Goal: Task Accomplishment & Management: Manage account settings

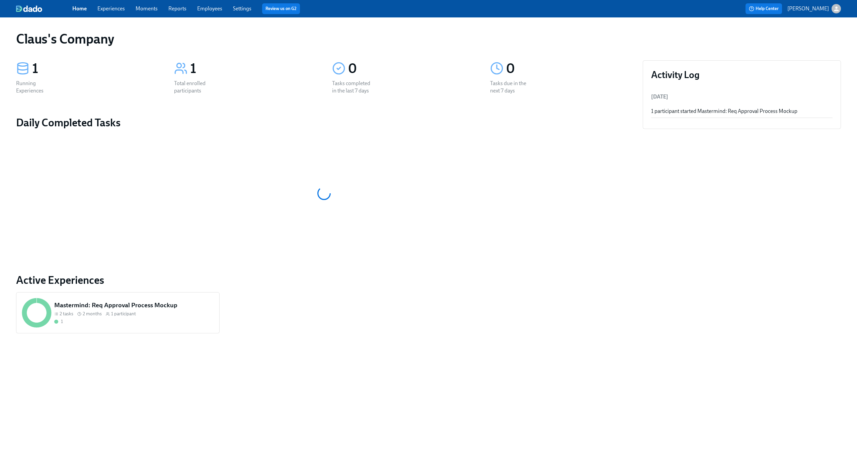
click at [190, 78] on div "1 Total enrolled participants" at bounding box center [245, 77] width 158 height 50
click at [172, 319] on div "1" at bounding box center [134, 321] width 160 height 6
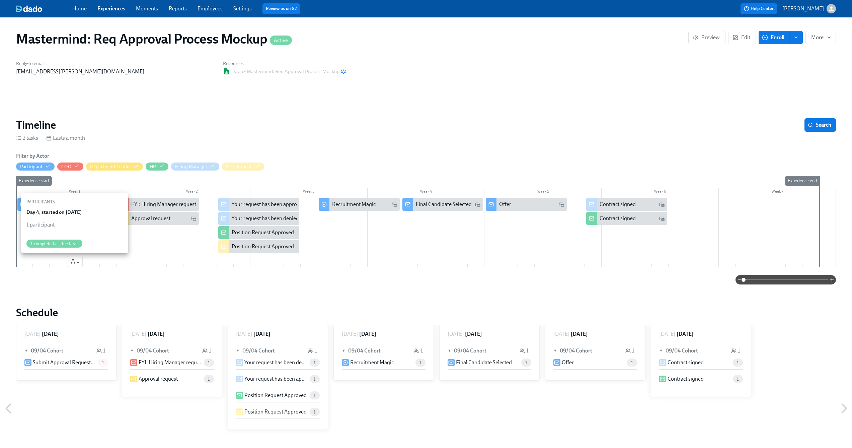
click at [78, 260] on span "1" at bounding box center [74, 261] width 9 height 7
click at [80, 8] on link "Home" at bounding box center [79, 8] width 14 height 6
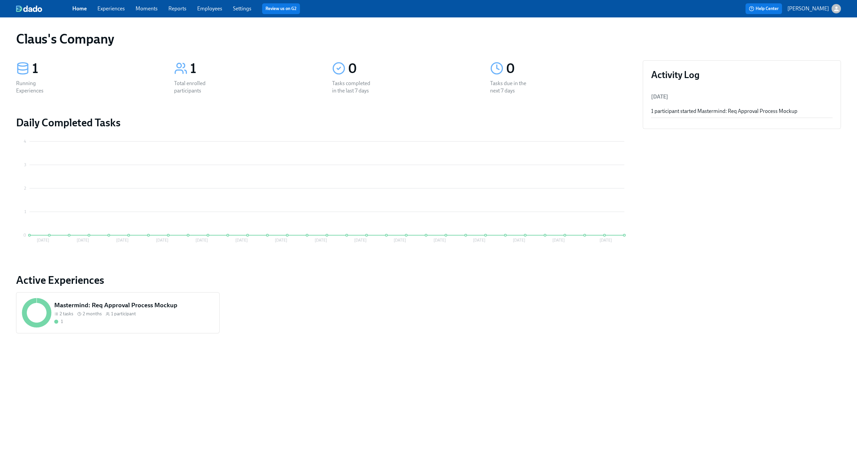
click at [207, 8] on link "Employees" at bounding box center [209, 8] width 25 height 6
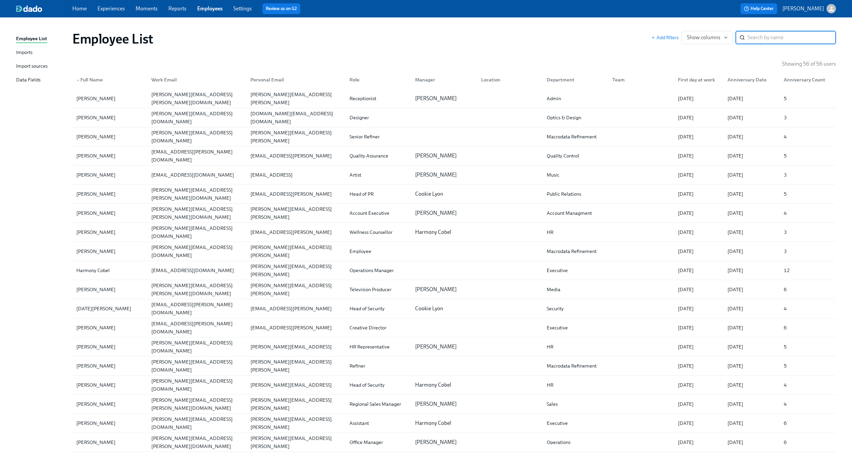
click at [82, 10] on link "Home" at bounding box center [79, 8] width 14 height 6
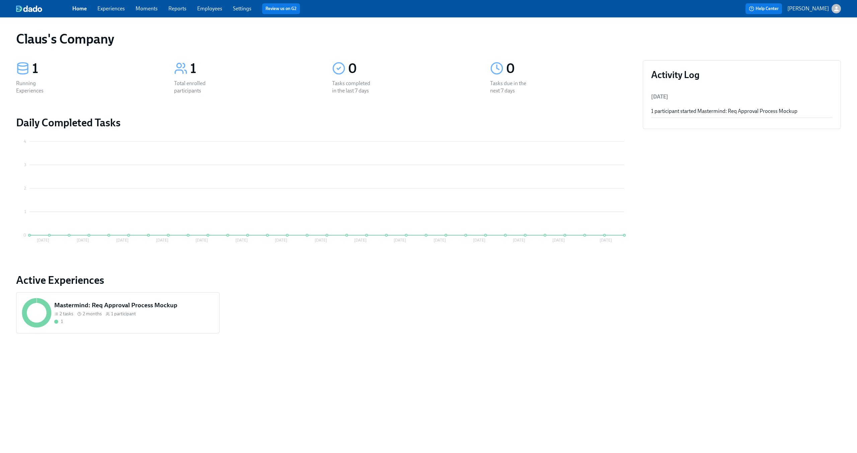
click at [110, 10] on link "Experiences" at bounding box center [110, 8] width 27 height 6
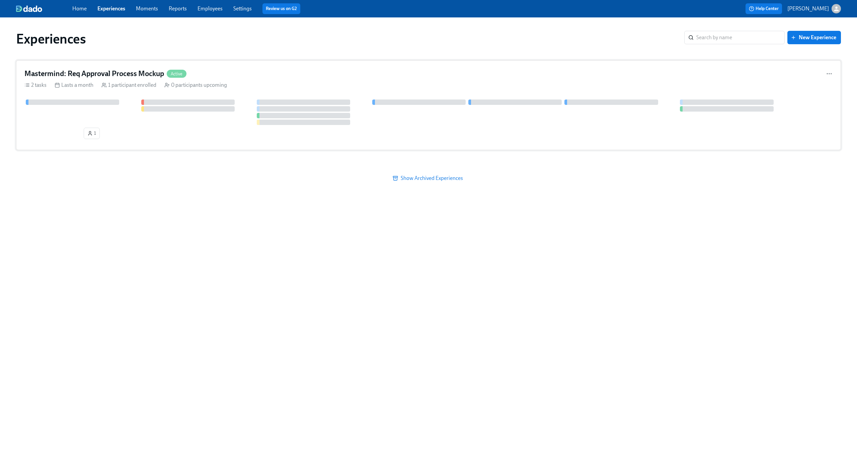
click at [300, 69] on div "Mastermind: Req Approval Process Mockup Active" at bounding box center [428, 74] width 808 height 10
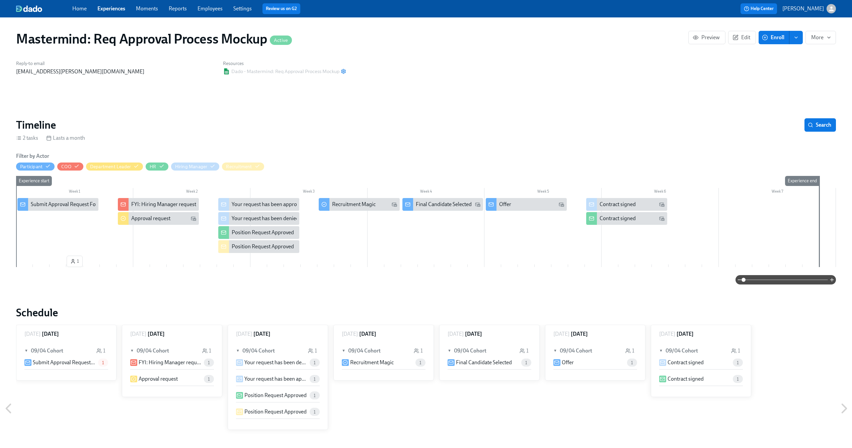
click at [458, 60] on div "Reply-to email claus.meyer@dadohr.com Resources Dado - Mastermind: Req Approval…" at bounding box center [426, 67] width 828 height 23
click at [319, 138] on div "2 tasks Lasts a month" at bounding box center [426, 137] width 820 height 7
click at [301, 146] on section "Timeline Search 2 tasks Lasts a month Filter by Actor Participant COO Departmen…" at bounding box center [426, 201] width 820 height 166
click at [336, 117] on div "Mastermind: Req Approval Process Mockup Active Preview Edit Enroll More Reply-t…" at bounding box center [426, 393] width 820 height 737
click at [797, 37] on icon "enroll" at bounding box center [796, 37] width 3 height 1
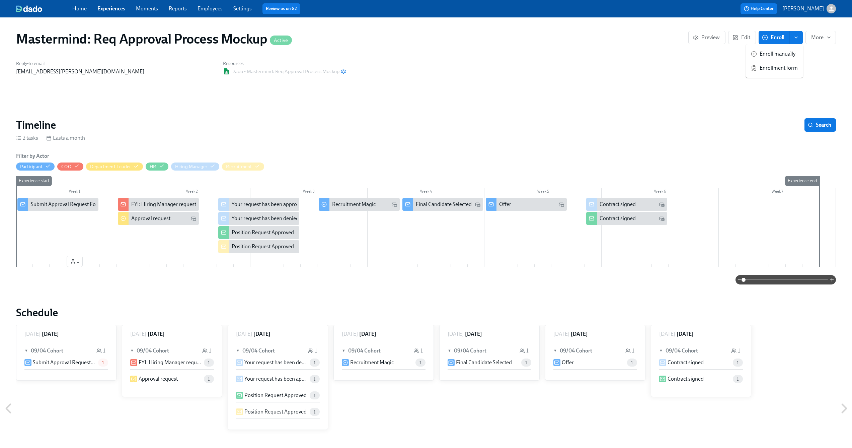
click at [789, 68] on span "Enrollment form" at bounding box center [779, 67] width 38 height 7
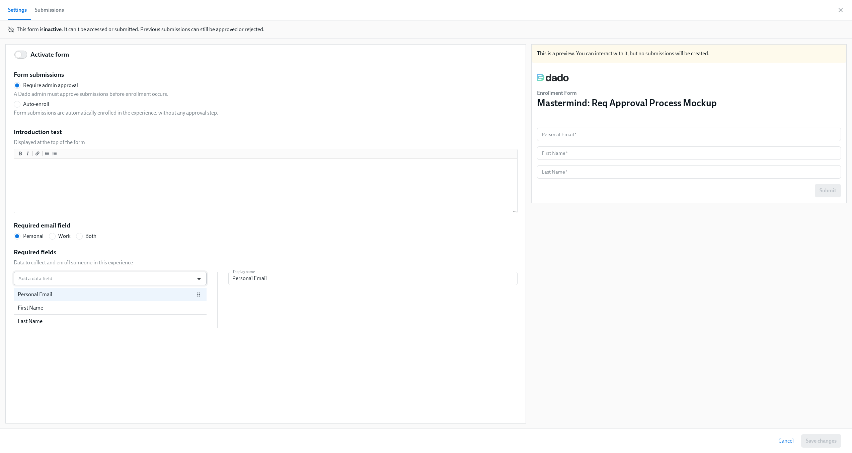
click at [198, 277] on icon "Open" at bounding box center [199, 278] width 9 height 9
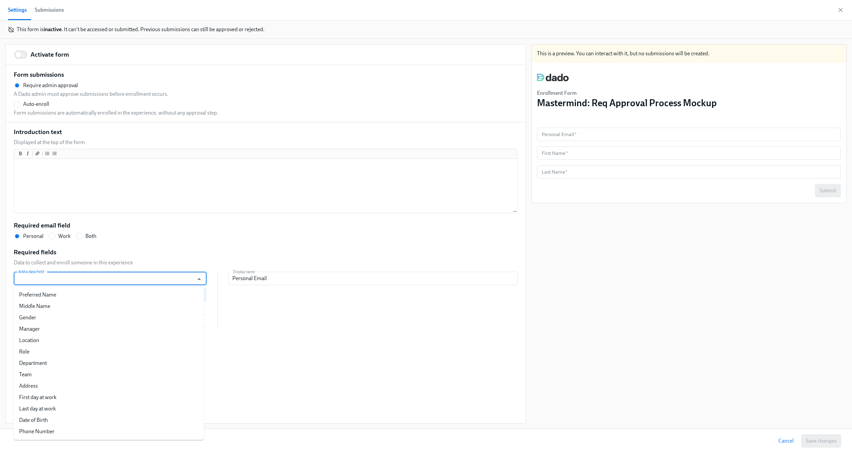
click at [222, 215] on div "Introduction text Displayed at the top of the form Required email field Persona…" at bounding box center [266, 228] width 504 height 201
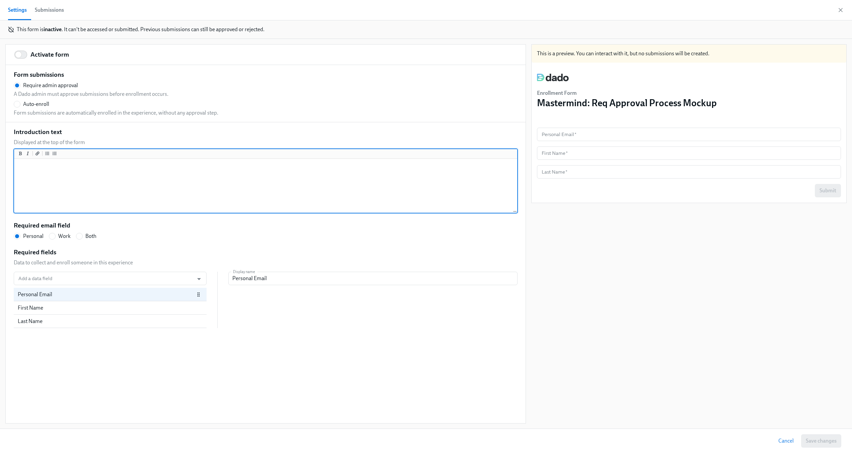
click at [164, 168] on textarea at bounding box center [265, 186] width 500 height 52
click at [138, 273] on input "Add a data field" at bounding box center [103, 278] width 173 height 13
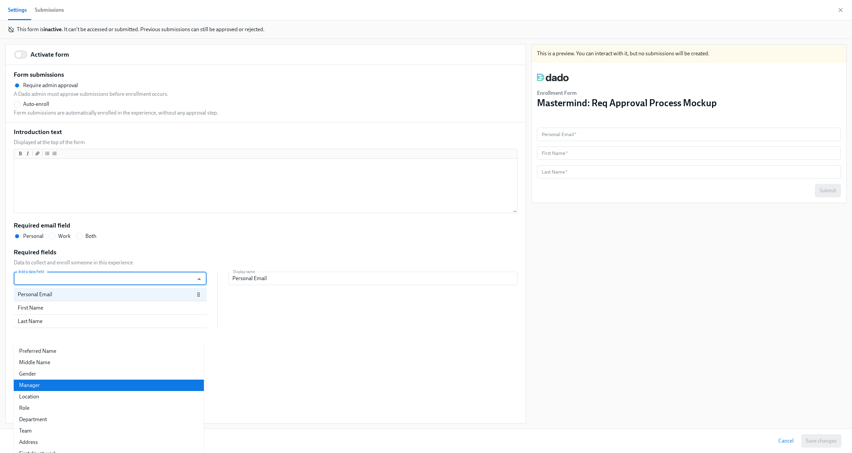
scroll to position [185, 0]
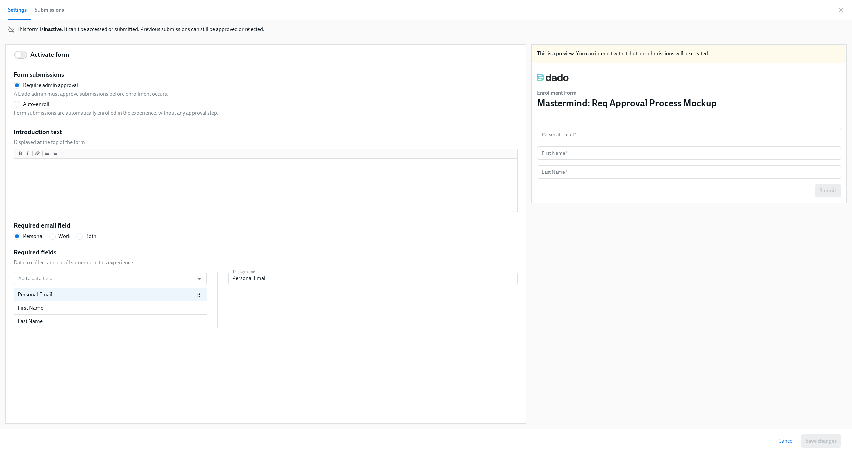
click at [151, 237] on div "Required email field Personal Work Both" at bounding box center [266, 230] width 504 height 19
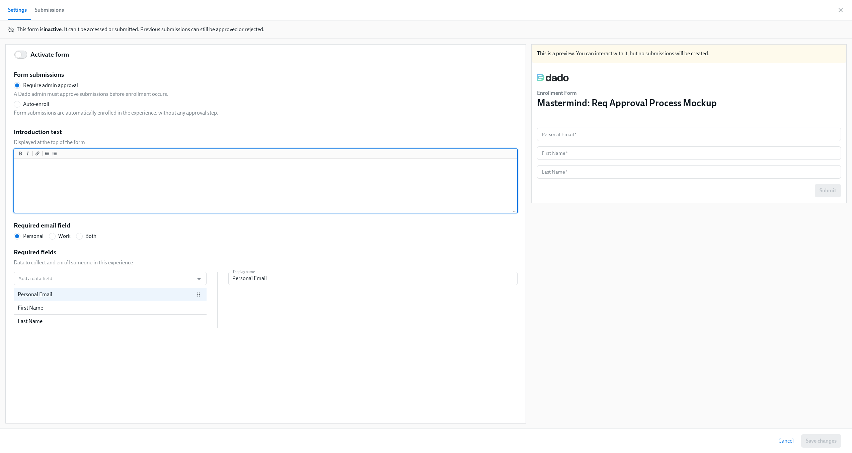
click at [122, 199] on textarea at bounding box center [265, 186] width 500 height 52
click at [62, 234] on span "Work" at bounding box center [64, 235] width 12 height 7
click at [55, 234] on input "Work" at bounding box center [52, 236] width 6 height 6
radio input "true"
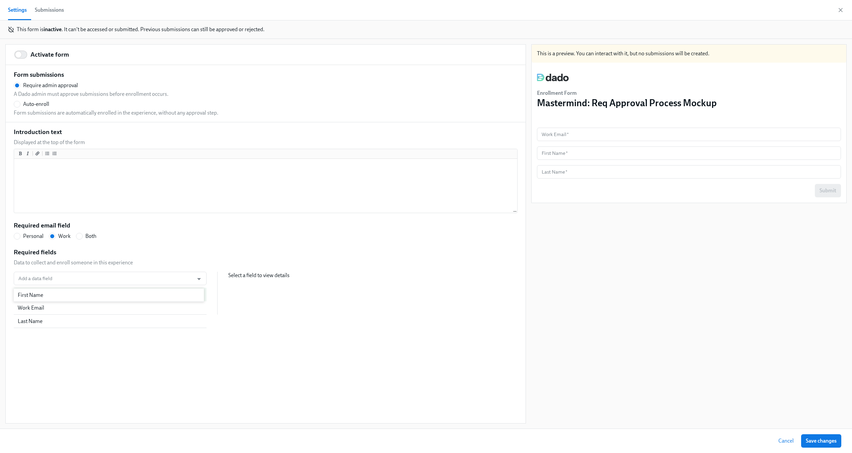
drag, startPoint x: 41, startPoint y: 307, endPoint x: 41, endPoint y: 292, distance: 15.7
click at [41, 292] on div "Work Email First Name Last Name" at bounding box center [110, 301] width 193 height 27
radio input "true"
drag, startPoint x: 36, startPoint y: 321, endPoint x: 37, endPoint y: 307, distance: 14.4
click at [37, 307] on div "First Name Work Email Last Name" at bounding box center [110, 301] width 193 height 27
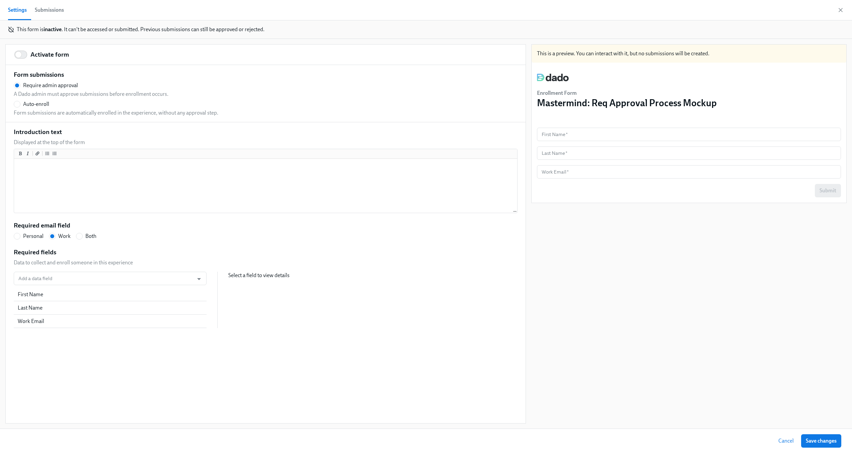
click at [624, 257] on div "This is a preview. You can interact with it, but no submissions will be created…" at bounding box center [688, 233] width 315 height 379
click at [96, 298] on div "First Name" at bounding box center [110, 294] width 193 height 13
click at [256, 274] on input "First Name" at bounding box center [372, 278] width 289 height 13
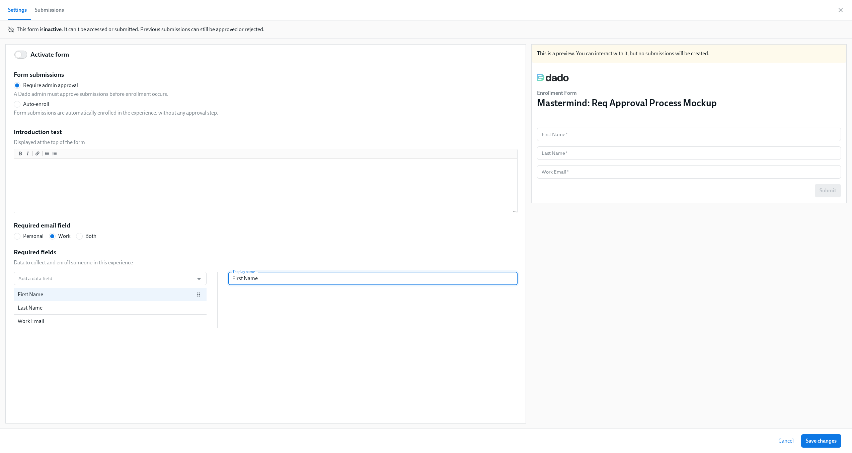
click at [253, 278] on input "First Name" at bounding box center [372, 278] width 289 height 13
radio input "false"
type input "Y"
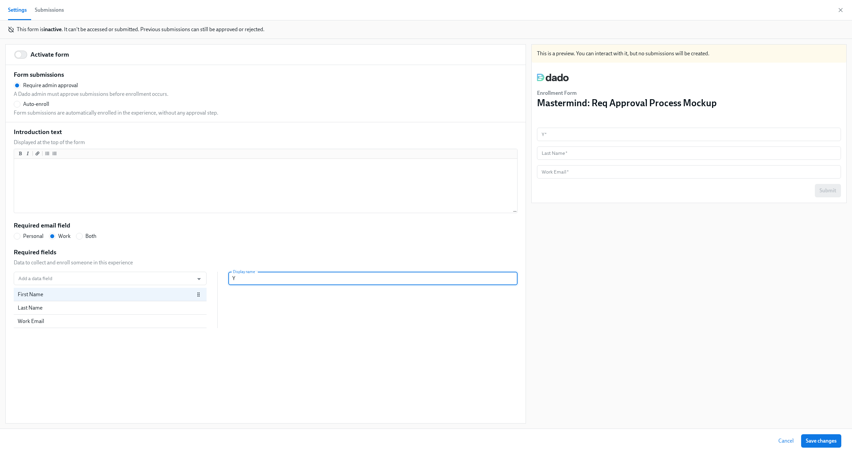
radio input "false"
type input "Yo"
radio input "false"
type input "You"
radio input "false"
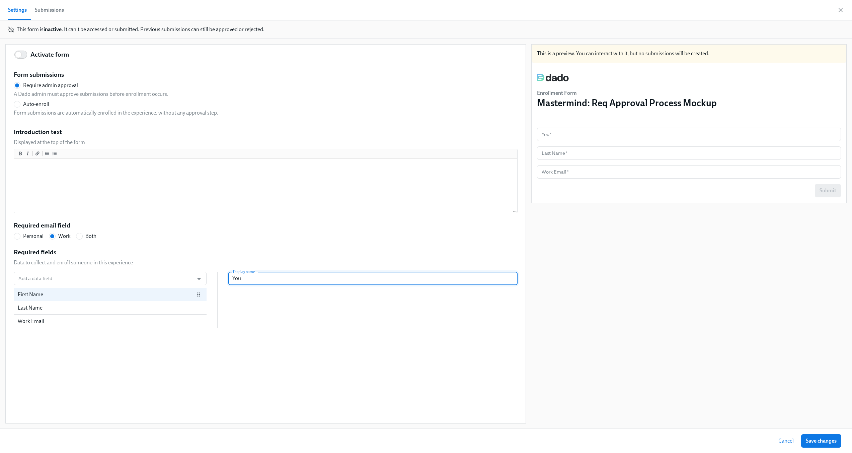
type input "Your"
radio input "false"
type input "Your"
radio input "false"
type input "Your N"
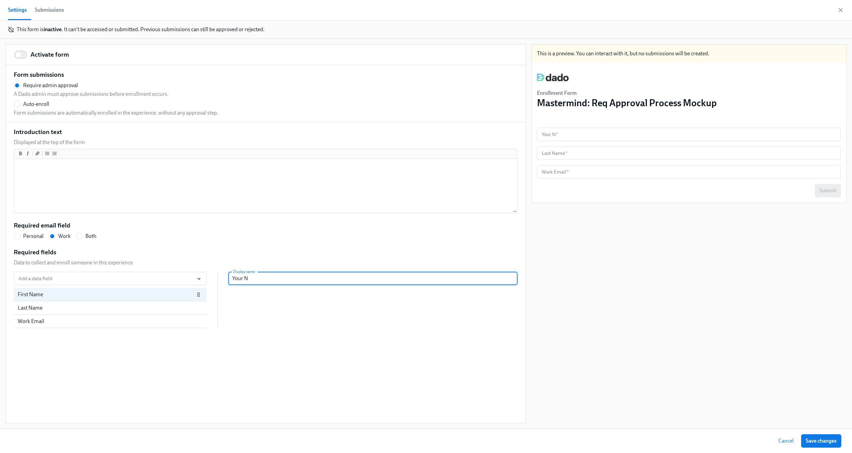
radio input "false"
type input "Your Na"
radio input "false"
type input "Your Nam"
radio input "false"
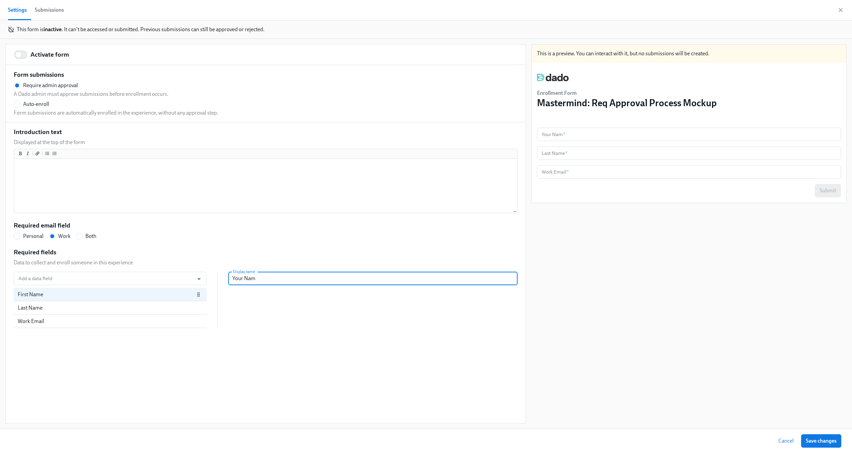
type input "Your Name"
click at [247, 280] on input "Your Name" at bounding box center [372, 278] width 289 height 13
radio input "false"
type input "Your F"
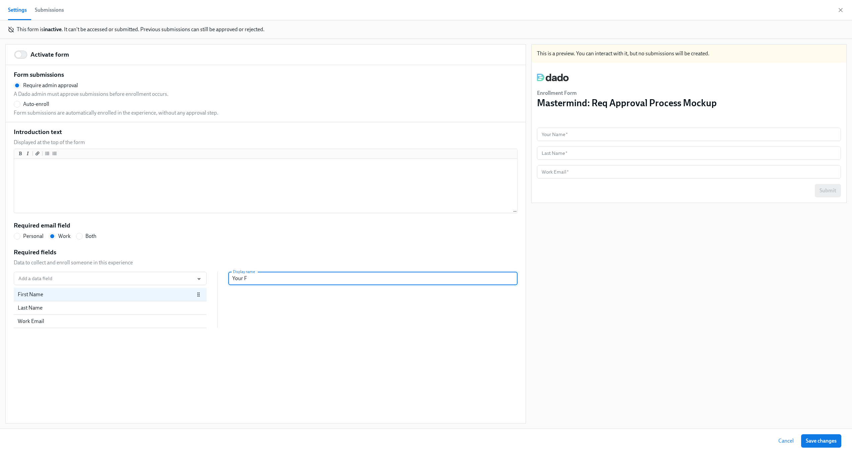
radio input "false"
type input "Your Fi"
radio input "false"
type input "Your Fir"
radio input "false"
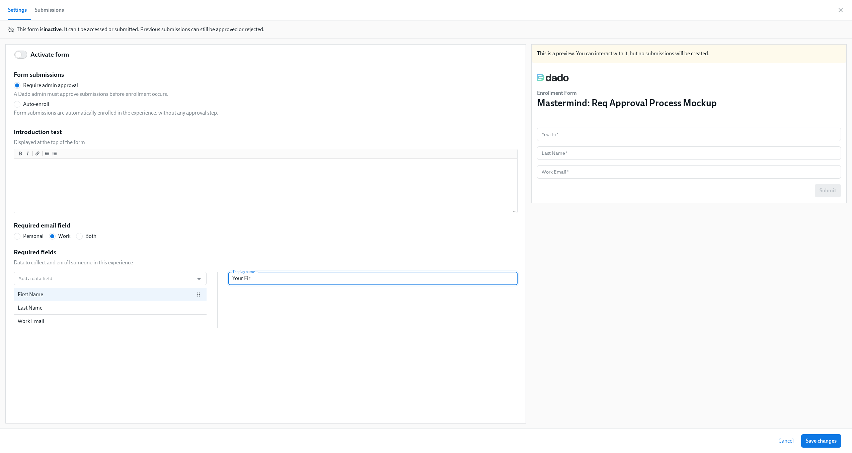
type input "Your Firs"
radio input "false"
type input "Your First"
radio input "false"
type input "Your First"
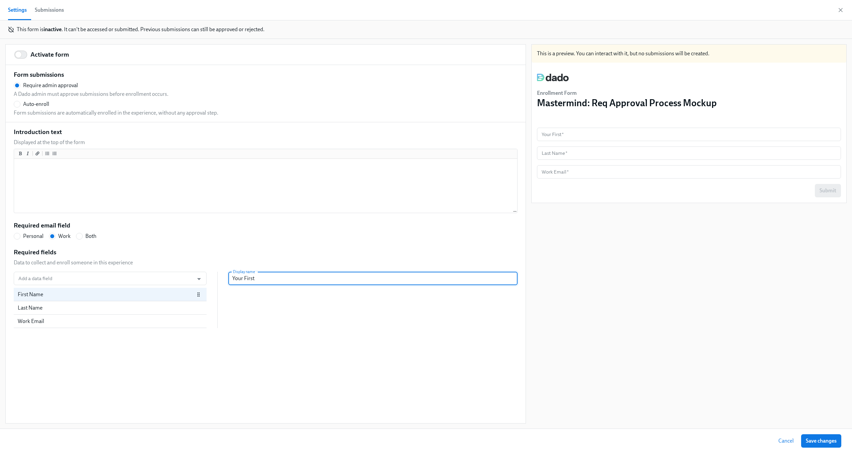
radio input "false"
type input "Your First N"
radio input "false"
type input "Your First Na"
radio input "false"
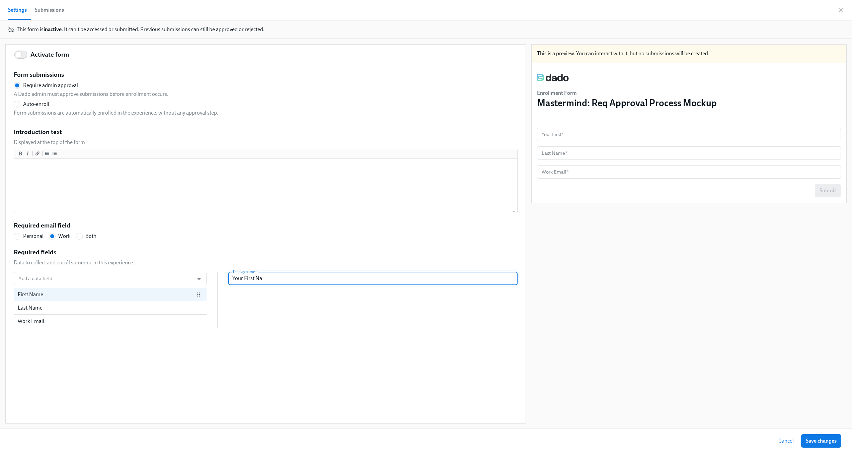
type input "Your First Nam"
radio input "false"
type input "Your First Name"
click at [152, 307] on div "Last Name" at bounding box center [106, 307] width 177 height 7
radio input "false"
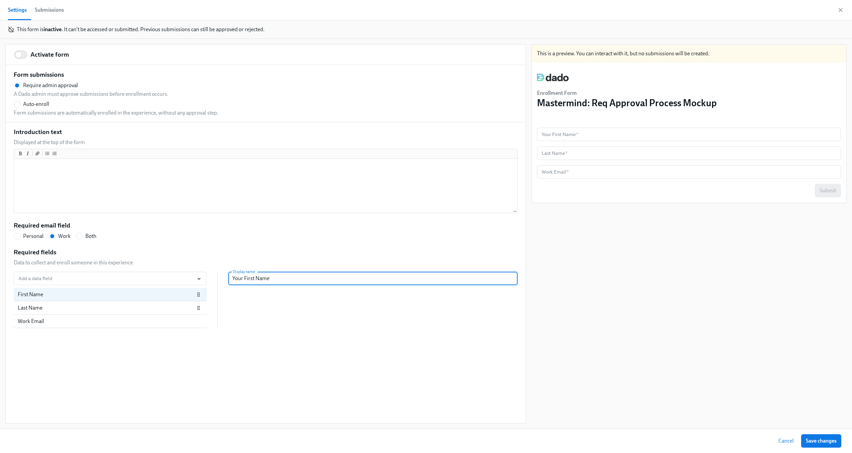
type input "Last Name"
click at [232, 281] on input "Last Name" at bounding box center [372, 278] width 289 height 13
radio input "false"
type input "YLast Name"
radio input "false"
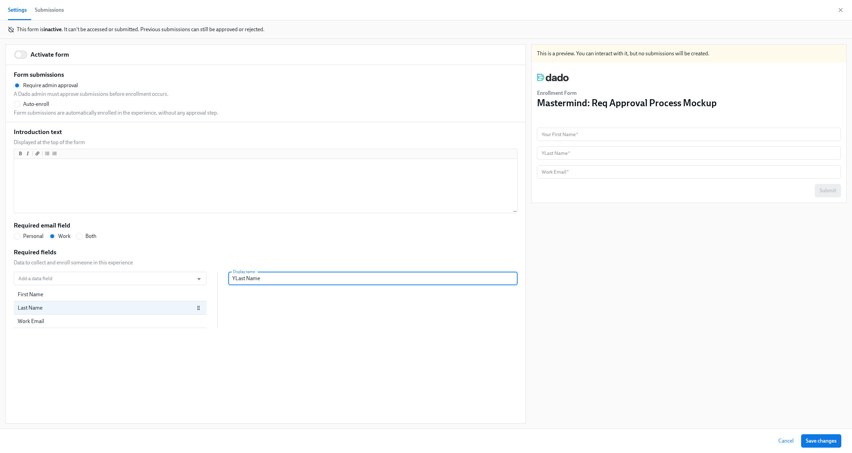
type input "YoLast Name"
radio input "false"
type input "YouLast Name"
radio input "false"
type input "YourLast Name"
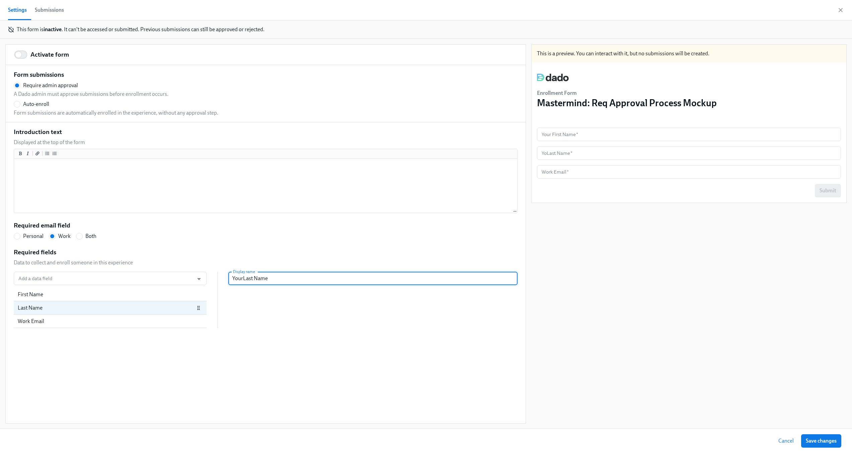
radio input "false"
type input "Your Last Name"
click at [346, 311] on div "Add a data field Add a data field First Name Last Name Work Email Display name …" at bounding box center [266, 300] width 504 height 56
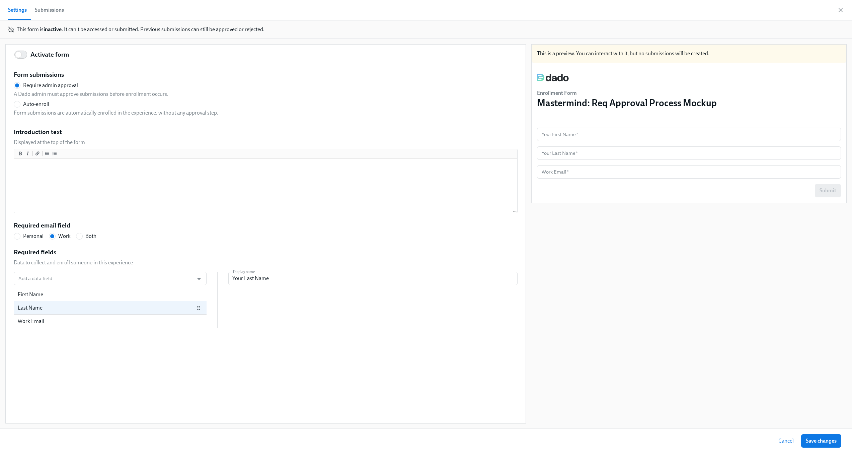
scroll to position [0, 0]
click at [136, 242] on div "Introduction text Displayed at the top of the form Required email field Persona…" at bounding box center [266, 227] width 504 height 201
click at [121, 278] on input "Add a data field" at bounding box center [103, 277] width 173 height 13
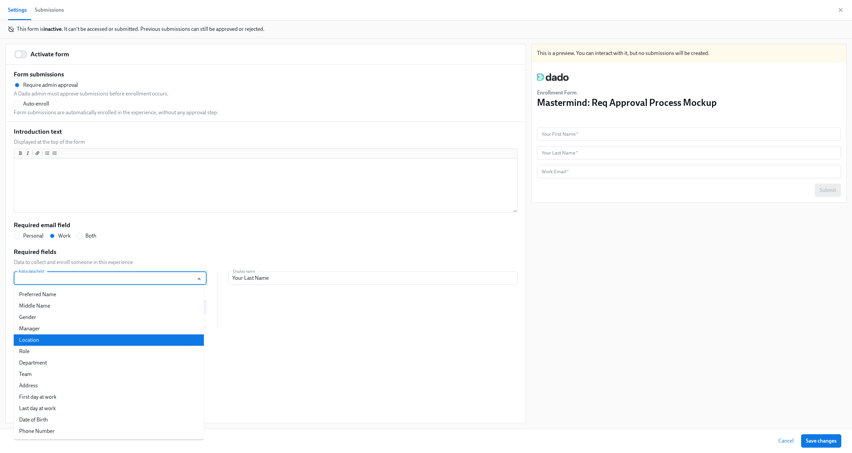
scroll to position [208, 0]
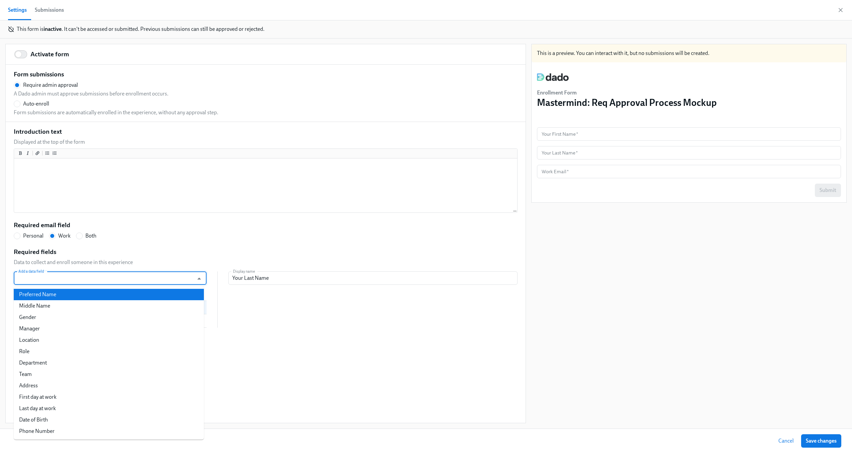
click at [170, 238] on div "Required email field Personal Work Both" at bounding box center [266, 230] width 504 height 19
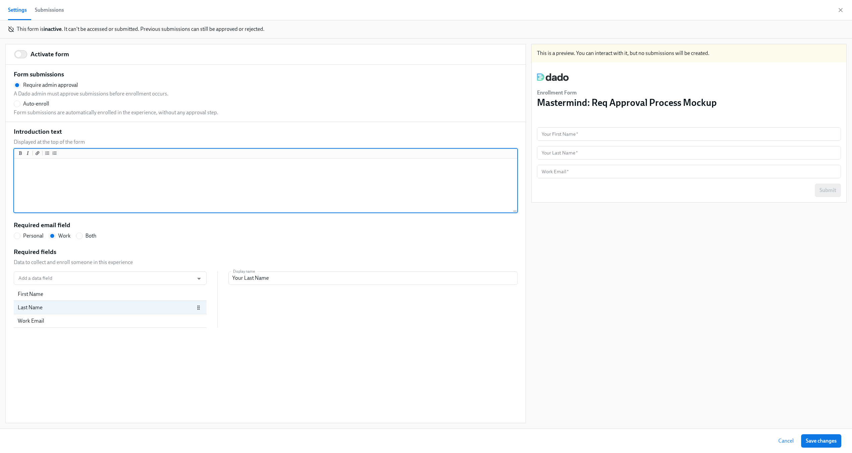
click at [145, 191] on textarea at bounding box center [265, 186] width 500 height 52
click at [118, 280] on input "Add a data field" at bounding box center [103, 277] width 173 height 13
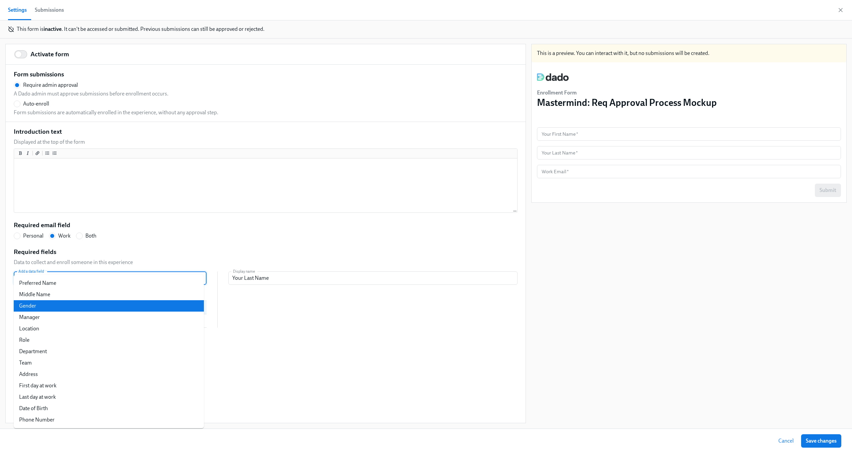
scroll to position [330, 0]
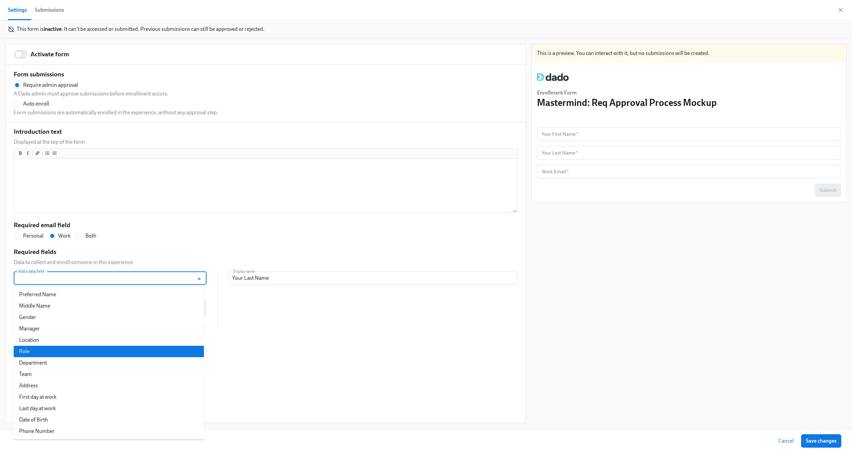
click at [106, 347] on li "Role" at bounding box center [109, 350] width 190 height 11
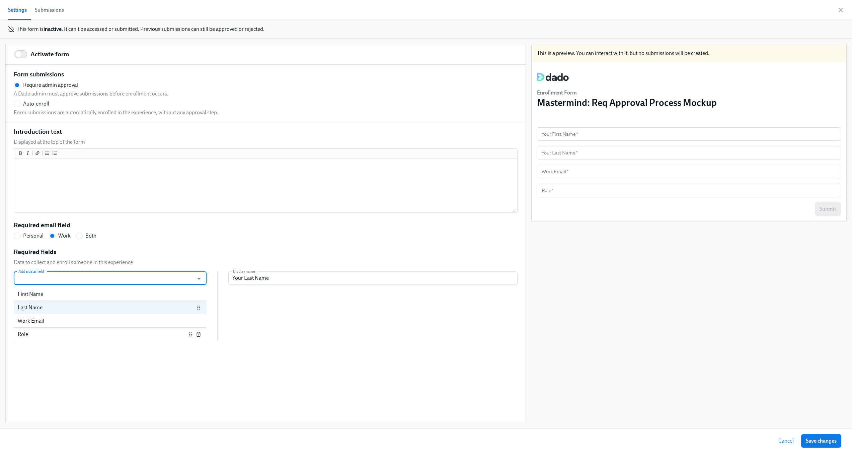
click at [134, 334] on div "Role" at bounding box center [102, 333] width 169 height 7
radio input "false"
type input "Role"
click at [292, 276] on input "Role" at bounding box center [372, 277] width 289 height 13
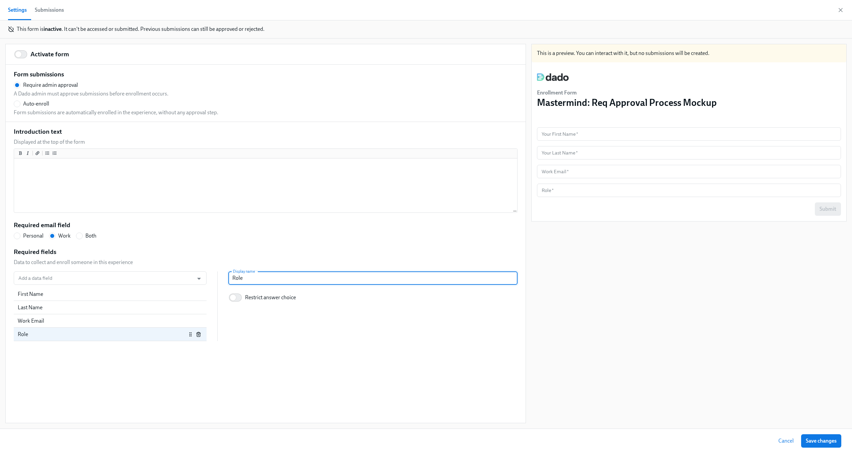
radio input "false"
type input "Role"
radio input "false"
type input "Role T"
radio input "false"
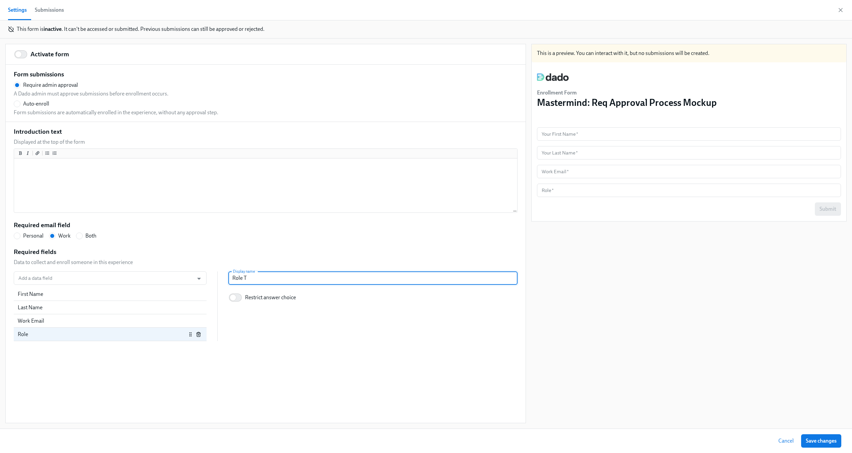
type input "Role Ti"
radio input "false"
type input "Role Title"
radio input "false"
type input "Role Title"
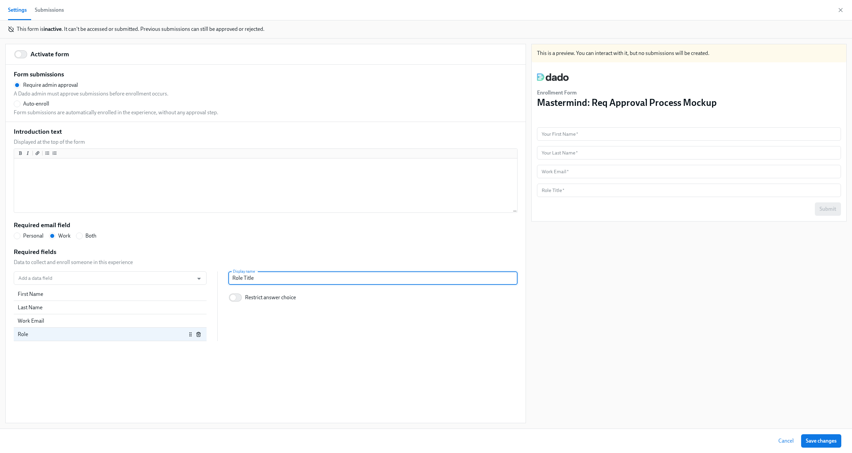
click at [339, 313] on div "Add a data field Add a data field First Name Last Name Work Email Role Display …" at bounding box center [266, 306] width 504 height 70
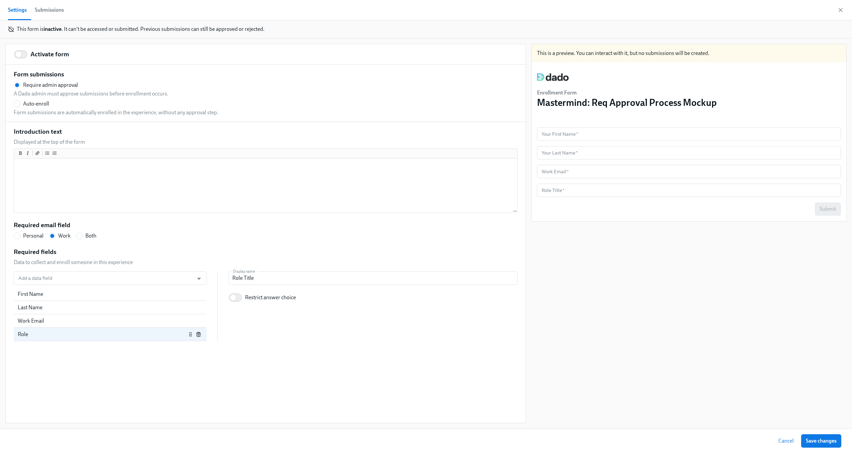
click at [114, 352] on div "Activate form Form submissions Require admin approval A Dado admin must approve…" at bounding box center [266, 233] width 520 height 378
click at [229, 302] on input "Restrict answer choice" at bounding box center [233, 297] width 44 height 15
checkbox input "true"
radio input "false"
click at [234, 352] on input "Enter a list of allowed values" at bounding box center [237, 350] width 6 height 6
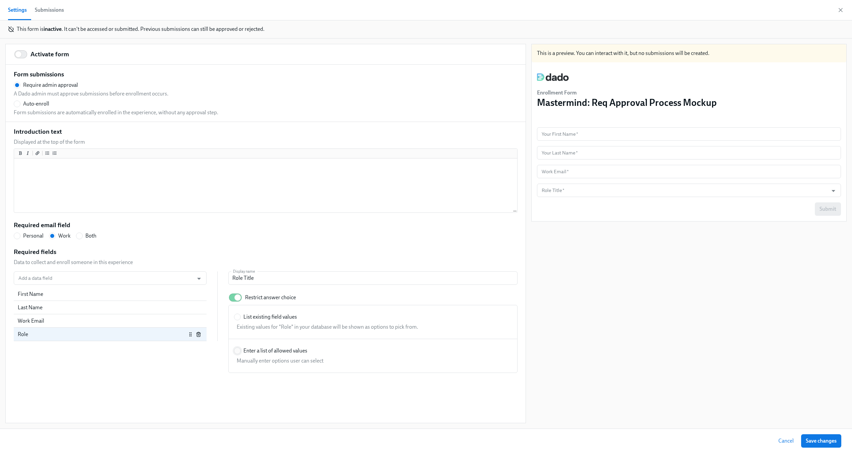
radio input "true"
radio input "false"
click at [236, 295] on input "Restrict answer choice" at bounding box center [238, 297] width 44 height 15
checkbox input "false"
click at [104, 373] on div "Activate form Form submissions Require admin approval A Dado admin must approve…" at bounding box center [266, 233] width 520 height 378
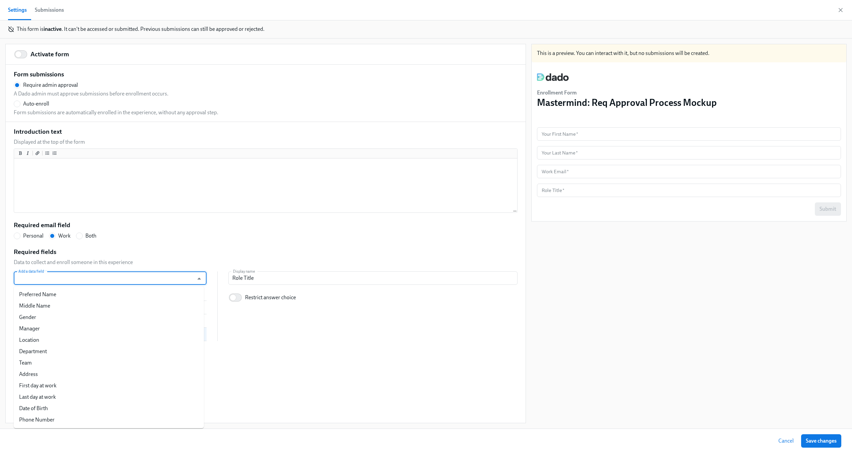
click at [113, 277] on input "Add a data field" at bounding box center [103, 277] width 173 height 13
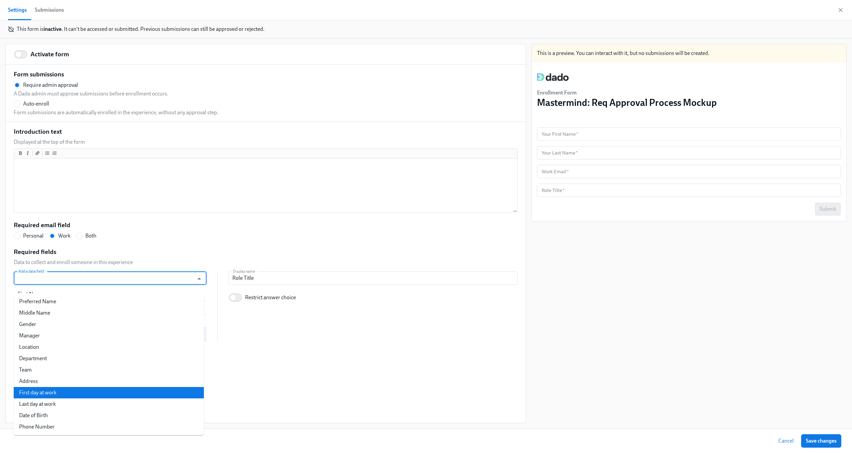
scroll to position [323, 0]
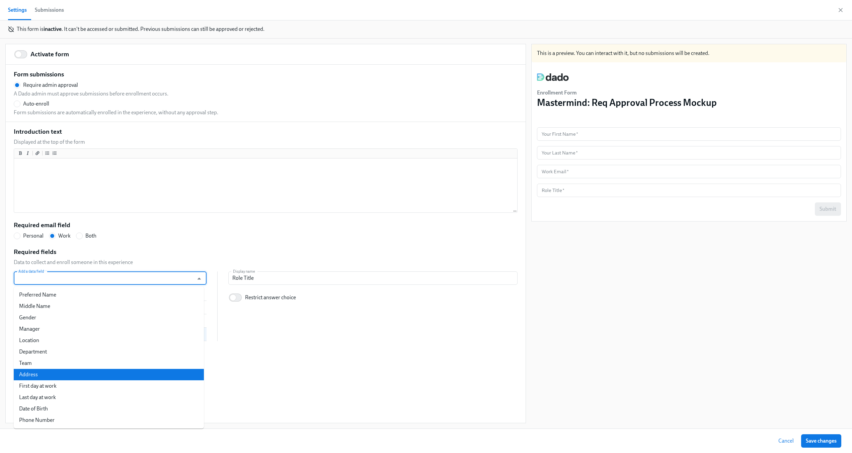
click at [239, 347] on div "Activate form Form submissions Require admin approval A Dado admin must approve…" at bounding box center [266, 233] width 520 height 378
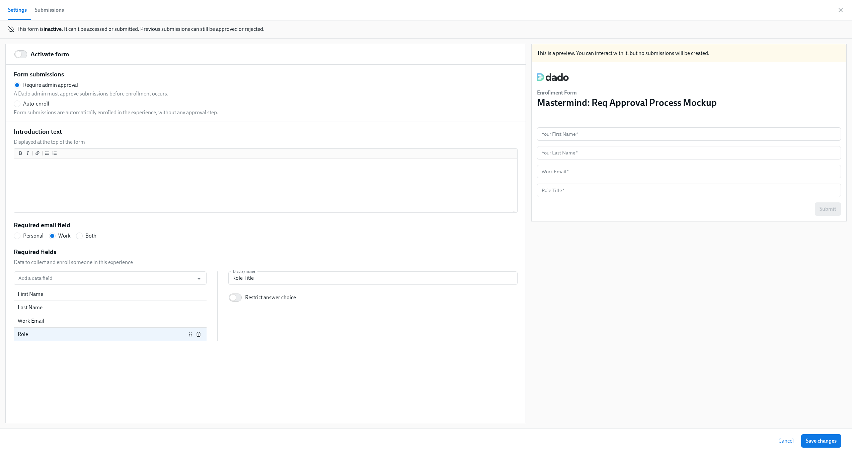
click at [132, 367] on div "Activate form Form submissions Require admin approval A Dado admin must approve…" at bounding box center [266, 233] width 520 height 378
click at [574, 267] on div "This is a preview. You can interact with it, but no submissions will be created…" at bounding box center [688, 233] width 315 height 379
click at [100, 348] on div "Activate form Form submissions Require admin approval A Dado admin must approve…" at bounding box center [266, 233] width 520 height 378
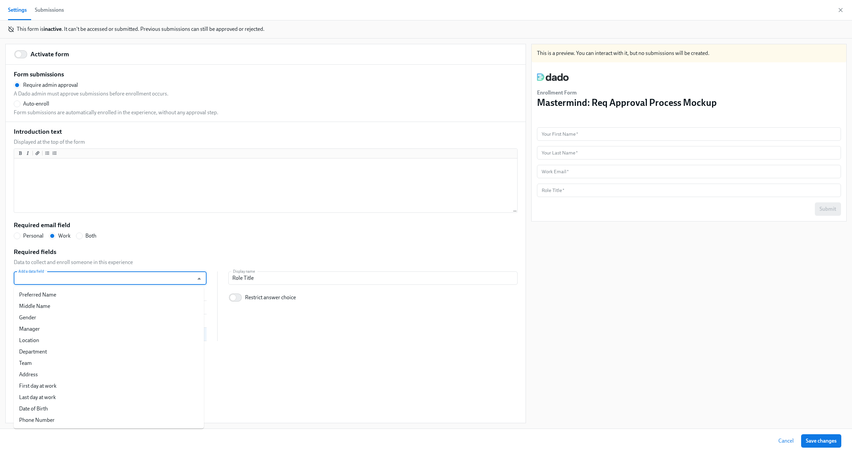
click at [87, 277] on input "Add a data field" at bounding box center [103, 277] width 173 height 13
click at [171, 231] on div "Required email field Personal Work Both" at bounding box center [266, 230] width 504 height 19
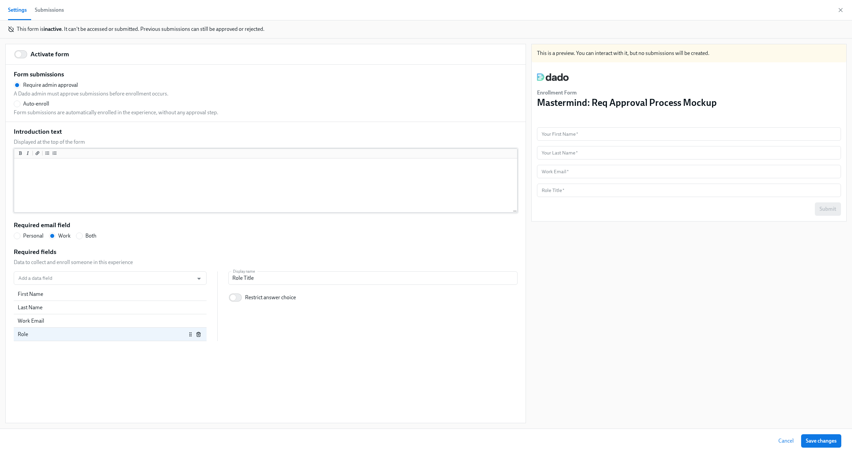
click at [241, 175] on textarea at bounding box center [265, 186] width 500 height 52
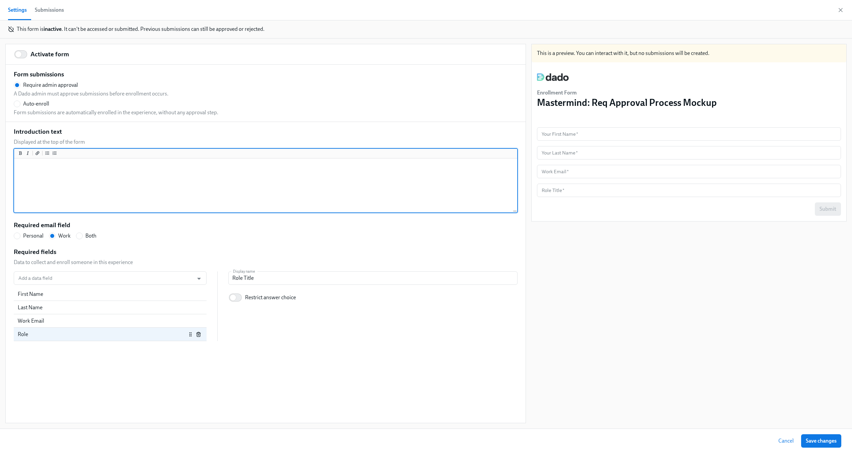
radio input "false"
type textarea "D"
radio input "false"
type textarea "De"
radio input "false"
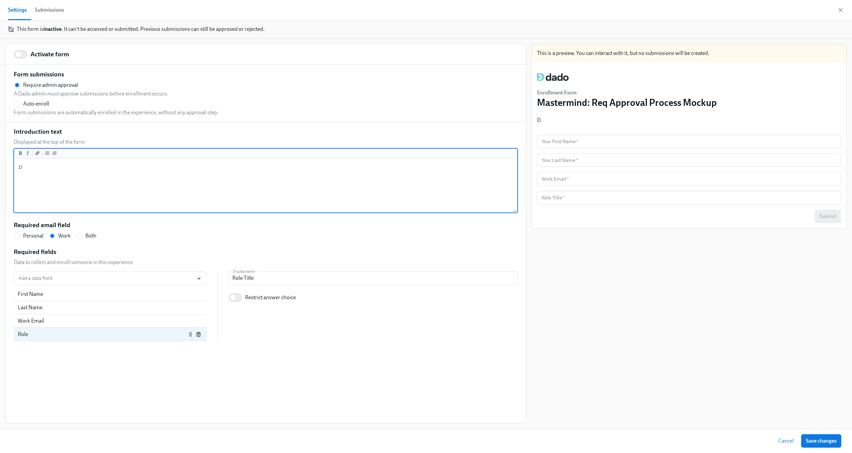
type textarea "Dea"
radio input "false"
type textarea "Dear"
radio input "false"
type textarea "Dear"
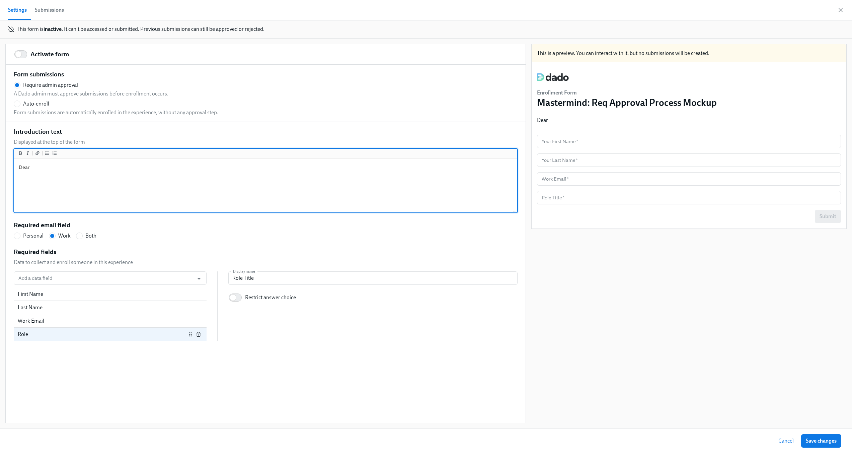
radio input "false"
type textarea "Dear H"
radio input "false"
type textarea "Dear Hr"
radio input "false"
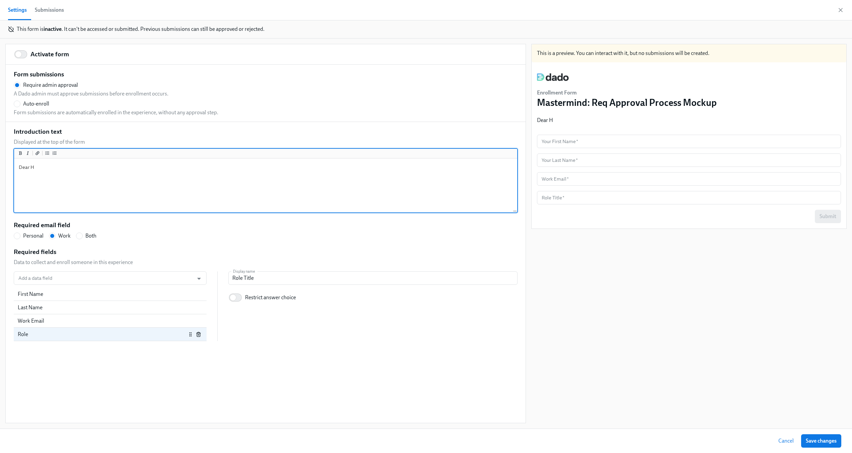
type textarea "Dear Hri"
radio input "false"
type textarea "Dear Hr"
radio input "false"
type textarea "Dear H"
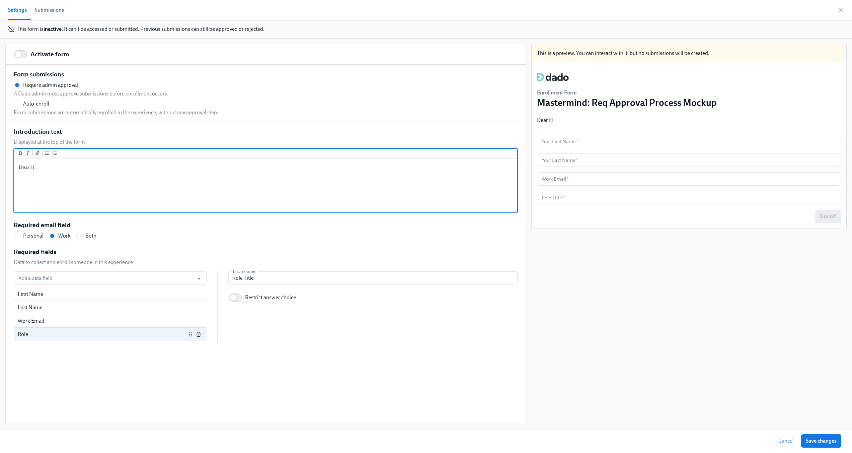
radio input "false"
type textarea "Dear Hi"
radio input "false"
type textarea "Dear Hiri"
radio input "false"
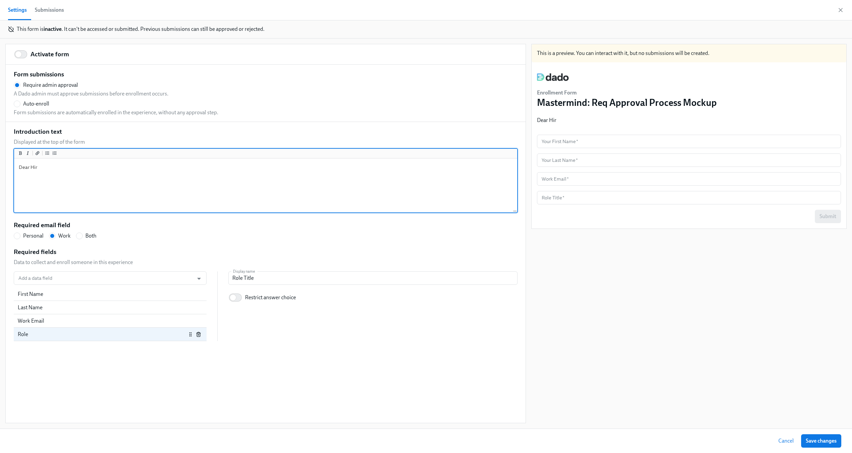
type textarea "Dear Hiring"
radio input "false"
type textarea "Dear Hiring"
radio input "false"
type textarea "Dear Hiring M"
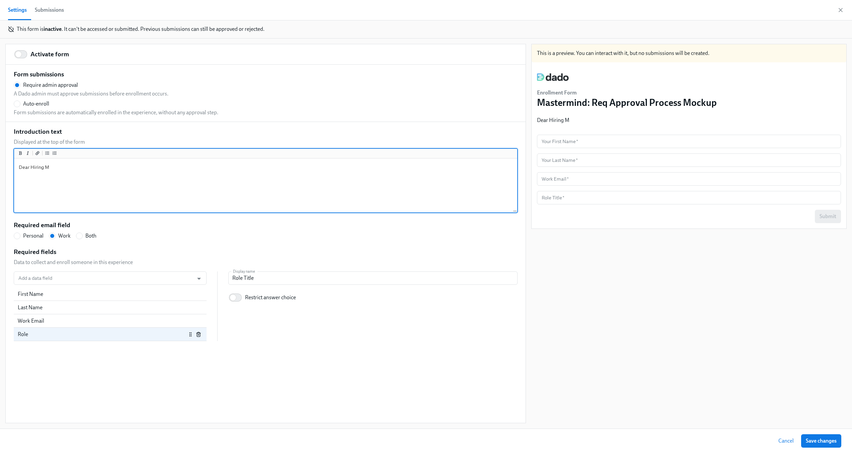
radio input "false"
type textarea "Dear Hiring Ma"
radio input "false"
type textarea "Dear Hiring Man"
radio input "false"
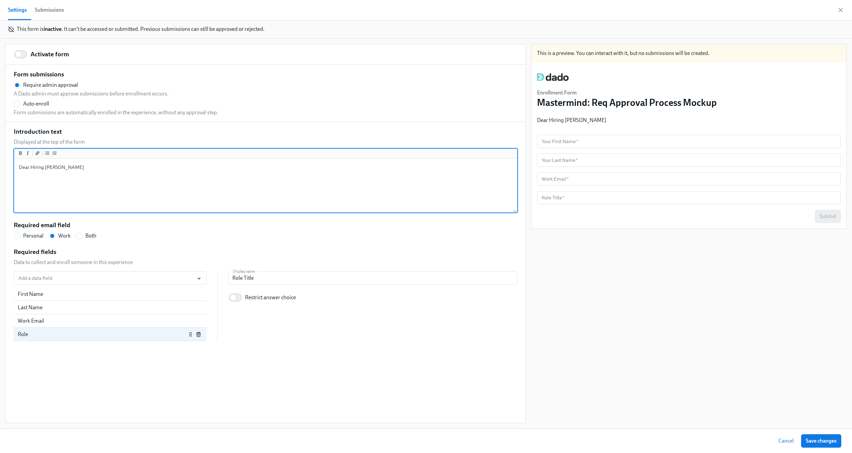
type textarea "Dear Hiring Mana"
radio input "false"
type textarea "Dear Hiring Manag"
radio input "false"
type textarea "Dear Hiring Manage"
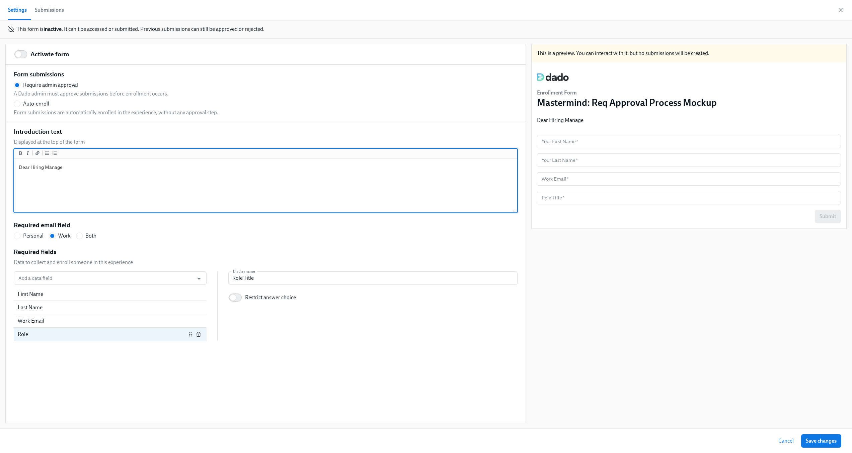
radio input "false"
type textarea "Dear Hiring Manager"
radio input "false"
type textarea "Dea Hiring Manager"
radio input "false"
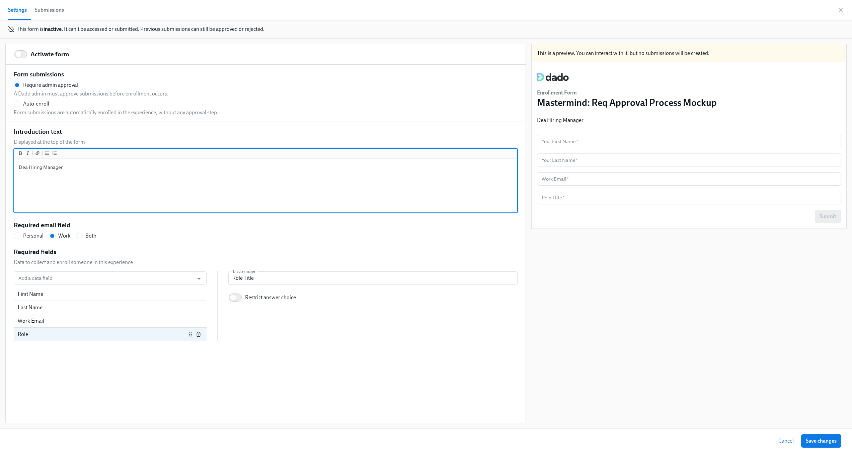
type textarea "De Hiring Manager"
radio input "false"
type textarea "D Hiring Manager"
radio input "false"
type textarea "Hiring Manager"
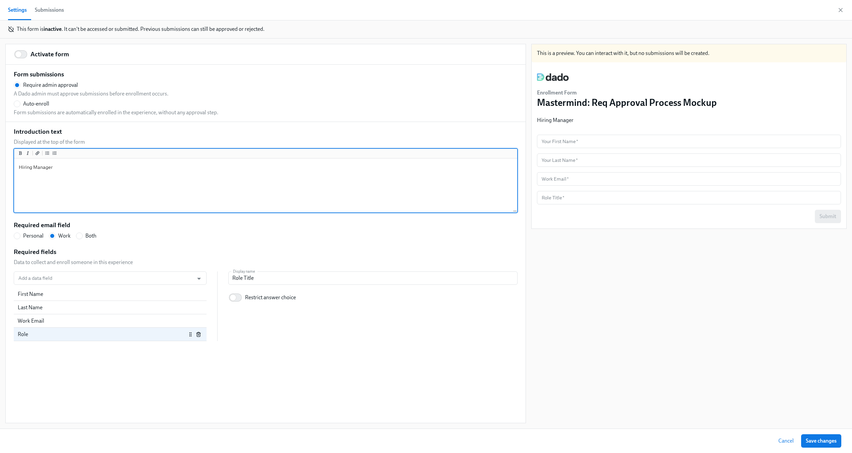
radio input "false"
type textarea "H Hiring Manager"
radio input "false"
type textarea "He Hiring Manager"
radio input "false"
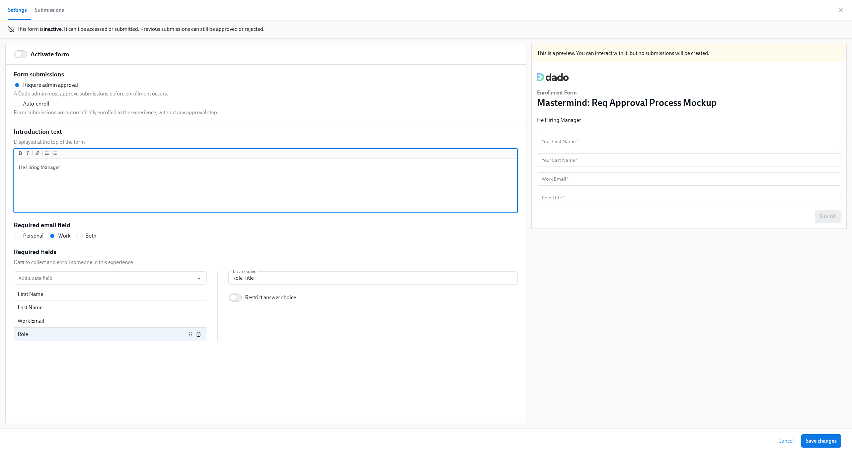
type textarea "Hel Hiring Manager"
radio input "false"
type textarea "Hell Hiring Manager"
radio input "false"
type textarea "Hello Hiring Manager"
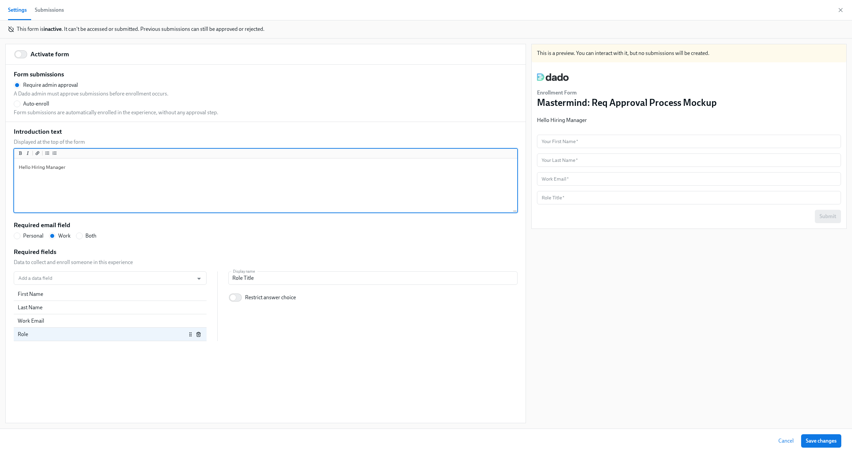
radio input "false"
type textarea "Hello Hiring Manager,"
radio input "false"
type textarea "Hello Hiring Manager,"
radio input "false"
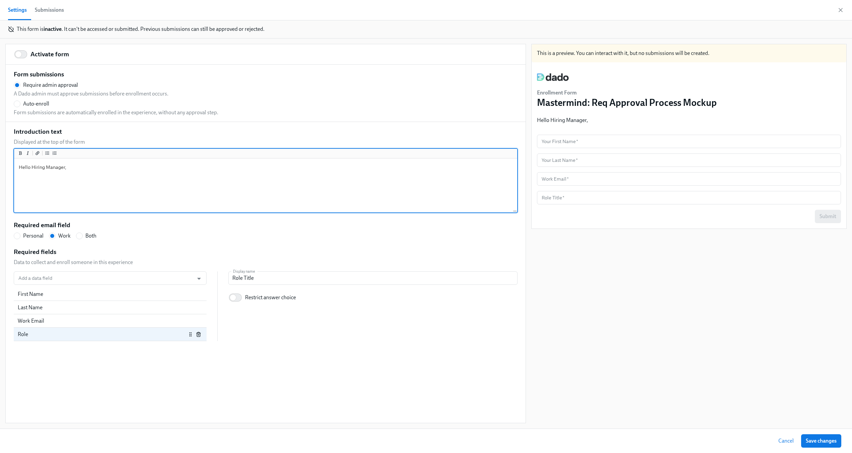
type textarea "Hello Hiring Manager, P"
radio input "false"
type textarea "Hello Hiring Manager, Ple"
radio input "false"
type textarea "Hello Hiring Manager, Plea"
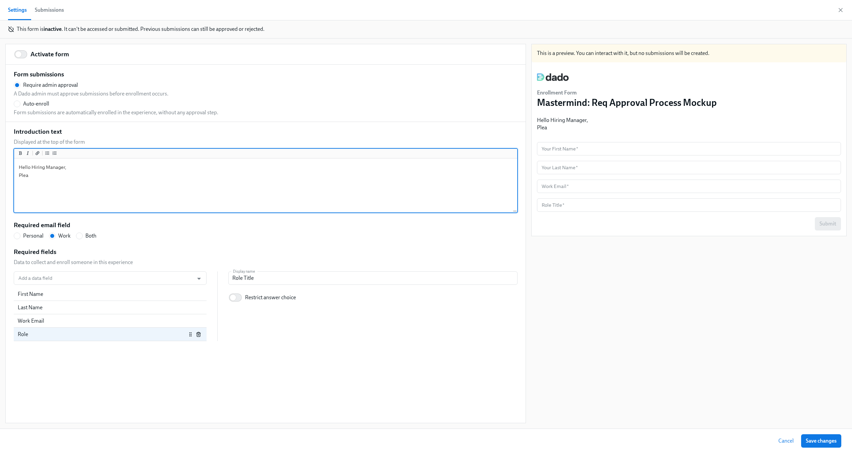
radio input "false"
type textarea "Hello Hiring Manager, Pleas"
radio input "false"
type textarea "Hello Hiring Manager, Please"
radio input "false"
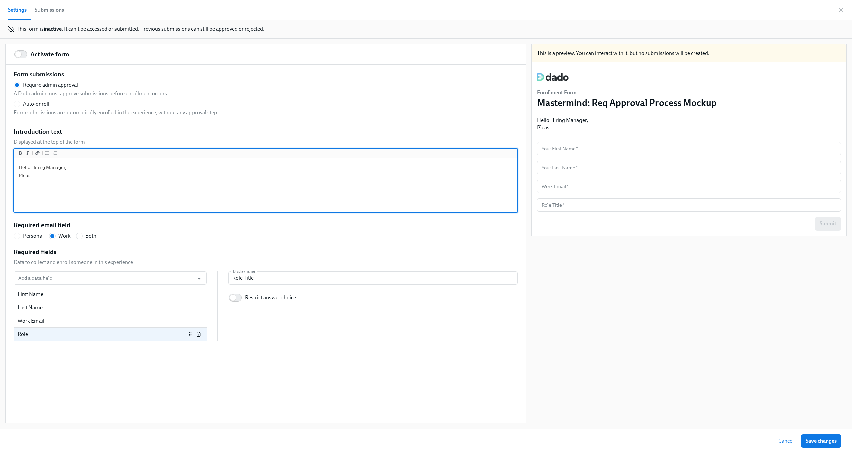
type textarea "Hello Hiring Manager, Please"
radio input "false"
type textarea "Hello Hiring Manager, Please us"
radio input "false"
type textarea "Hello Hiring Manager, Please use"
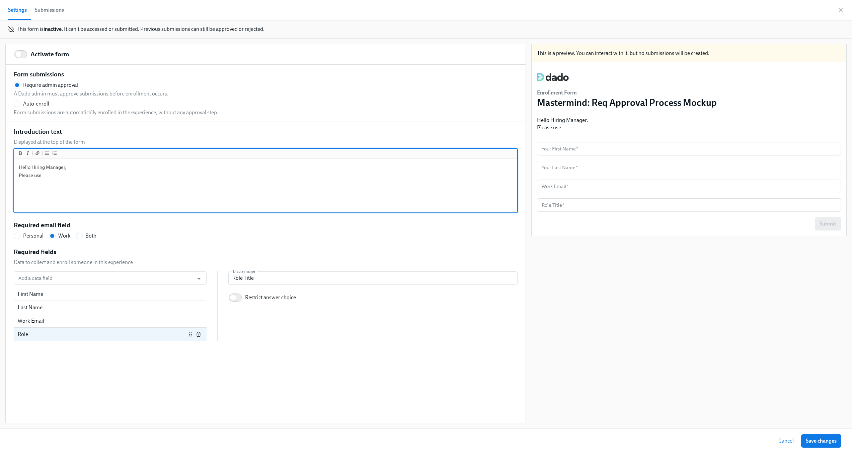
radio input "false"
type textarea "Hello Hiring Manager, Please use"
radio input "false"
type textarea "Hello Hiring Manager, Please use th"
radio input "false"
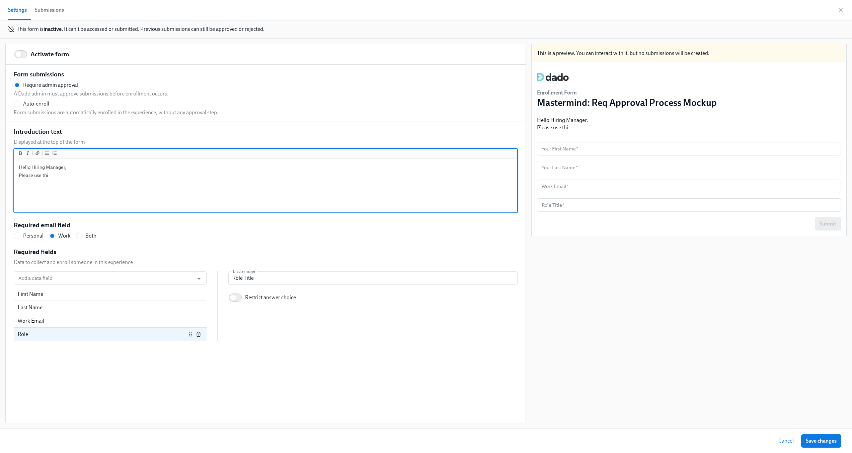
type textarea "Hello Hiring Manager, Please use this"
radio input "false"
type textarea "Hello Hiring Manager, Please use this"
radio input "false"
type textarea "Hello Hiring Manager, Please use this fo"
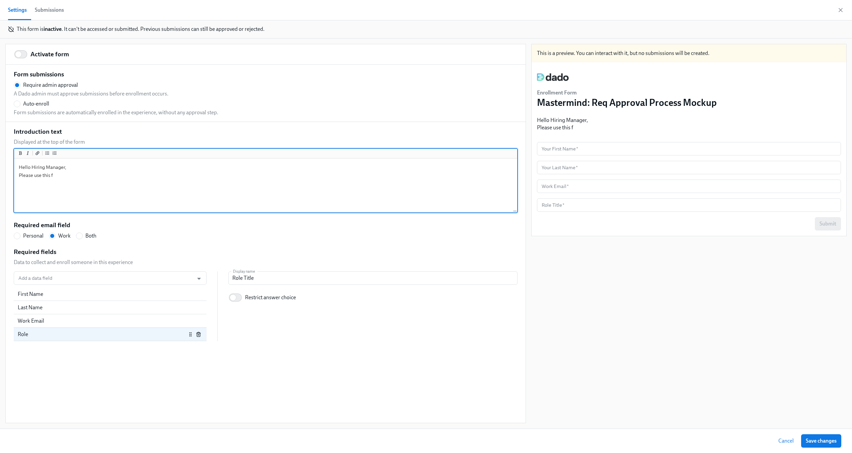
radio input "false"
type textarea "Hello Hiring Manager, Please use this form"
radio input "false"
type textarea "Hello Hiring Manager, Please use this form"
radio input "false"
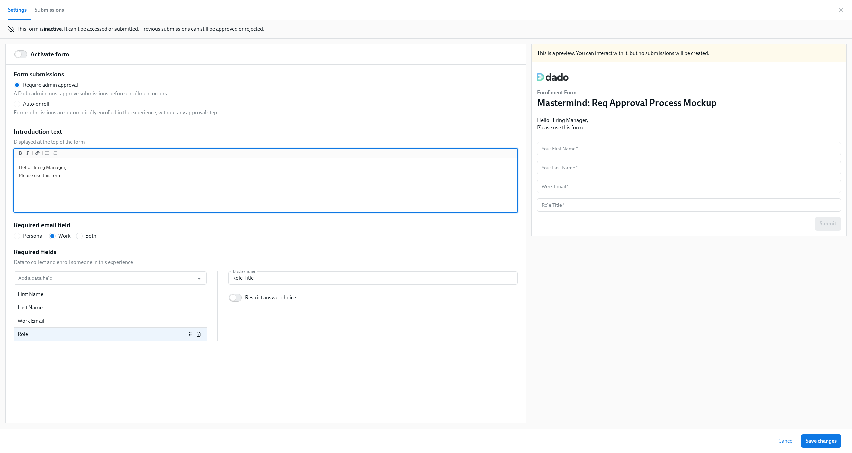
type textarea "Hello Hiring Manager, Please use this form t"
radio input "false"
type textarea "Hello Hiring Manager, Please use this form to"
radio input "false"
type textarea "Hello Hiring Manager, Please use this form to"
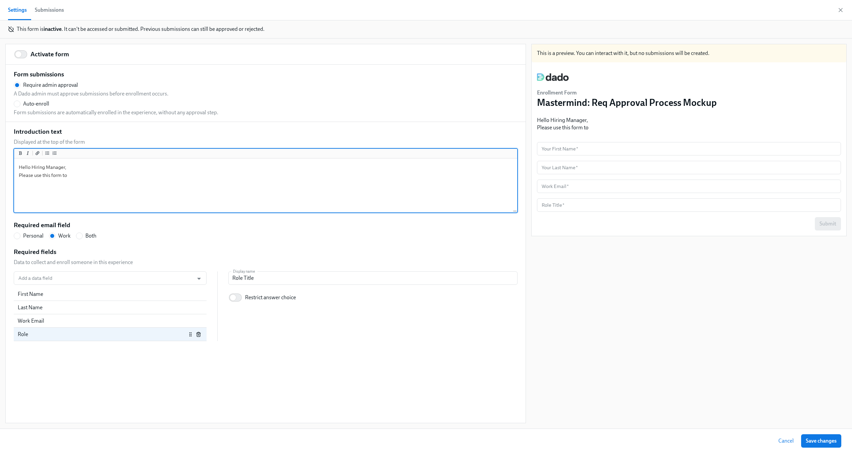
radio input "false"
type textarea "Hello Hiring Manager, Please use this form to m"
radio input "false"
type textarea "Hello Hiring Manager, Please use this form to me"
radio input "false"
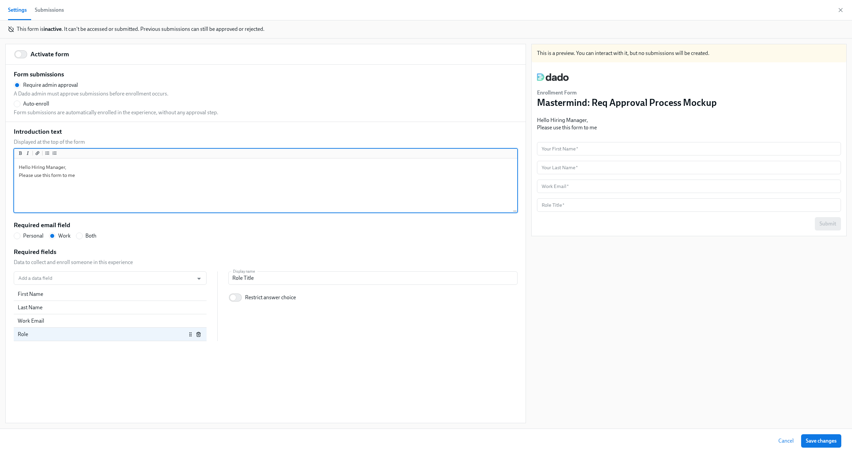
type textarea "Hello Hiring Manager, Please use this form to m"
radio input "false"
type textarea "Hello Hiring Manager, Please use this form to ma"
radio input "false"
type textarea "Hello Hiring Manager, Please use this form to make"
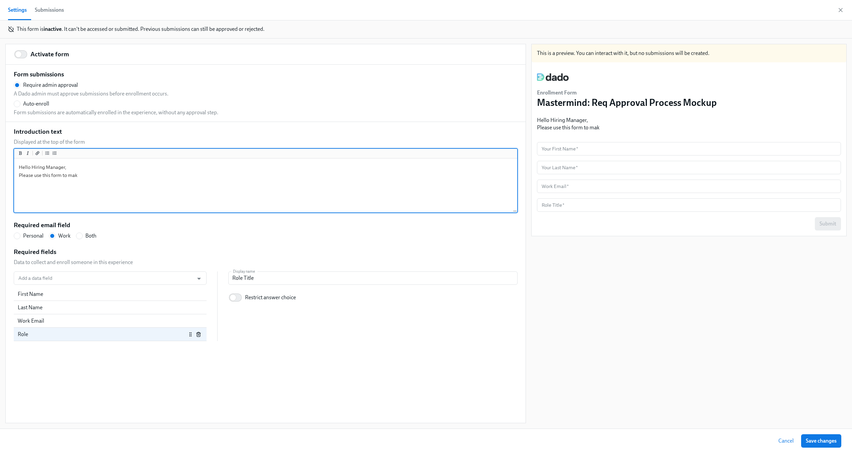
radio input "false"
type textarea "Hello Hiring Manager, Please use this form to make"
radio input "false"
type textarea "Hello Hiring Manager, Please use this form to make a"
radio input "false"
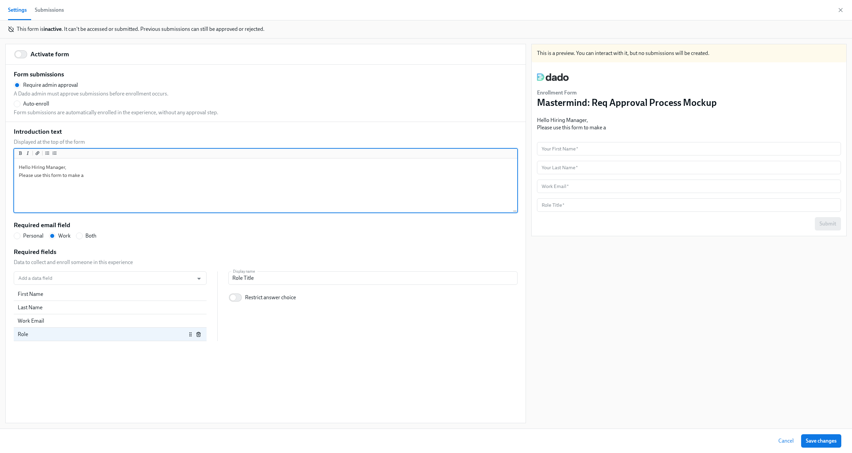
type textarea "Hello Hiring Manager, Please use this form to make a"
radio input "false"
type textarea "Hello Hiring Manager, Please use this form to make a r"
radio input "false"
type textarea "Hello Hiring Manager, Please use this form to make a re"
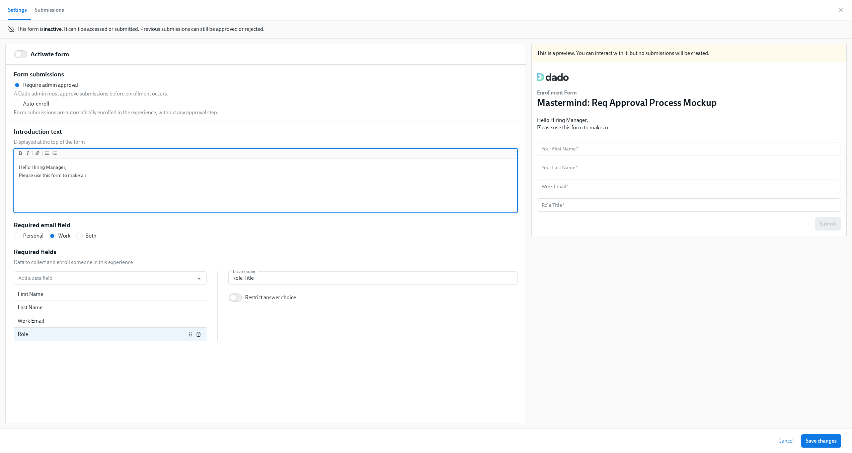
radio input "false"
type textarea "Hello Hiring Manager, Please use this form to make a reqiu"
radio input "false"
type textarea "Hello Hiring Manager, Please use this form to make a reqiue"
radio input "false"
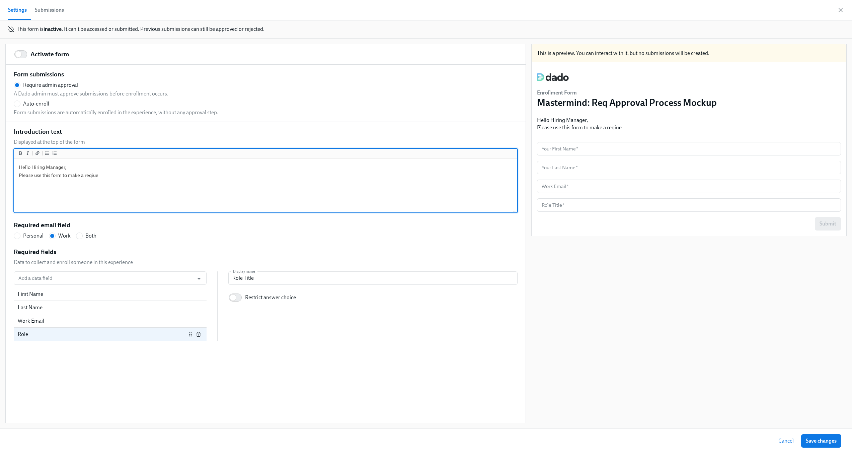
type textarea "Hello Hiring Manager, Please use this form to make a reqiu"
radio input "false"
type textarea "Hello Hiring Manager, Please use this form to make a reqi"
radio input "false"
type textarea "Hello Hiring Manager, Please use this form to make a req"
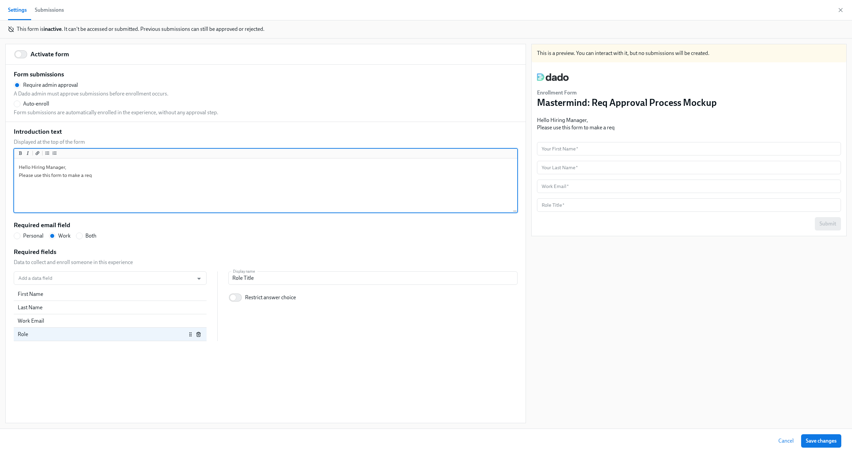
radio input "false"
click at [38, 176] on textarea "Hello Hiring Manager, Please use this form to make a request to open a new posi…" at bounding box center [265, 186] width 500 height 52
drag, startPoint x: 56, startPoint y: 176, endPoint x: 249, endPoint y: 188, distance: 193.8
click at [249, 188] on textarea "Hello Hiring Manager, Please fill out this form to make a request to open a new…" at bounding box center [265, 186] width 500 height 52
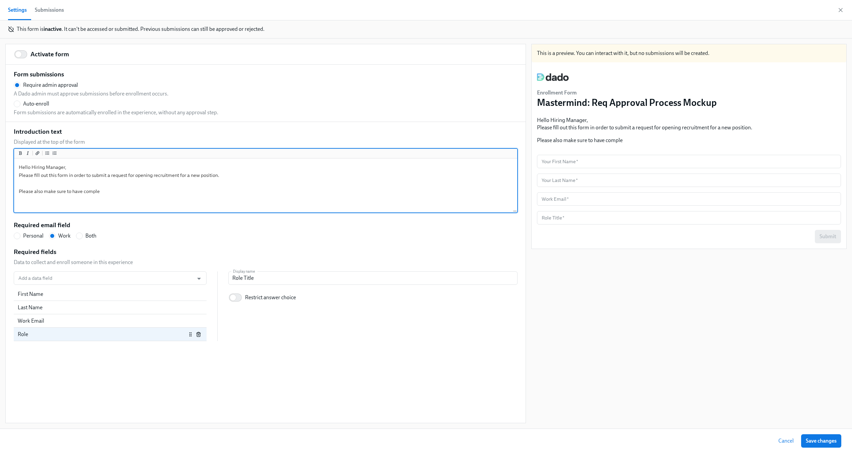
click at [315, 224] on div "Required email field Personal Work Both" at bounding box center [266, 230] width 504 height 19
click at [266, 195] on textarea "Hello Hiring Manager, Please fill out this form in order to submit a request fo…" at bounding box center [265, 186] width 500 height 52
click at [266, 196] on textarea "Hello Hiring Manager, Please fill out this form in order to submit a request fo…" at bounding box center [265, 186] width 500 height 52
click at [249, 174] on textarea "Hello Hiring Manager, Please fill out this form in order to submit a request fo…" at bounding box center [265, 186] width 500 height 52
click at [201, 195] on textarea "Hello Hiring Manager, Please fill out this form in order to submit a request fo…" at bounding box center [265, 186] width 500 height 52
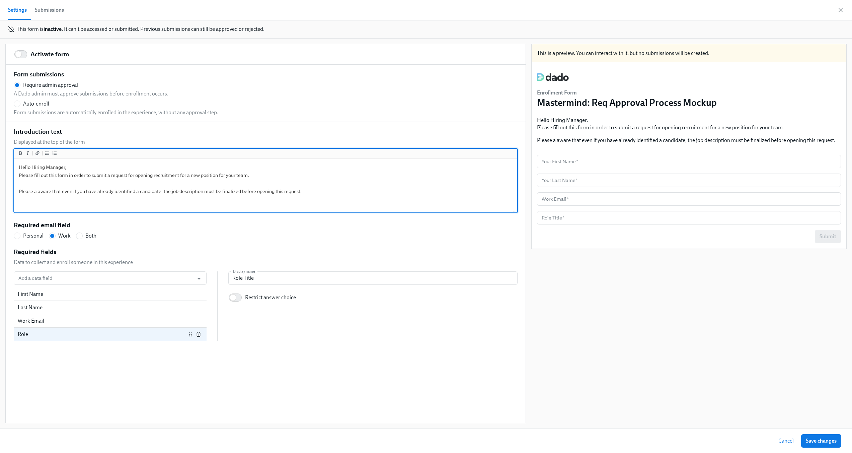
click at [150, 190] on textarea "Hello Hiring Manager, Please fill out this form in order to submit a request fo…" at bounding box center [265, 186] width 500 height 52
click at [118, 188] on textarea "Hello Hiring Manager, Please fill out this form in order to submit a request fo…" at bounding box center [265, 186] width 500 height 52
click at [250, 191] on textarea "Hello Hiring Manager, Please fill out this form in order to submit a request fo…" at bounding box center [265, 186] width 500 height 52
click at [201, 190] on textarea "Hello Hiring Manager, Please fill out this form in order to submit a request fo…" at bounding box center [265, 186] width 500 height 52
click at [393, 200] on textarea "Hello Hiring Manager, Please fill out this form in order to submit a request fo…" at bounding box center [265, 186] width 500 height 52
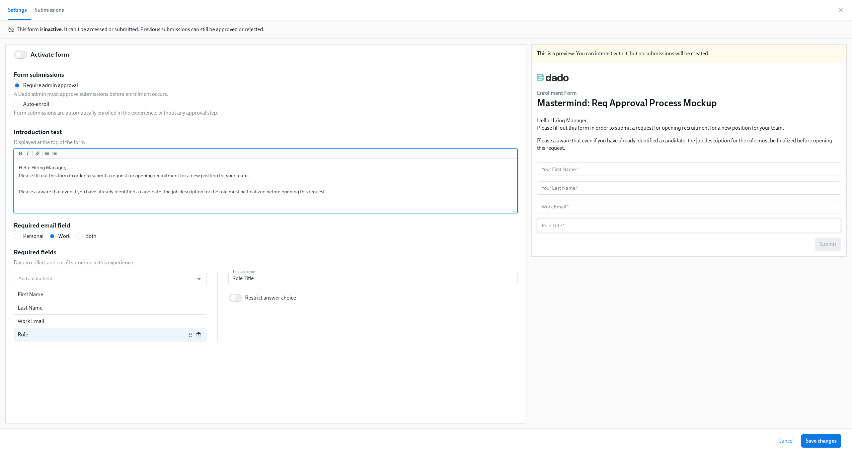
scroll to position [326, 0]
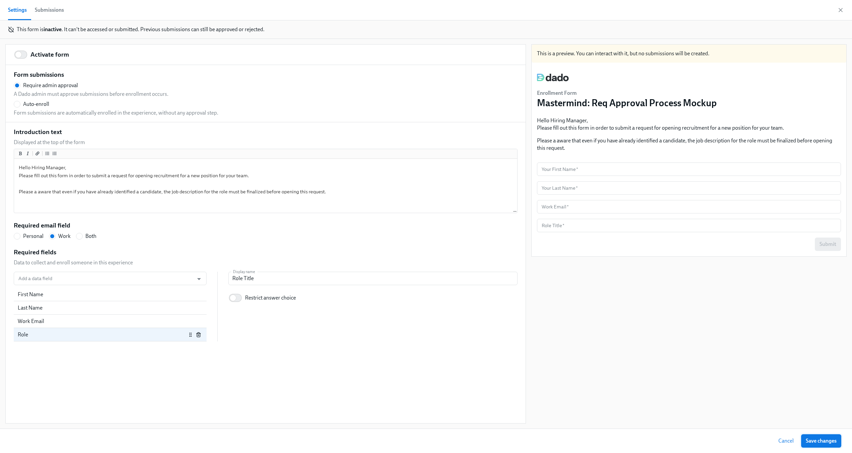
click at [815, 440] on span "Save changes" at bounding box center [821, 440] width 31 height 7
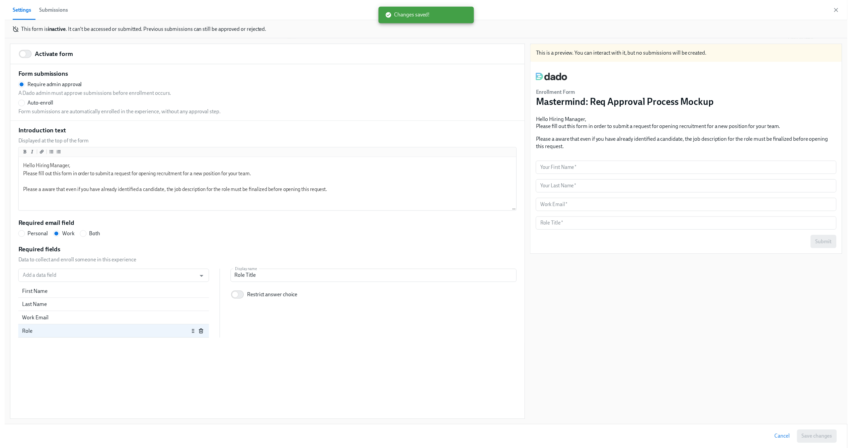
scroll to position [0, 0]
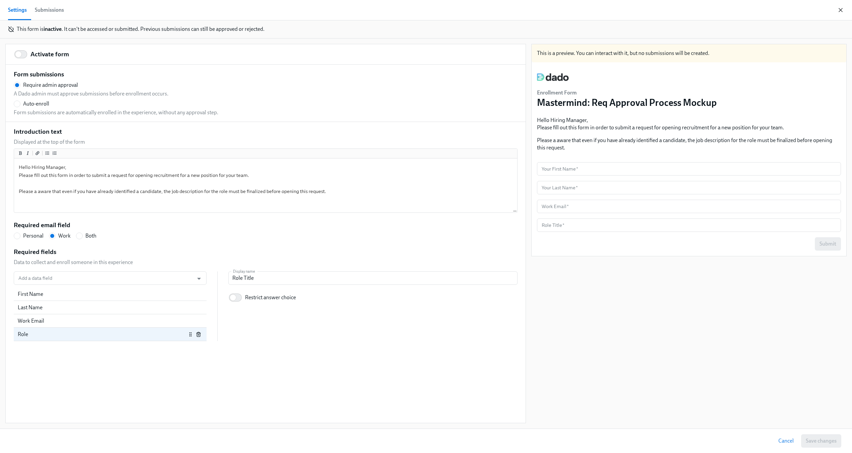
click at [841, 7] on icon "button" at bounding box center [840, 10] width 7 height 7
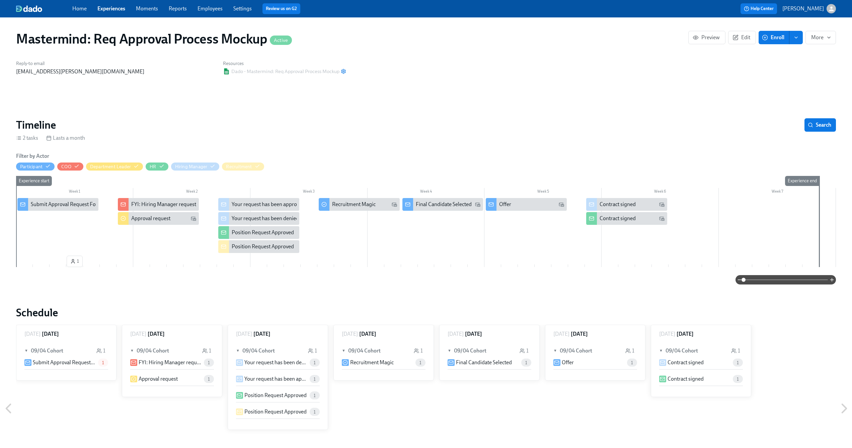
click at [796, 38] on icon "enroll" at bounding box center [796, 37] width 3 height 1
click at [788, 67] on span "Enrollment form" at bounding box center [779, 67] width 38 height 7
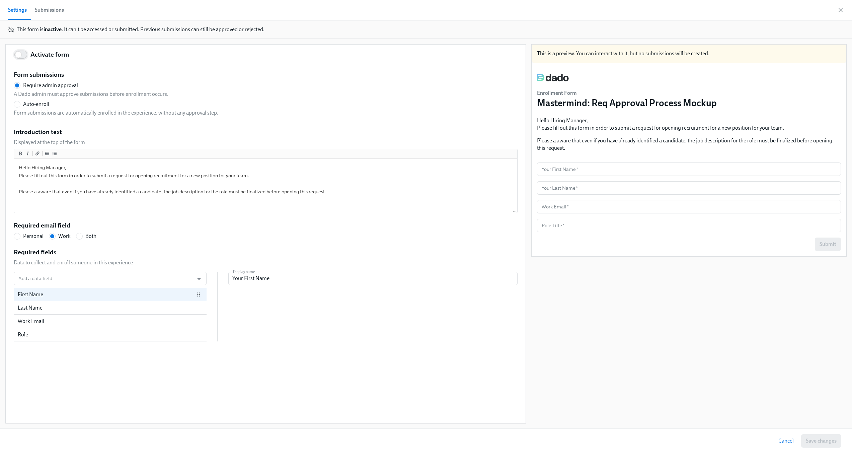
click at [16, 52] on input "Activate form" at bounding box center [18, 54] width 44 height 15
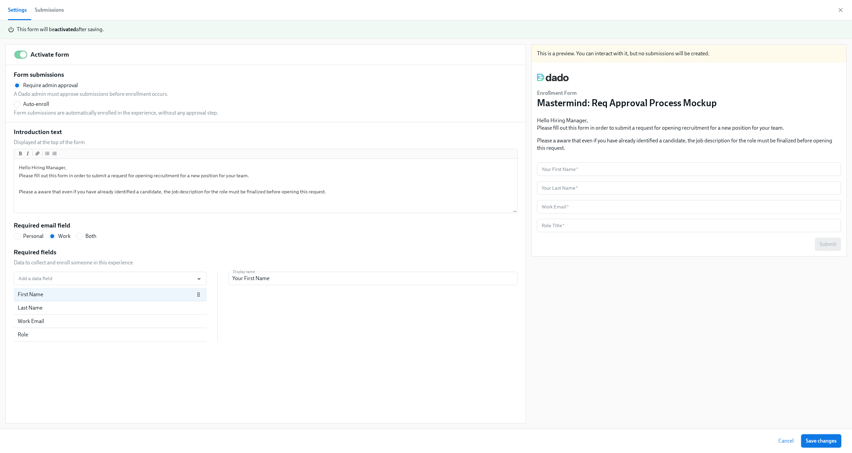
click at [822, 439] on span "Save changes" at bounding box center [821, 440] width 31 height 7
click at [841, 6] on div "Settings Submissions" at bounding box center [426, 10] width 852 height 20
click at [841, 7] on icon "button" at bounding box center [840, 10] width 7 height 7
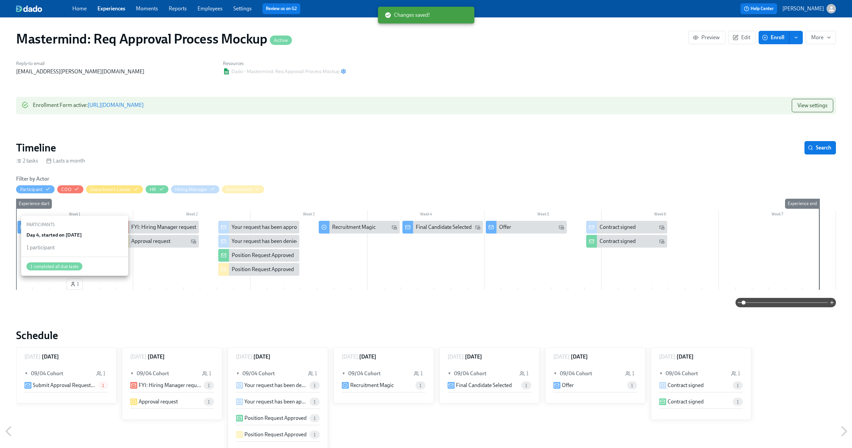
click at [70, 286] on button "1" at bounding box center [75, 283] width 16 height 11
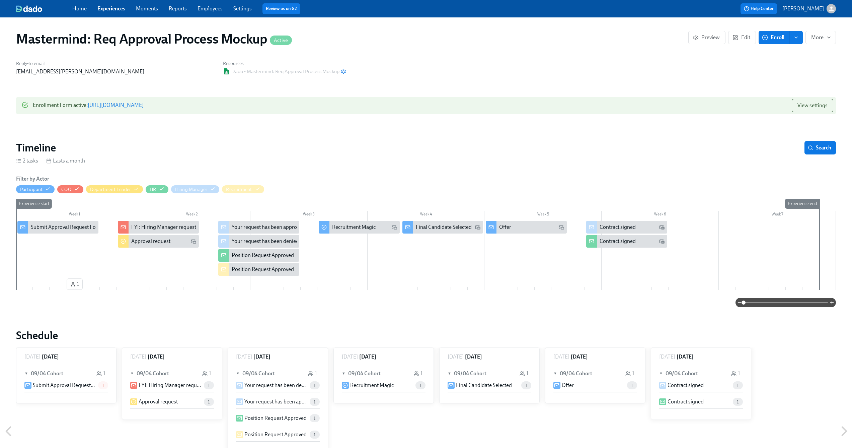
scroll to position [331, 0]
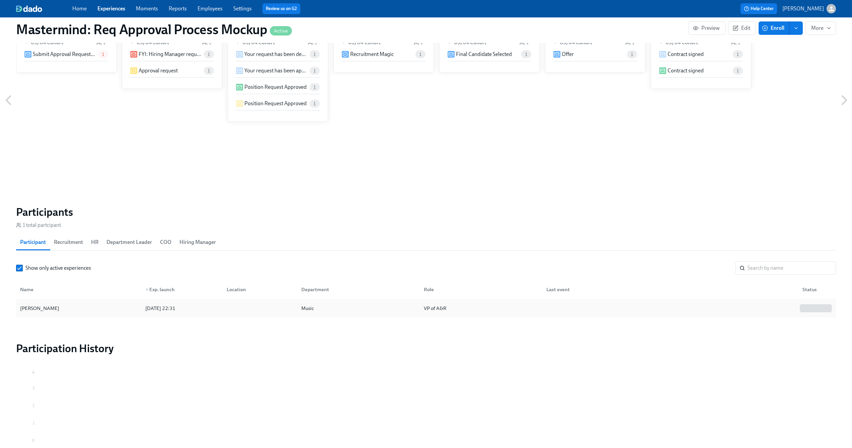
click at [142, 303] on div "2025/09/04 22:31" at bounding box center [180, 307] width 81 height 13
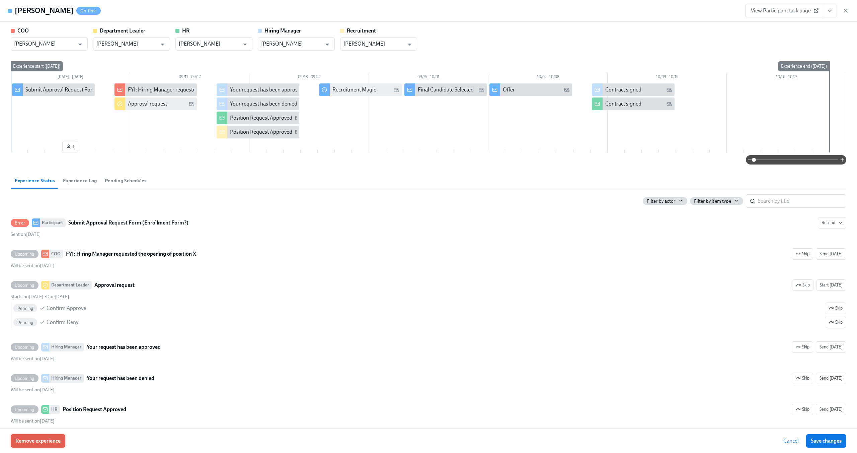
click at [44, 445] on button "Remove experience" at bounding box center [38, 440] width 55 height 13
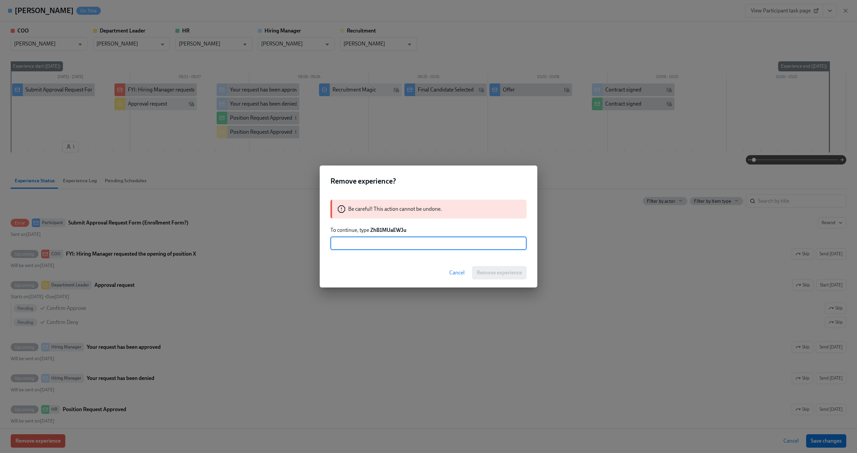
click at [451, 269] on span "Cancel" at bounding box center [456, 272] width 15 height 7
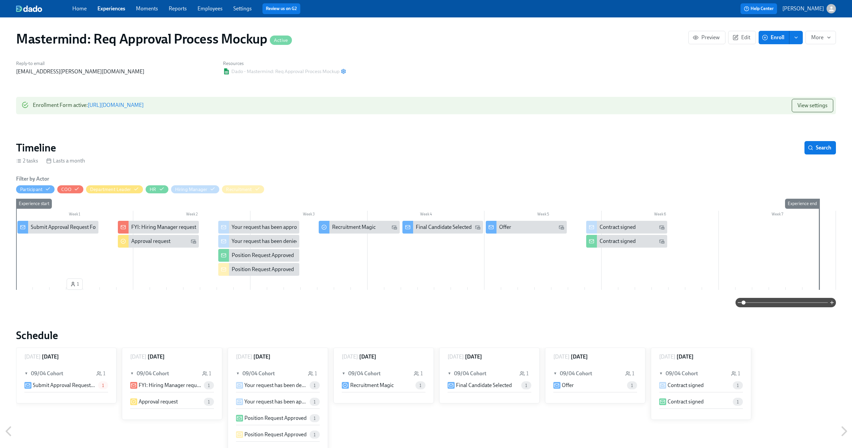
click at [144, 104] on link "[URL][DOMAIN_NAME]" at bounding box center [116, 105] width 56 height 6
click at [800, 106] on span "View settings" at bounding box center [812, 105] width 30 height 7
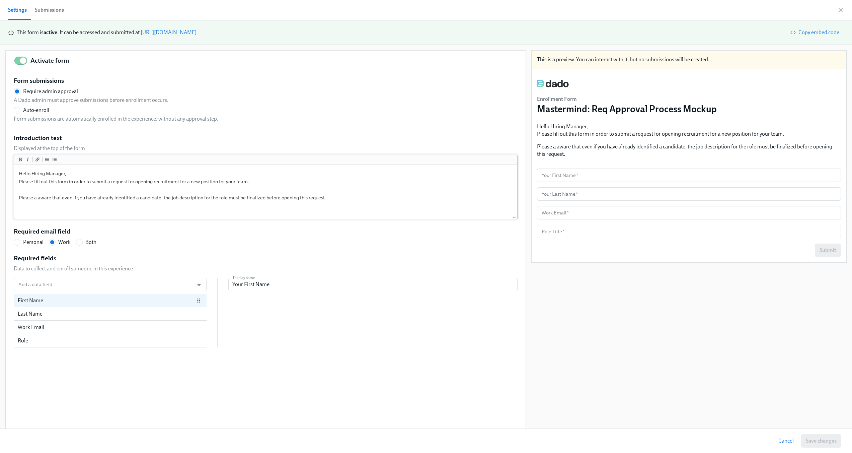
click at [34, 196] on textarea "Hello Hiring Manager, Please fill out this form in order to submit a request fo…" at bounding box center [265, 192] width 500 height 52
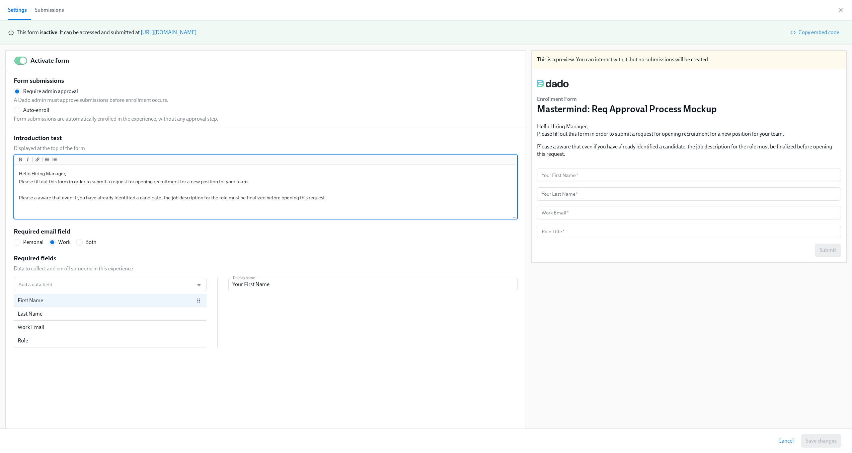
click at [34, 196] on textarea "Hello Hiring Manager, Please fill out this form in order to submit a request fo…" at bounding box center [265, 192] width 500 height 52
click at [177, 193] on textarea "Hello Hiring Manager, Please fill out this form in order to submit a request fo…" at bounding box center [265, 192] width 500 height 52
click at [341, 195] on textarea "Hello Hiring Manager, Please fill out this form in order to submit a request fo…" at bounding box center [265, 192] width 500 height 52
click at [814, 443] on span "Save changes" at bounding box center [821, 440] width 31 height 7
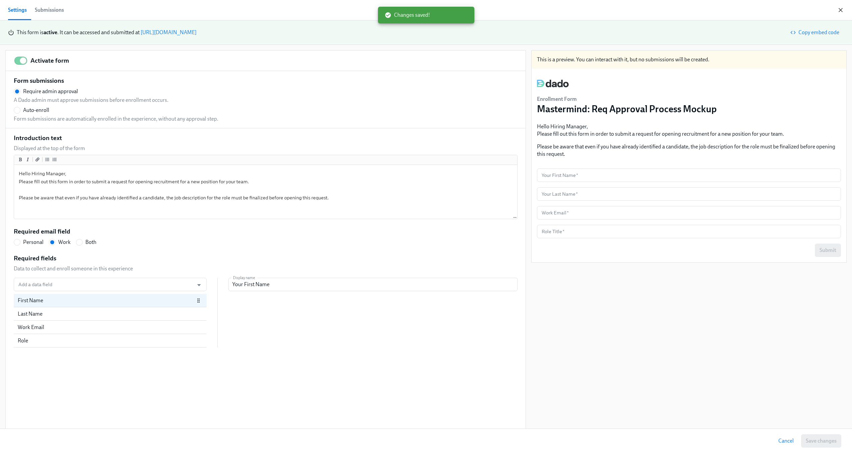
click at [841, 11] on icon "button" at bounding box center [840, 9] width 3 height 3
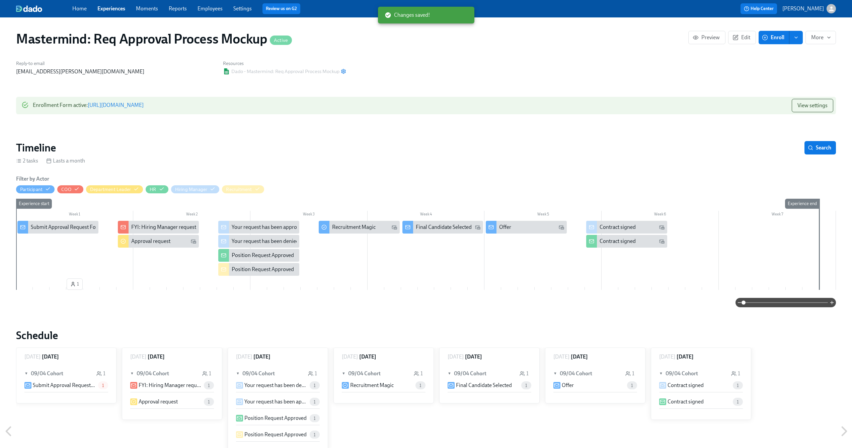
click at [377, 62] on div "Reply-to email claus.meyer@dadohr.com Resources Dado - Mastermind: Req Approval…" at bounding box center [426, 67] width 828 height 23
drag, startPoint x: 241, startPoint y: 8, endPoint x: 204, endPoint y: 1, distance: 38.0
click at [0, 0] on div "Home Experiences Moments Reports Employees Settings Review us on G2 Help Center…" at bounding box center [426, 8] width 852 height 17
drag, startPoint x: 206, startPoint y: 9, endPoint x: 188, endPoint y: 4, distance: 18.4
click at [0, 0] on div "Home Experiences Moments Reports Employees Settings Review us on G2 Help Center…" at bounding box center [426, 8] width 852 height 17
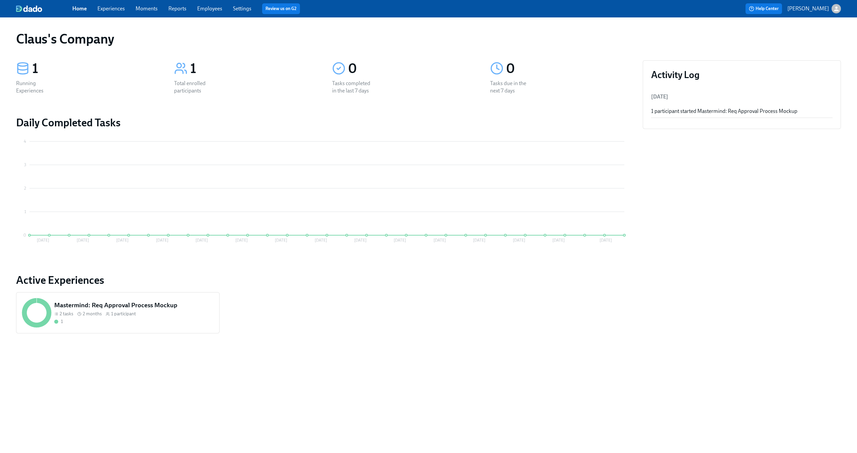
click at [205, 9] on link "Employees" at bounding box center [209, 8] width 25 height 6
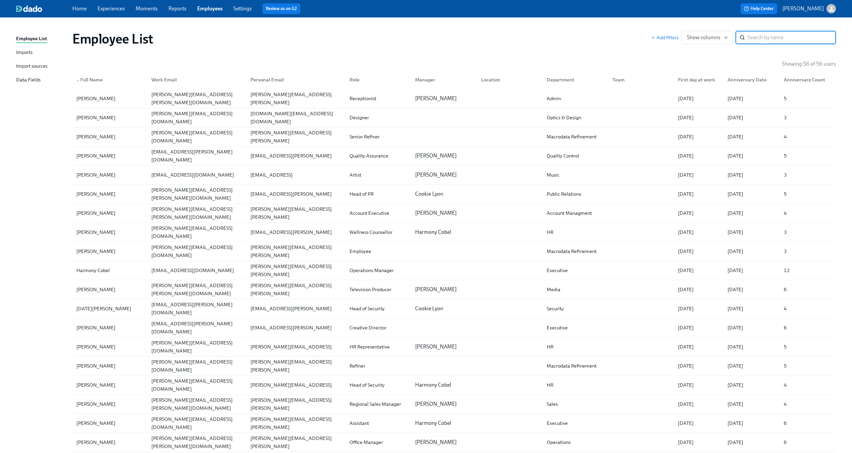
click at [831, 10] on icon "button" at bounding box center [831, 8] width 5 height 5
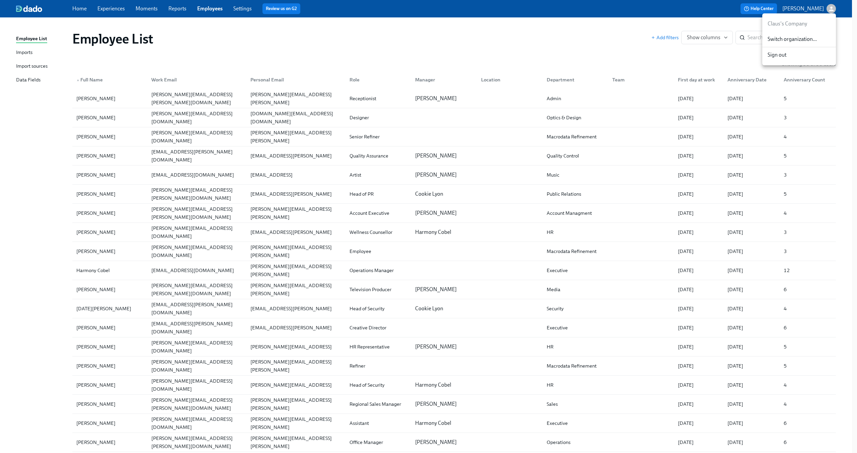
click at [814, 43] on div "Switch organization..." at bounding box center [799, 39] width 74 height 16
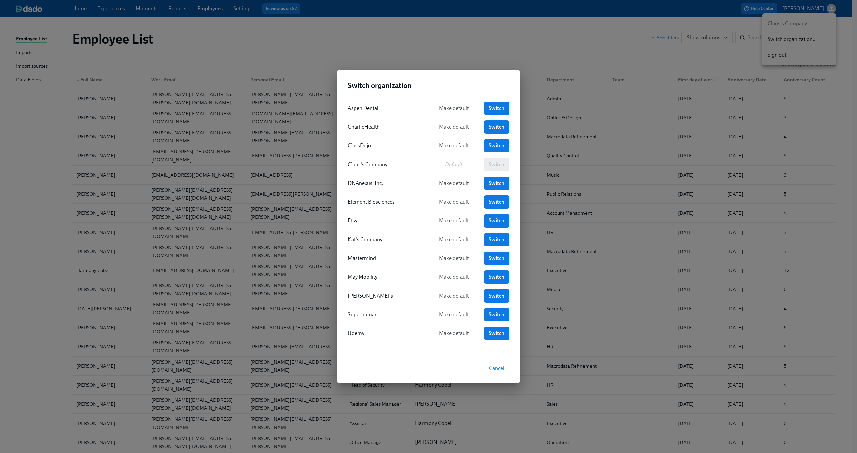
click at [496, 260] on span "Switch" at bounding box center [497, 258] width 16 height 7
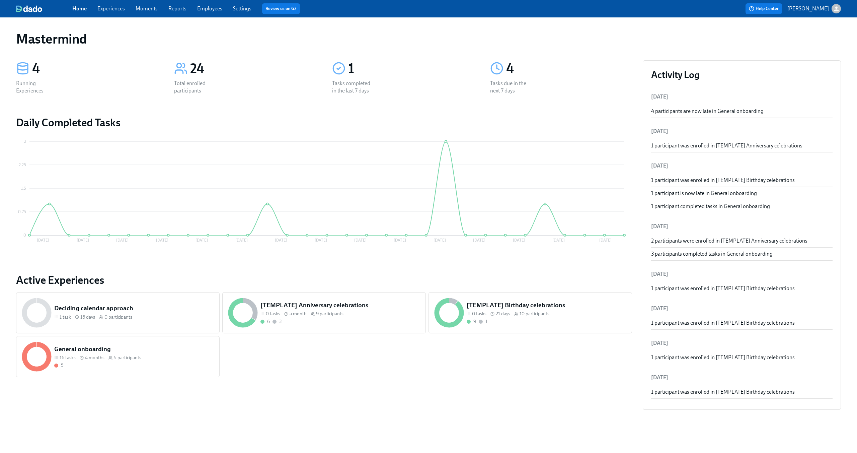
click at [113, 9] on link "Experiences" at bounding box center [110, 8] width 27 height 6
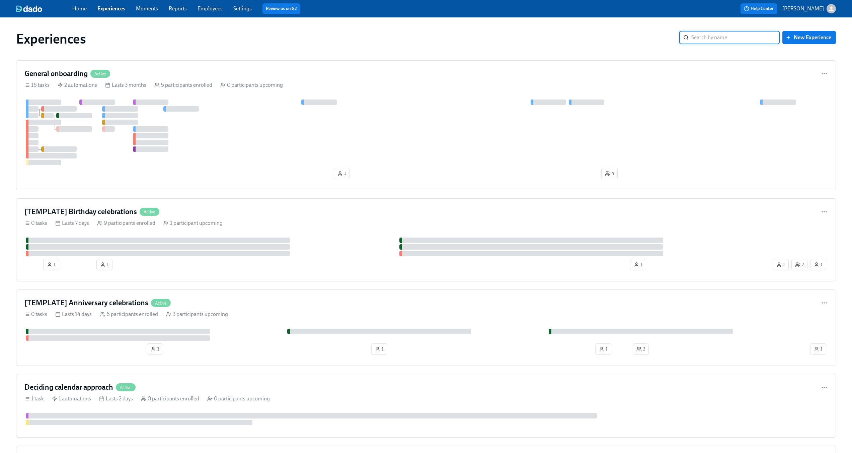
click at [221, 10] on link "Employees" at bounding box center [210, 8] width 25 height 6
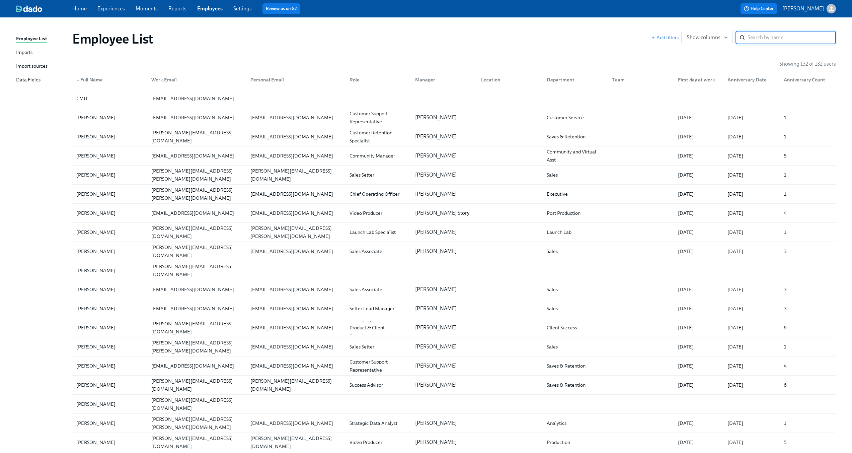
click at [27, 81] on div "Data Fields" at bounding box center [28, 80] width 24 height 8
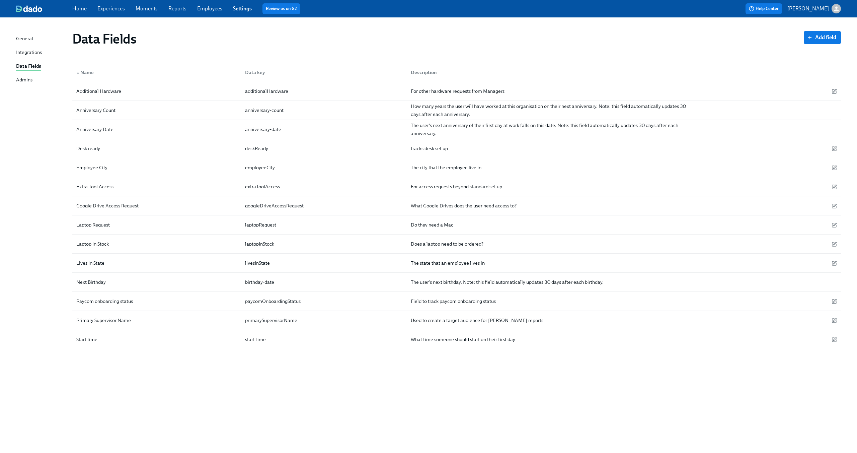
click at [22, 51] on div "Integrations" at bounding box center [29, 53] width 26 height 8
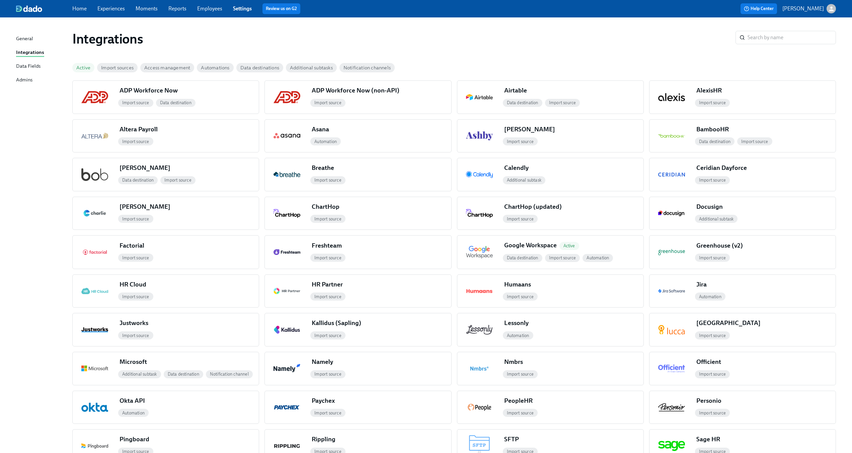
click at [24, 38] on div "General" at bounding box center [24, 39] width 17 height 8
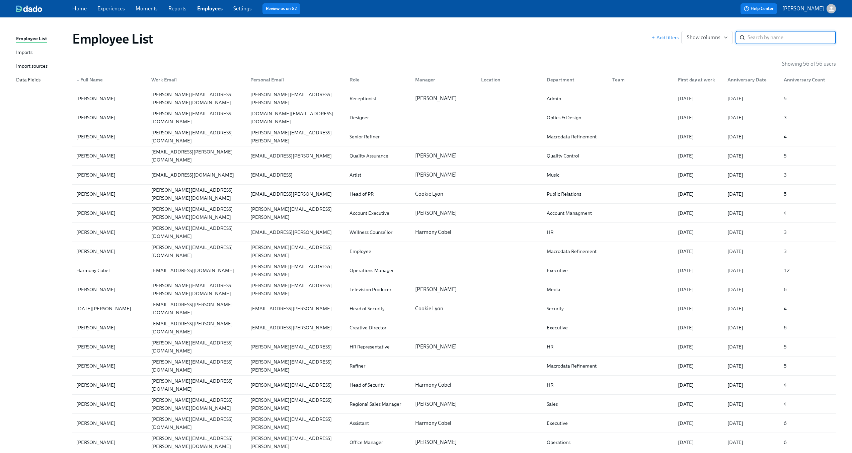
click at [34, 82] on div "Data Fields" at bounding box center [28, 80] width 24 height 8
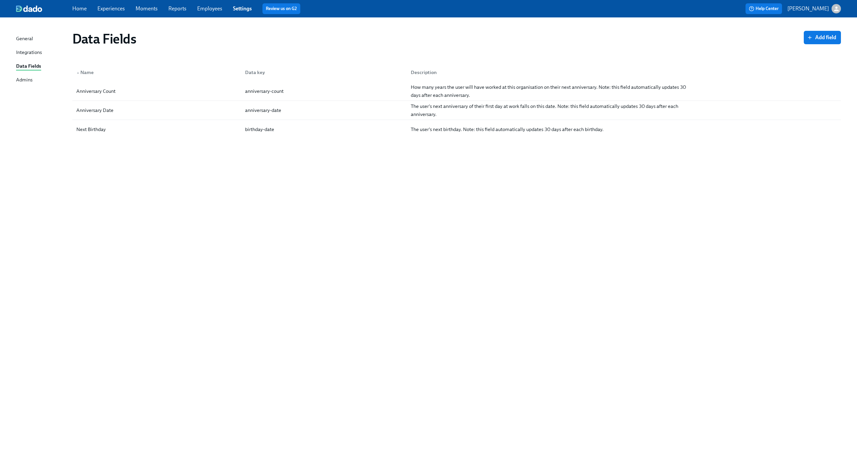
click at [280, 242] on div "Data Fields Add field ▲ Name Data key Description Anniversary Count anniversary…" at bounding box center [428, 230] width 825 height 411
click at [818, 40] on span "Add field" at bounding box center [822, 37] width 28 height 7
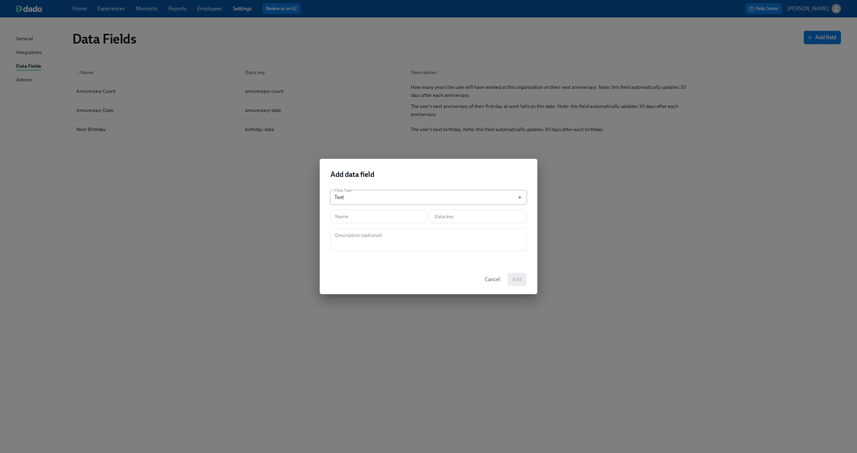
click at [409, 194] on body "Home Experiences Moments Reports Employees Settings Review us on G2 Help Center…" at bounding box center [428, 226] width 857 height 453
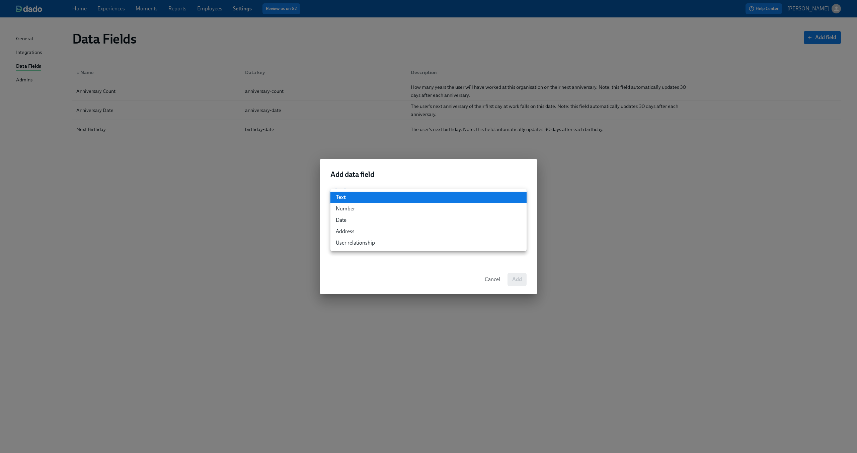
click at [411, 183] on div at bounding box center [428, 226] width 857 height 453
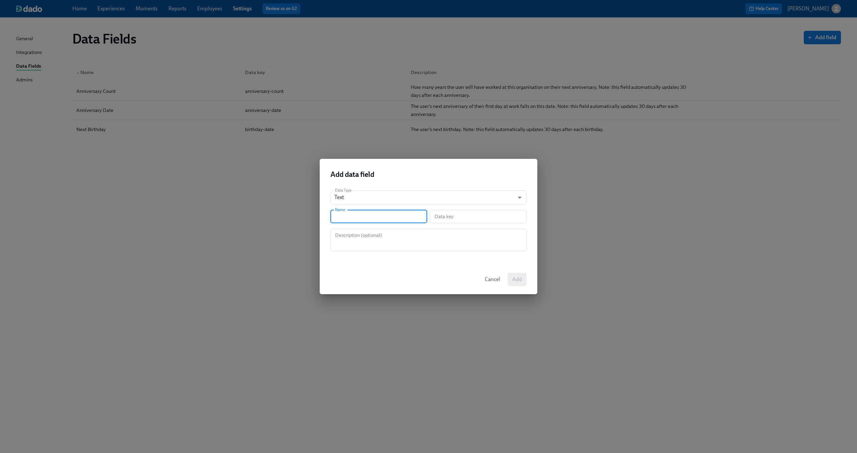
click at [371, 216] on input "text" at bounding box center [378, 216] width 97 height 13
type input "W"
type input "w"
type input "W2"
type input "w2"
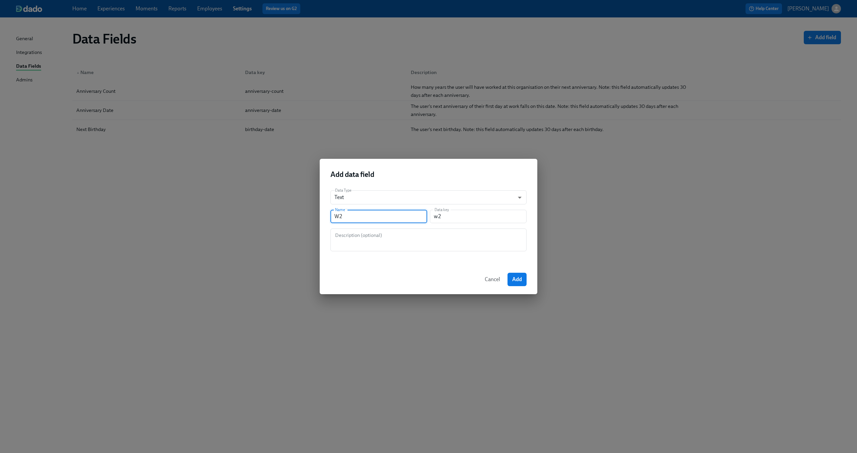
type input "W2 N"
type input "w2N"
type input "W2 Ne"
type input "w2Ne"
type input "W2 Nee"
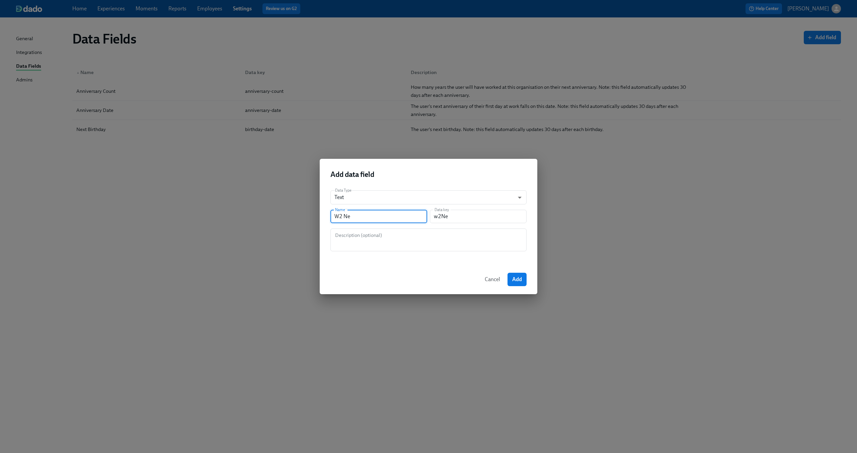
type input "w2Nee"
type input "W2 Need"
type input "w2Need"
type input "W2 Need"
click at [391, 241] on textarea at bounding box center [428, 240] width 188 height 16
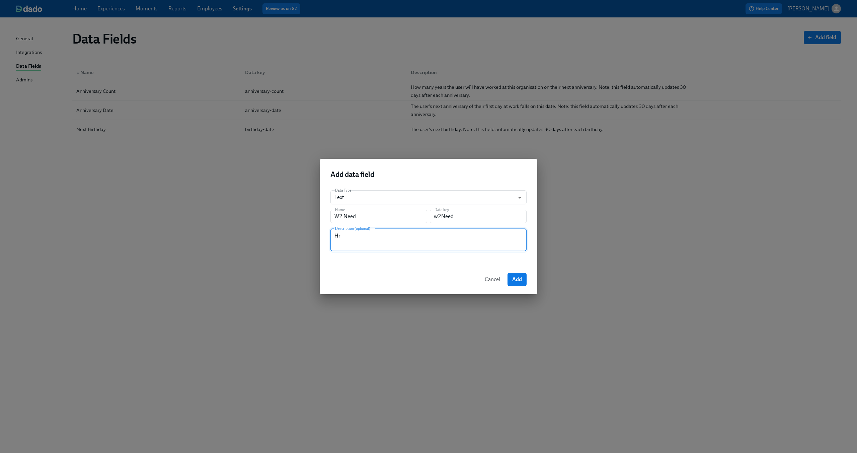
type textarea "H"
click at [392, 237] on textarea "Hiring manager determines if new hire is a W-2 or a 1099 need" at bounding box center [428, 240] width 188 height 16
click at [390, 243] on textarea "Hiring manager determines if new hire is a W-2 or a 1099 need" at bounding box center [428, 240] width 188 height 16
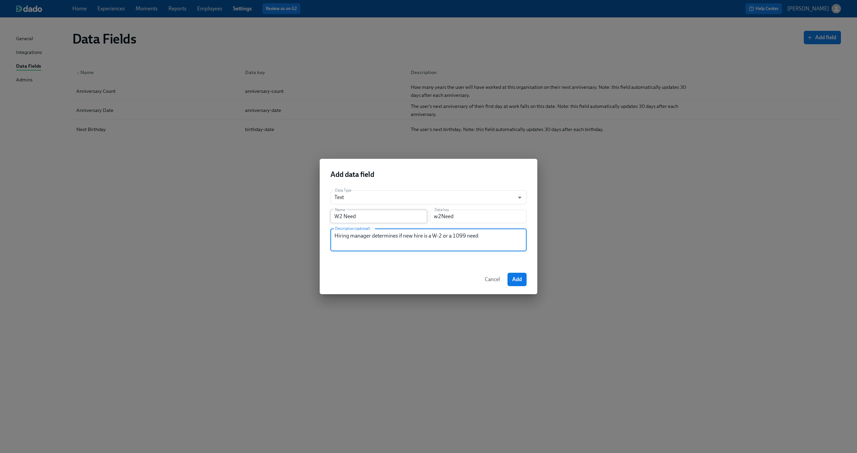
type textarea "Hiring manager determines if new hire is a W-2 or a 1099 need"
click at [338, 215] on input "W2 Need" at bounding box center [378, 216] width 97 height 13
click at [349, 237] on textarea "Hiring manager determines if new hire is a W-2 or a 1099 need" at bounding box center [428, 240] width 188 height 16
click at [357, 246] on textarea "Hiring manager determines if new hire is a W-2 or a 1099 need" at bounding box center [428, 240] width 188 height 16
click at [377, 271] on div "Cancel Add" at bounding box center [429, 278] width 218 height 29
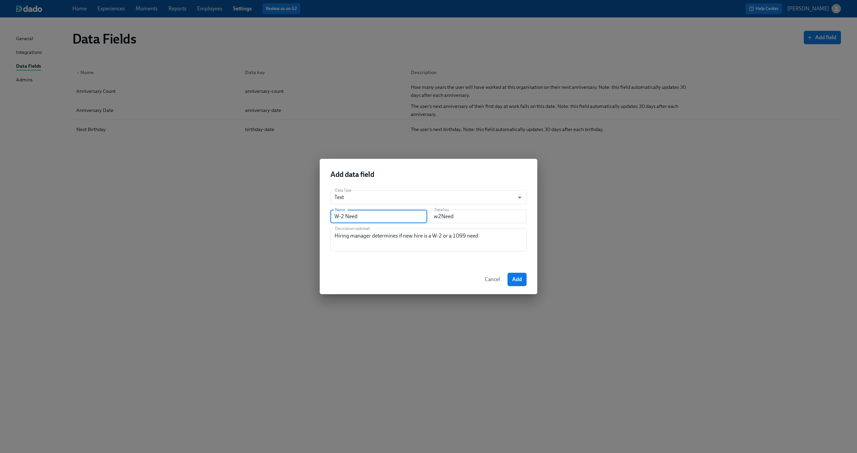
click at [350, 217] on input "W-2 Need" at bounding box center [378, 216] width 97 height 13
type input "W-2 eed"
type input "w2Eed"
type input "W-2 need"
type input "w2Need"
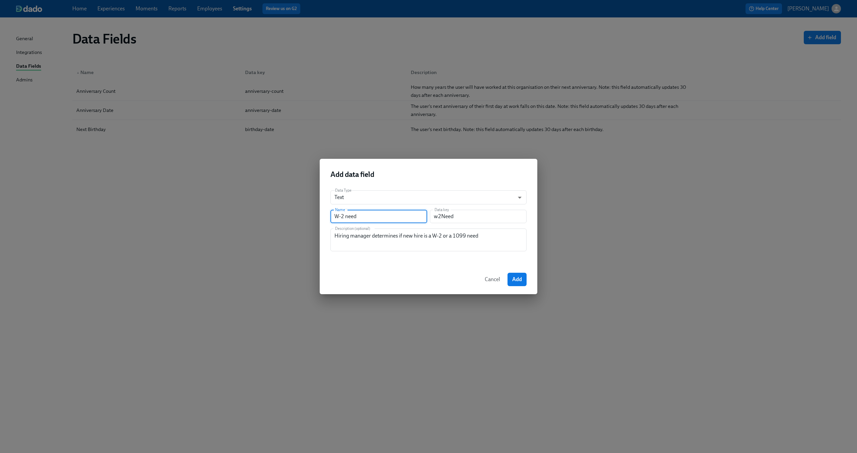
type input "W-2 eed"
type input "w2Eed"
type input "W-2 Need"
type input "w2Need"
click at [424, 252] on div "Data Type Text string ​ Name W-2 Need Name Data key w2Need Data key Description…" at bounding box center [429, 225] width 218 height 80
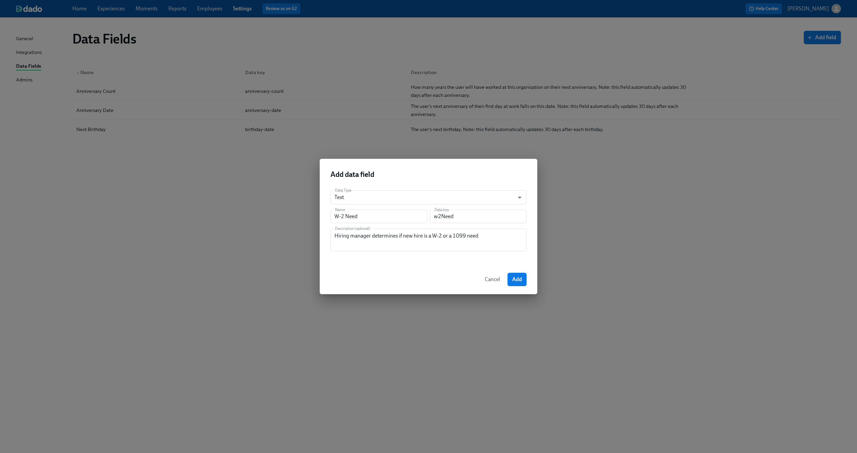
drag, startPoint x: 522, startPoint y: 278, endPoint x: 618, endPoint y: 161, distance: 151.1
click at [618, 161] on div "Add data field Data Type Text string ​ Name W-2 Need Name Data key w2Need Data …" at bounding box center [428, 226] width 857 height 453
click at [835, 7] on div "Add data field Data Type Text string ​ Name W-2 Need Name Data key w2Need Data …" at bounding box center [428, 226] width 857 height 453
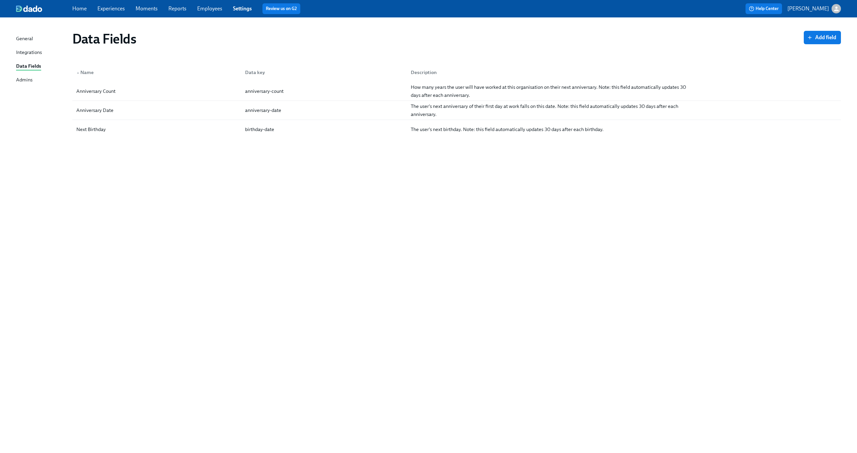
click at [835, 7] on icon "button" at bounding box center [836, 8] width 7 height 7
click at [818, 37] on span "Switch organization..." at bounding box center [804, 38] width 63 height 7
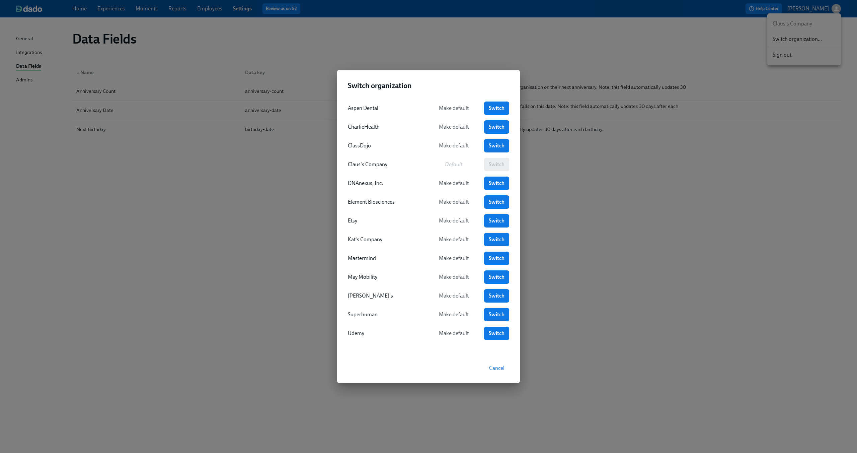
click at [676, 197] on div "Switch organization Aspen Dental Make default Switch CharlieHealth Make default…" at bounding box center [428, 226] width 857 height 453
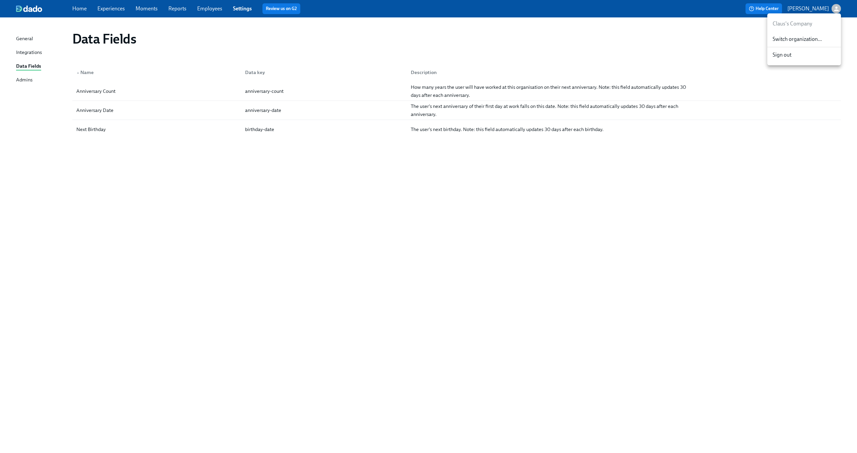
click at [721, 41] on div at bounding box center [428, 226] width 857 height 453
click at [819, 37] on span "Add field" at bounding box center [822, 37] width 28 height 7
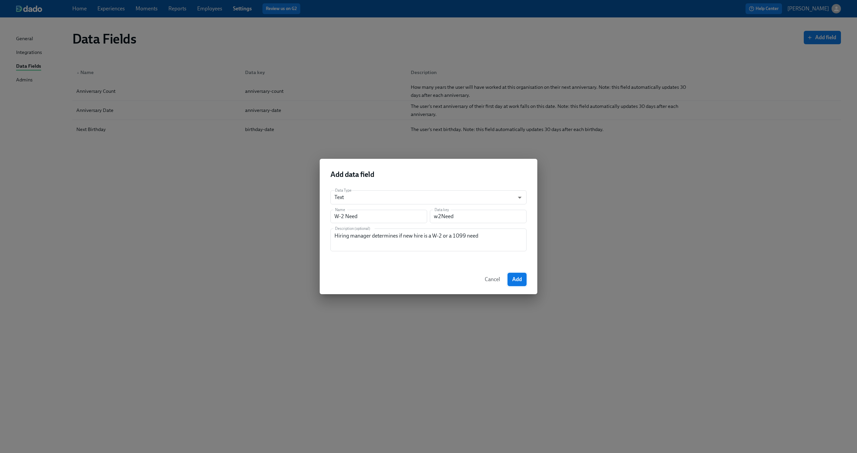
click at [517, 277] on span "Add" at bounding box center [517, 279] width 10 height 7
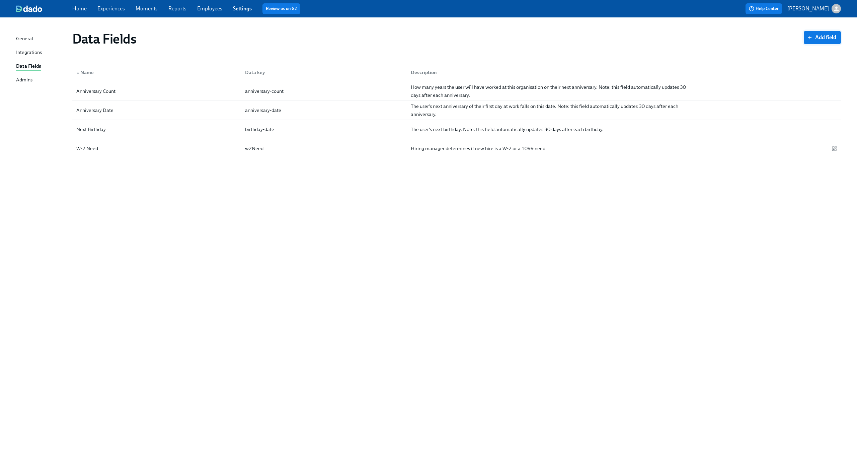
click at [822, 38] on span "Add field" at bounding box center [822, 37] width 28 height 7
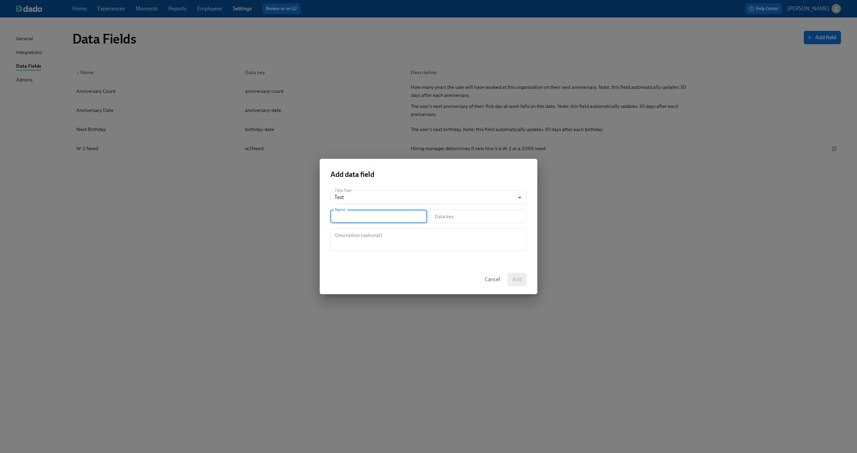
click at [357, 216] on input "text" at bounding box center [378, 216] width 97 height 13
type input "1"
type input "10"
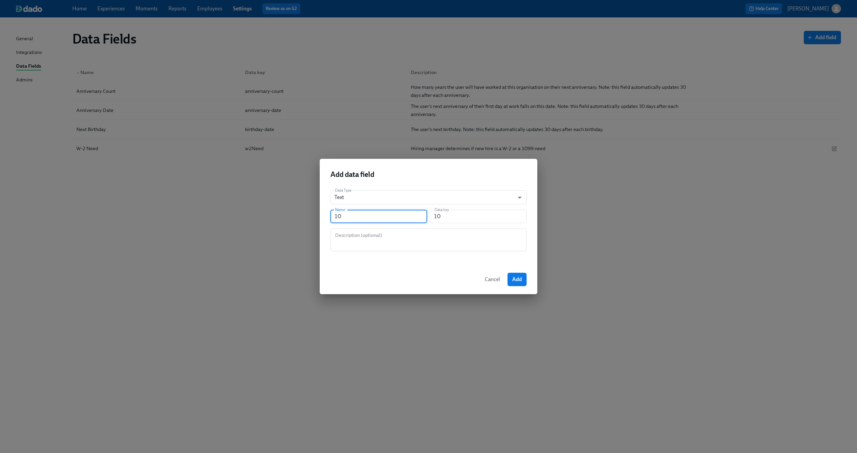
type input "100"
type input "1009"
type input "1009 N"
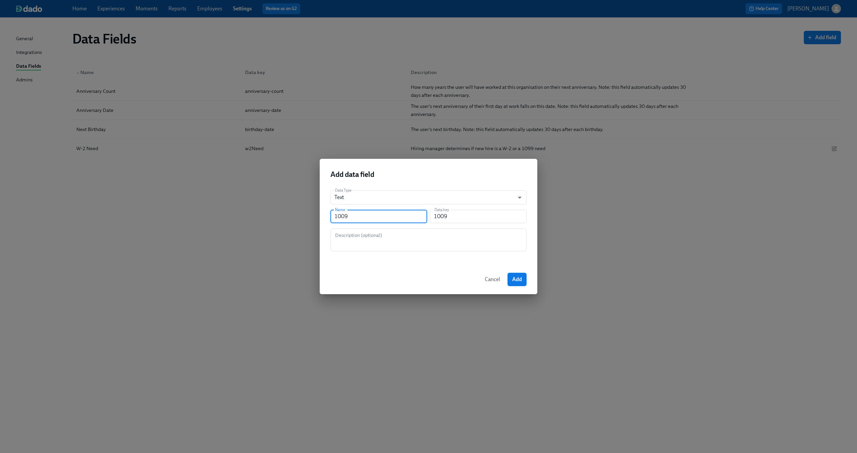
type input "1009N"
type input "1009 Ne"
type input "1009Ne"
type input "1009 Nee"
type input "1009Nee"
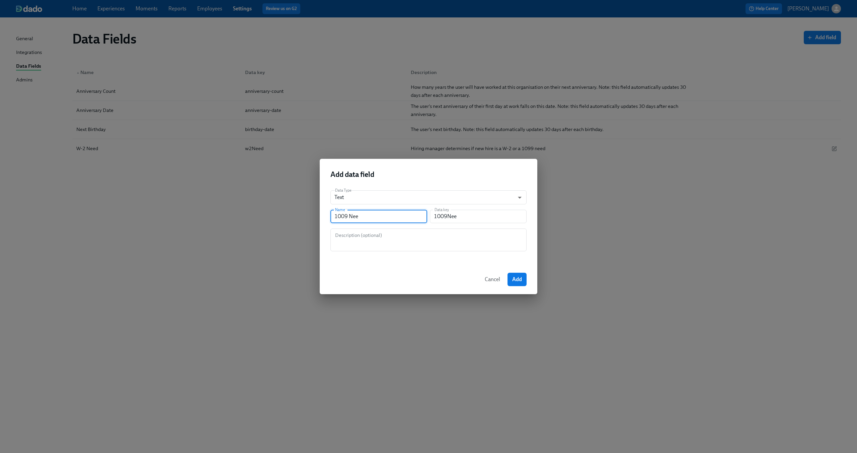
type input "1009 Need"
type input "1009Need"
click at [361, 239] on textarea at bounding box center [428, 240] width 188 height 16
click at [341, 218] on input "1009 Need" at bounding box center [378, 216] width 97 height 13
type input "109 Need"
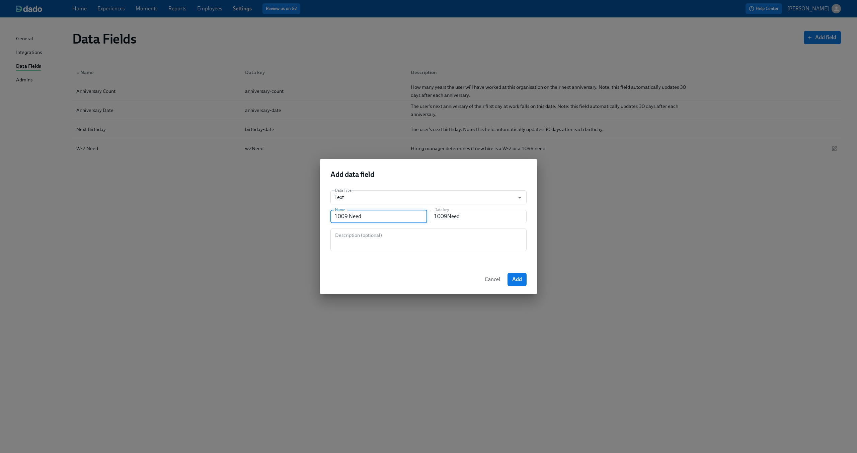
type input "109Need"
type input "1099 Need"
type input "1099Need"
type input "1099 Need"
click at [358, 237] on textarea at bounding box center [428, 240] width 188 height 16
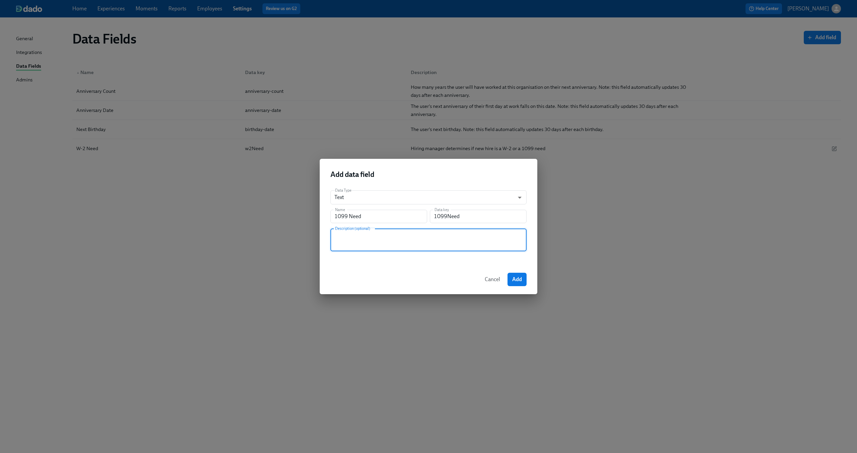
paste textarea "Hiring manager determines if new hire is a W-2 or a 1099 need"
type textarea "Hiring manager determines if new hire is a W-2 or a 1099 need"
click at [517, 278] on span "Add" at bounding box center [517, 279] width 10 height 7
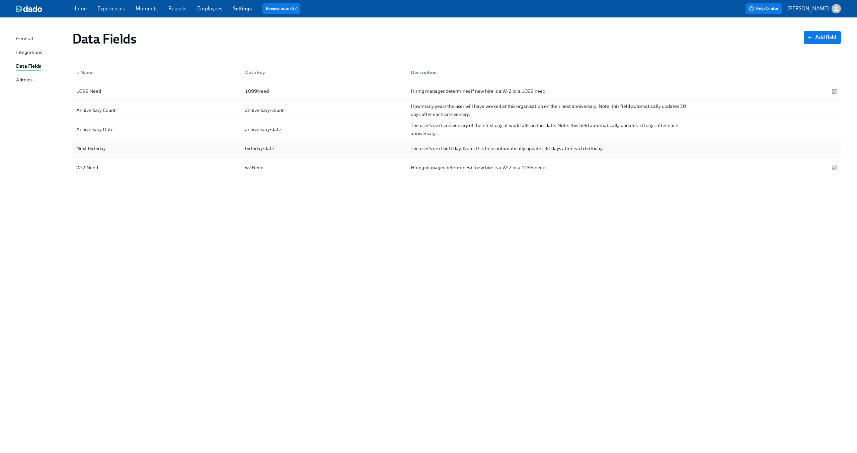
click at [181, 151] on div "Next Birthday" at bounding box center [157, 148] width 166 height 13
click at [161, 88] on div "1099 Need" at bounding box center [157, 90] width 166 height 13
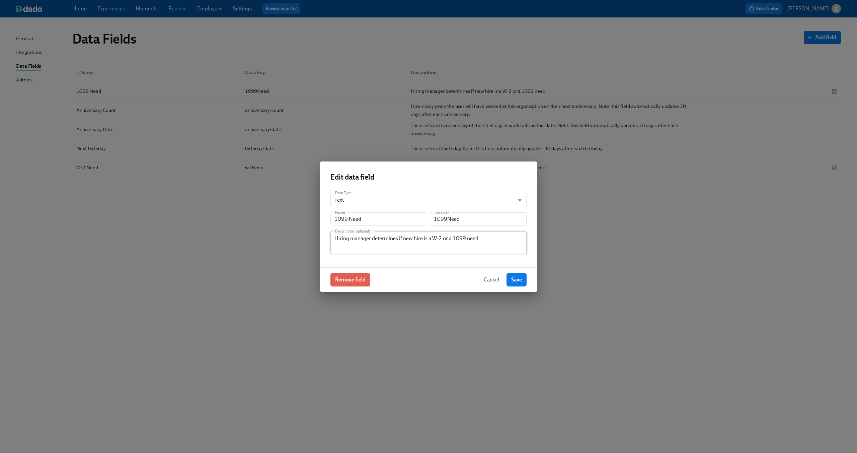
click at [492, 243] on textarea "Hiring manager determines if new hire is a W-2 or a 1099 need" at bounding box center [428, 242] width 188 height 16
click at [336, 238] on textarea "Hiring manager determines if new hire is a W-2 or a 1099 need in the" at bounding box center [428, 242] width 188 height 16
click at [373, 236] on textarea "New Position Request Enrolment Form: Hiring manager determines if new hire is a…" at bounding box center [428, 242] width 188 height 16
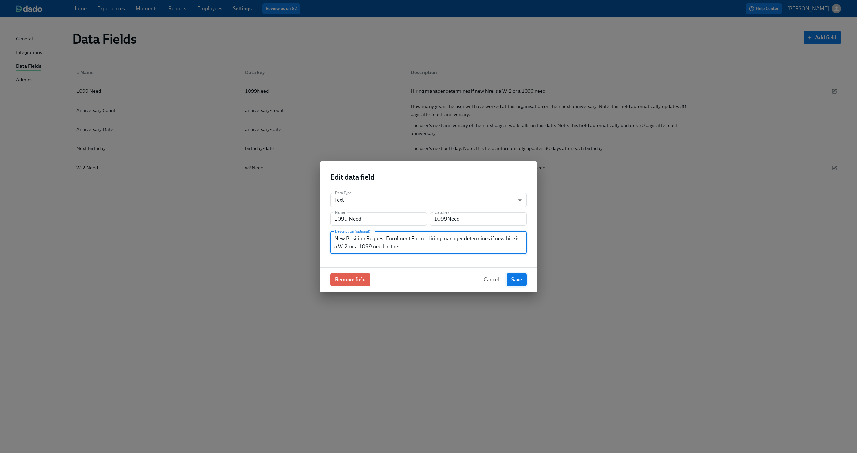
type textarea "New Position Request Enrolment Form: Hiring manager determines if new hire is a…"
click at [516, 282] on span "Save" at bounding box center [516, 279] width 11 height 7
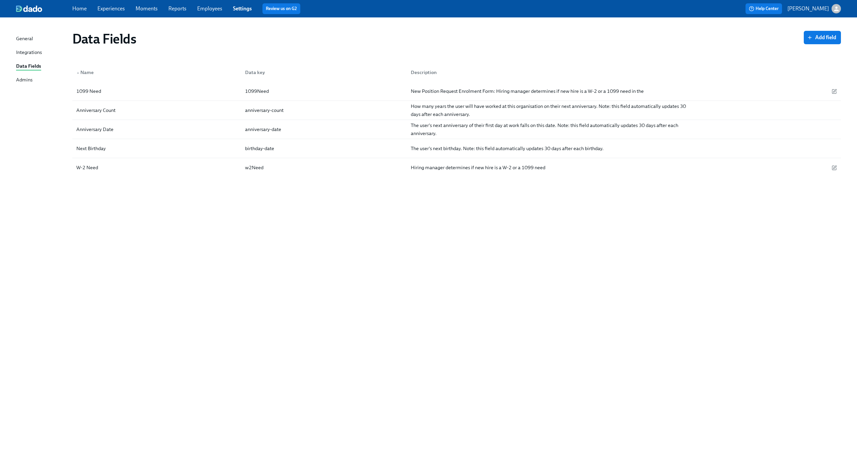
click at [218, 194] on div "Data Fields Add field ▲ Name Data key Description 1099 Need 1099Need New Positi…" at bounding box center [428, 230] width 825 height 411
click at [124, 163] on div "W-2 Need" at bounding box center [157, 167] width 166 height 13
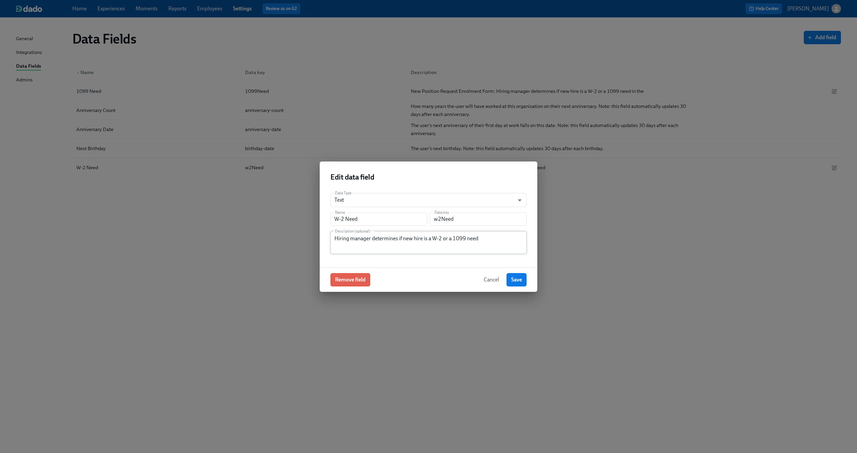
click at [382, 246] on textarea "Hiring manager determines if new hire is a W-2 or a 1099 need" at bounding box center [428, 242] width 188 height 16
click at [382, 239] on textarea "Hiring manager determines if new hire is a W-2 or a 1099 need" at bounding box center [428, 242] width 188 height 16
paste textarea "New Position Request Enrolment Form: Hiring manager determines if new hire is a…"
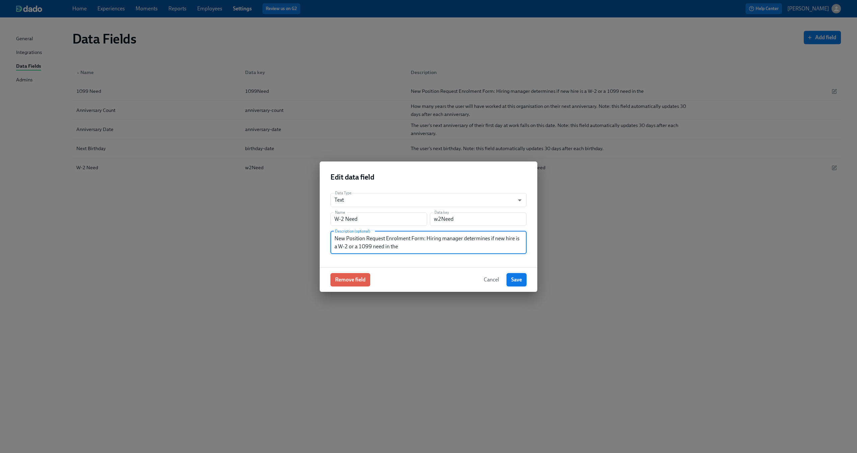
type textarea "New Position Request Enrolment Form: Hiring manager determines if new hire is a…"
click at [509, 274] on button "Save" at bounding box center [517, 279] width 20 height 13
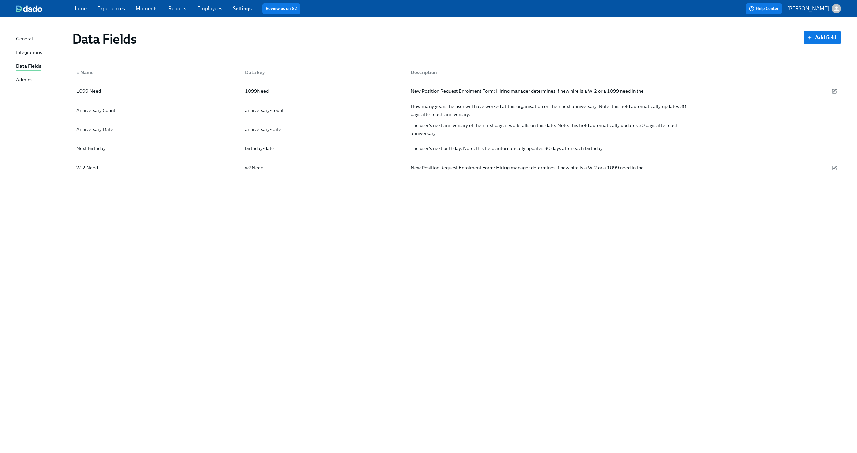
click at [278, 240] on div "Data Fields Add field ▲ Name Data key Description 1099 Need 1099Need New Positi…" at bounding box center [428, 230] width 825 height 411
click at [152, 192] on div "Data Fields Add field ▲ Name Data key Description 1099 Need 1099Need New Positi…" at bounding box center [428, 230] width 825 height 411
click at [821, 31] on button "Add field" at bounding box center [822, 37] width 37 height 13
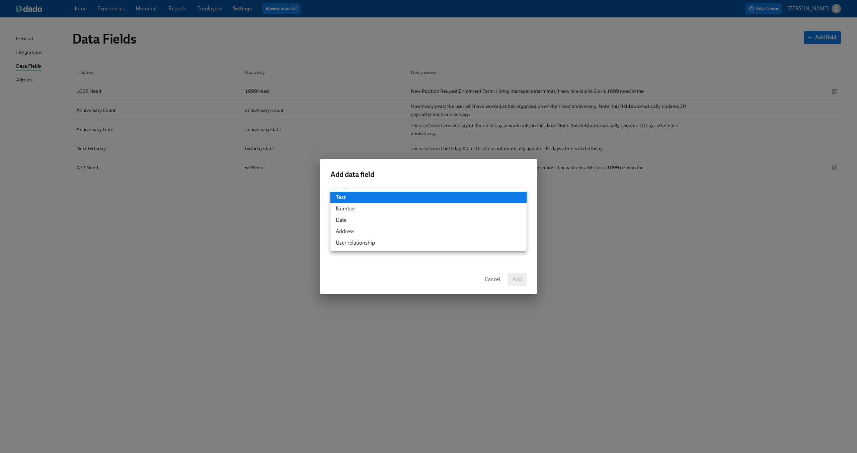
click at [374, 204] on body "Home Experiences Moments Reports Employees Settings Review us on G2 Help Center…" at bounding box center [428, 226] width 857 height 453
click at [373, 214] on li "Number" at bounding box center [428, 208] width 196 height 11
type input "number"
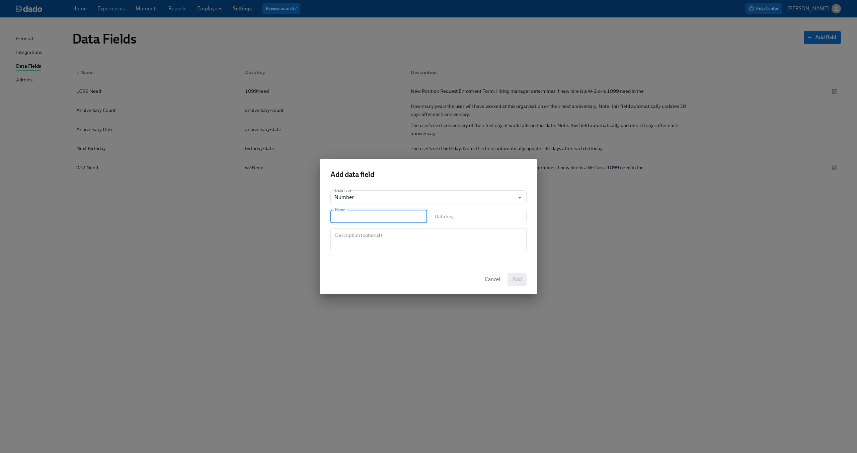
click at [365, 216] on input "text" at bounding box center [378, 216] width 97 height 13
type input "T"
type input "t"
type input "Tr"
type input "tr"
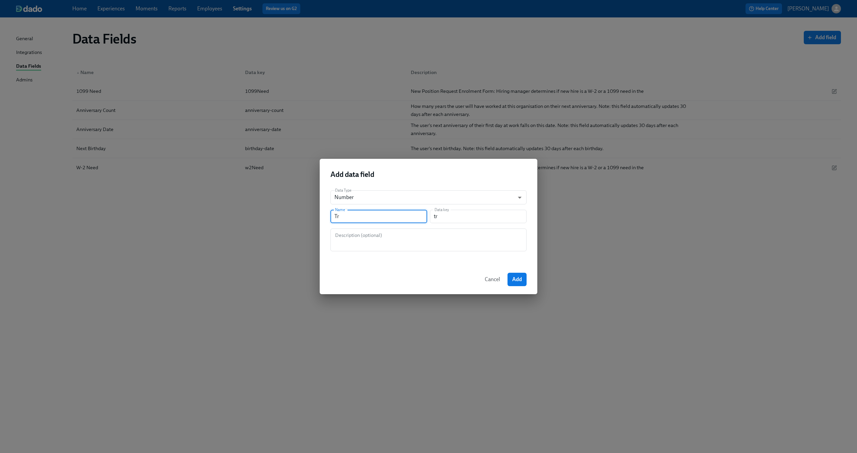
type input "Tra"
type input "tra"
type input "Tr"
type input "tr"
type input "T"
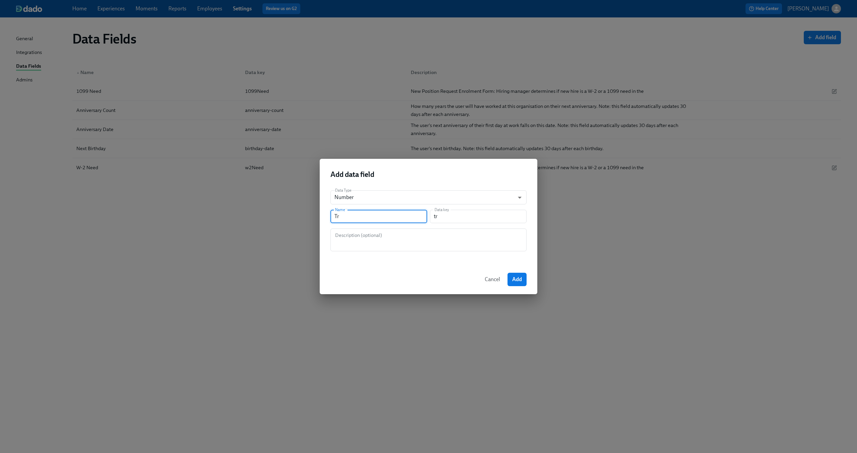
type input "t"
type input "Ta"
type input "ta"
type input "Tag"
type input "tag"
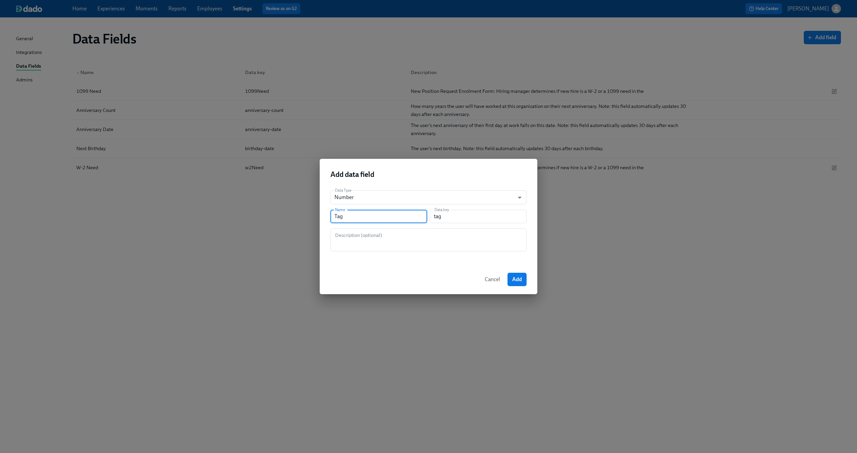
type input "Tage"
type input "tage"
type input "Tager"
type input "tager"
type input "Tage"
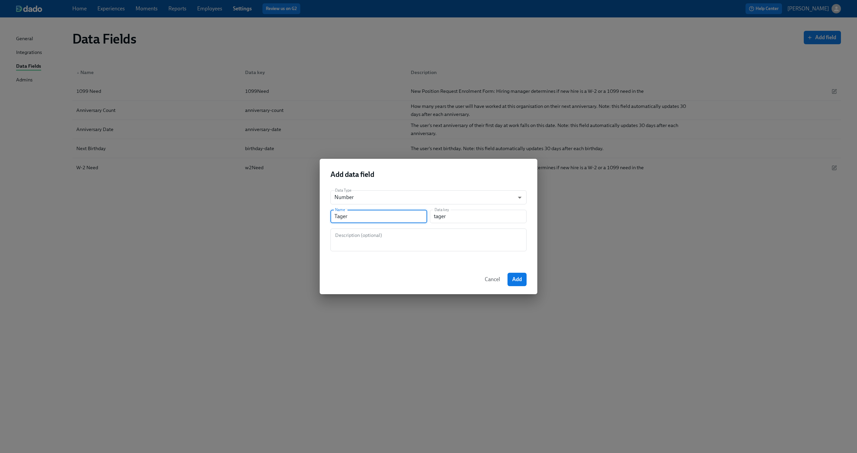
type input "tage"
type input "Tag"
type input "tag"
type input "Ta"
type input "ta"
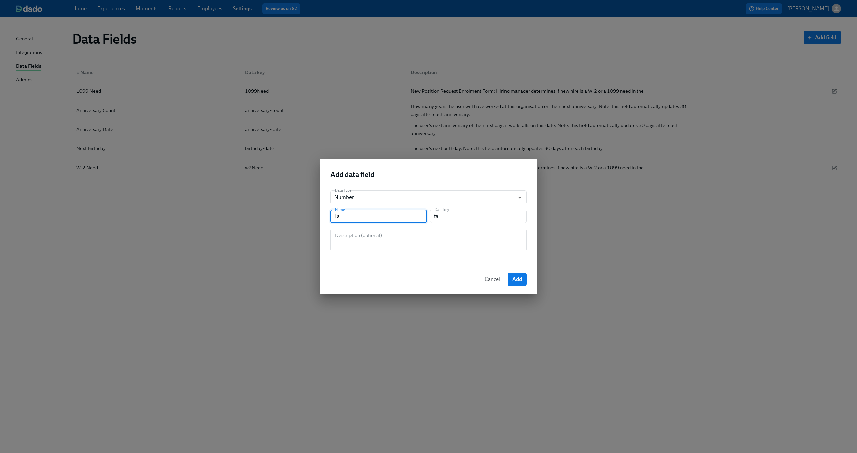
type input "Tar"
type input "tar"
type input "Targ"
type input "targ"
type input "Targe"
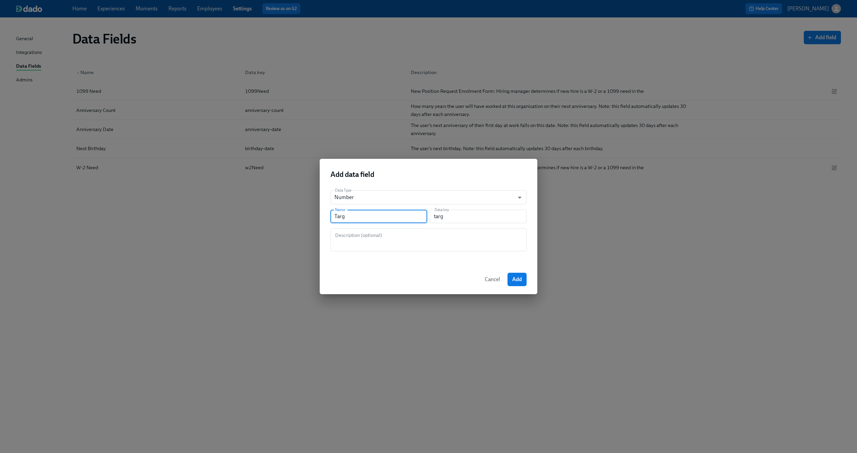
type input "targe"
type input "Target"
type input "target"
type input "Target C"
type input "targetC"
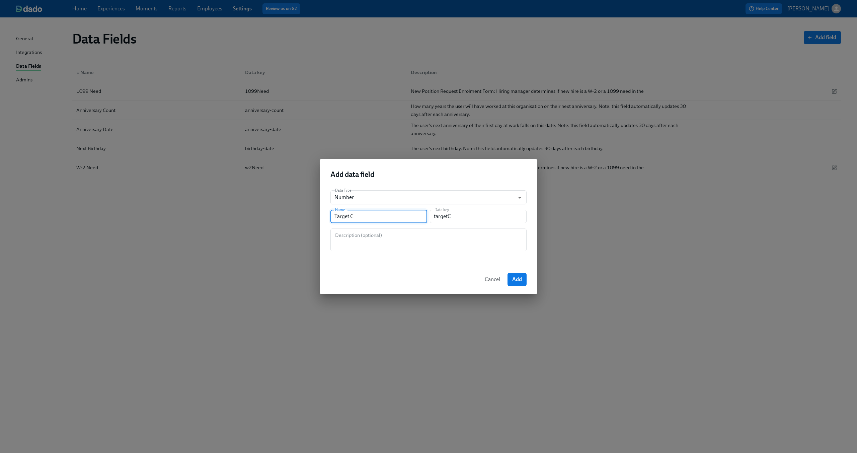
type input "Target Co"
type input "targetCo"
type input "Target Com"
type input "targetCom"
type input "Target Comp"
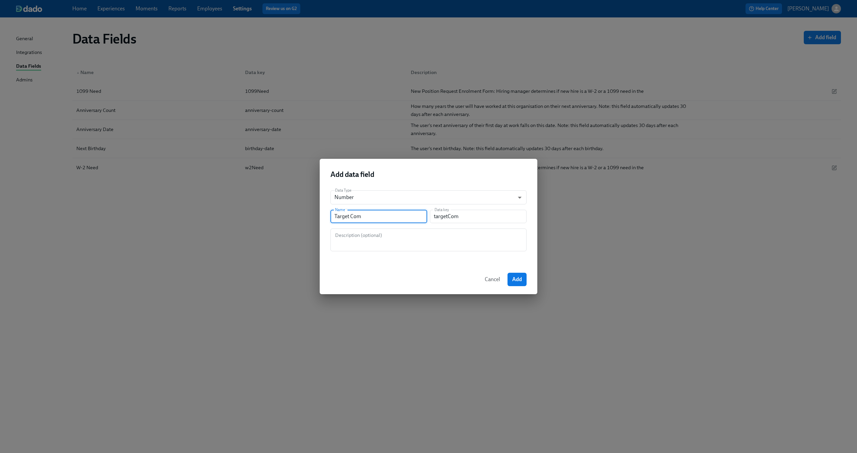
type input "targetComp"
type input "Target Compe"
type input "targetCompe"
type input "Target Compen"
type input "targetCompen"
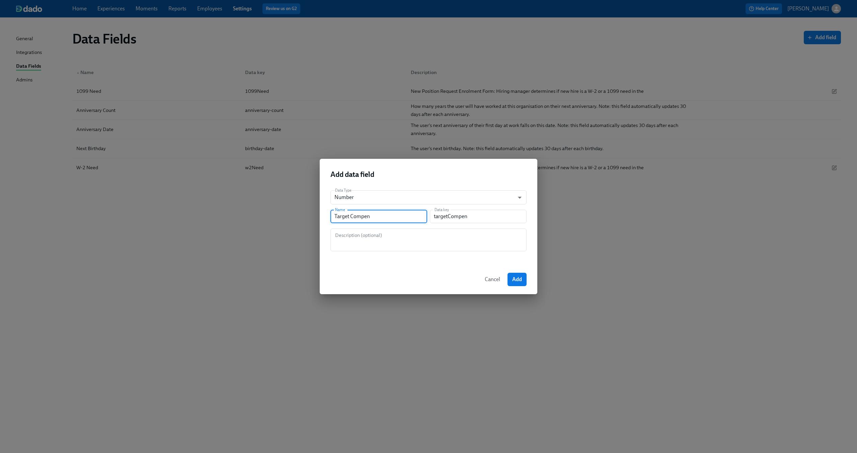
type input "Target Compene"
type input "targetCompene"
type input "Target Compen"
type input "targetCompen"
type input "Target Compens"
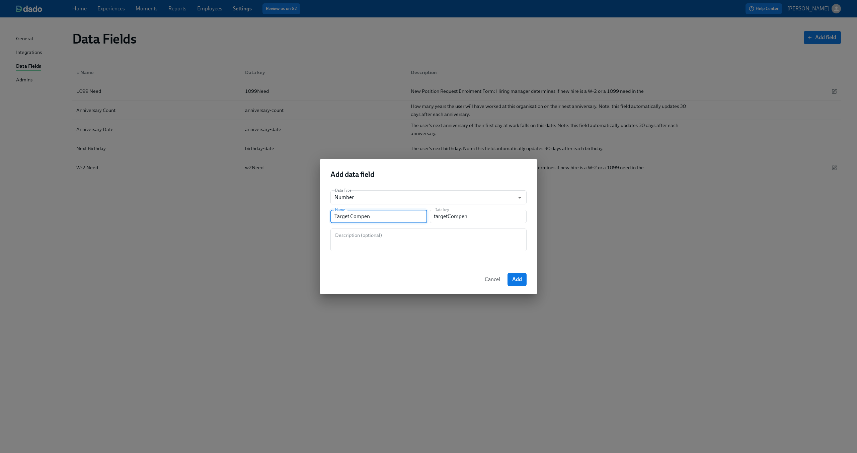
type input "targetCompens"
type input "Target Compensa"
type input "targetCompensa"
type input "Target Compensat"
type input "targetCompensat"
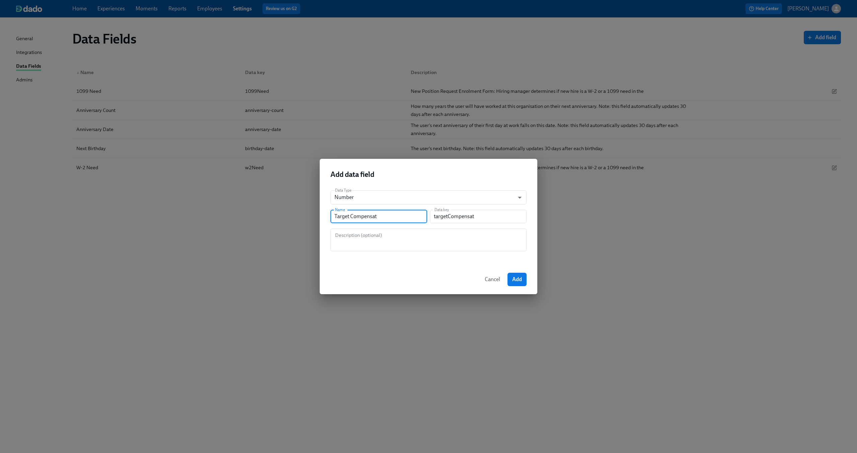
type input "Target Compensati"
type input "targetCompensati"
type input "Target Compensatio"
type input "targetCompensatio"
type input "Target Compensation"
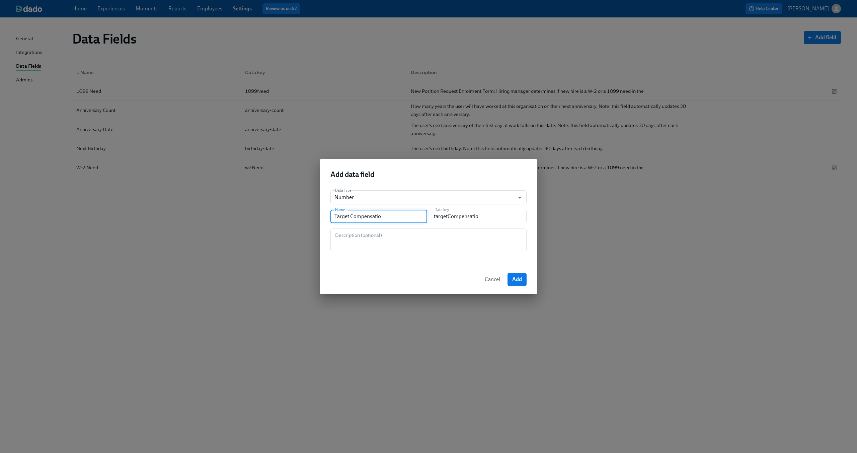
type input "targetCompensation"
type input "Target Compensation"
click at [381, 240] on textarea at bounding box center [428, 240] width 188 height 16
paste textarea "New Position Request Enrolment Form: Hiring manager determines if new hire is a…"
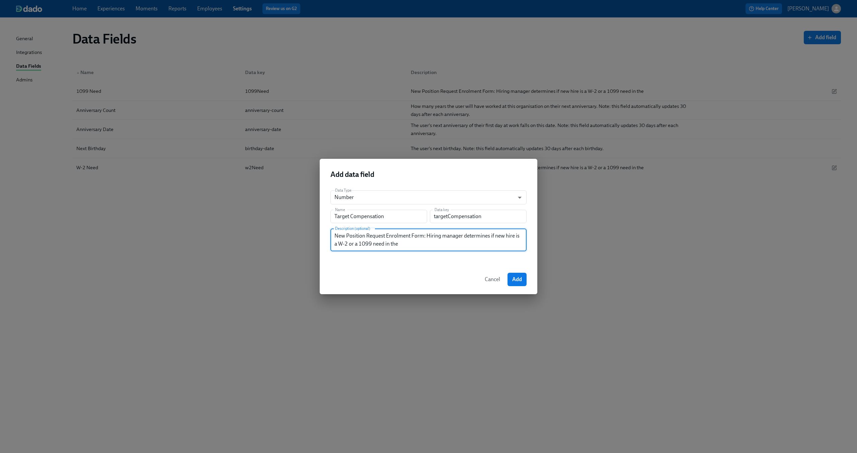
drag, startPoint x: 428, startPoint y: 234, endPoint x: 455, endPoint y: 250, distance: 31.2
click at [455, 250] on div "New Position Request Enrolment Form: Hiring manager determines if new hire is a…" at bounding box center [428, 239] width 196 height 23
click at [392, 237] on textarea "Compensation" at bounding box center [428, 240] width 188 height 16
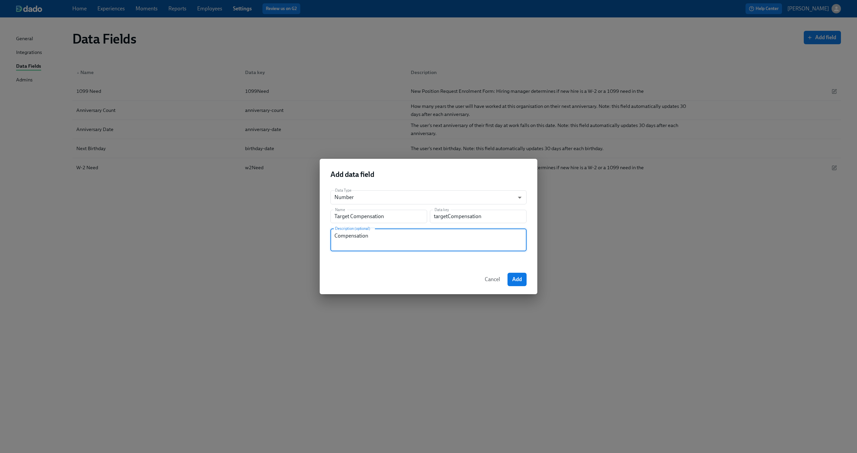
click at [392, 237] on textarea "Compensation" at bounding box center [428, 240] width 188 height 16
paste textarea "New Position Request Enrolment Form: Hiring manager determines if new hire is a…"
drag, startPoint x: 426, startPoint y: 235, endPoint x: 480, endPoint y: 267, distance: 63.6
click at [480, 267] on div "Add data field Data Type Number number ​ Name Target Compensation Name Data key…" at bounding box center [429, 226] width 218 height 135
type textarea "New Position Request Enrolment Form: Target Salary or Contractor Rate"
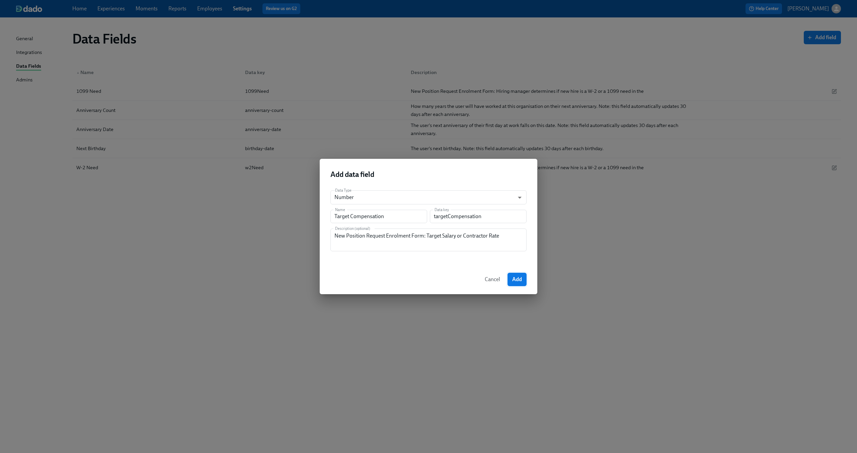
click at [518, 279] on span "Add" at bounding box center [517, 279] width 10 height 7
type input "string"
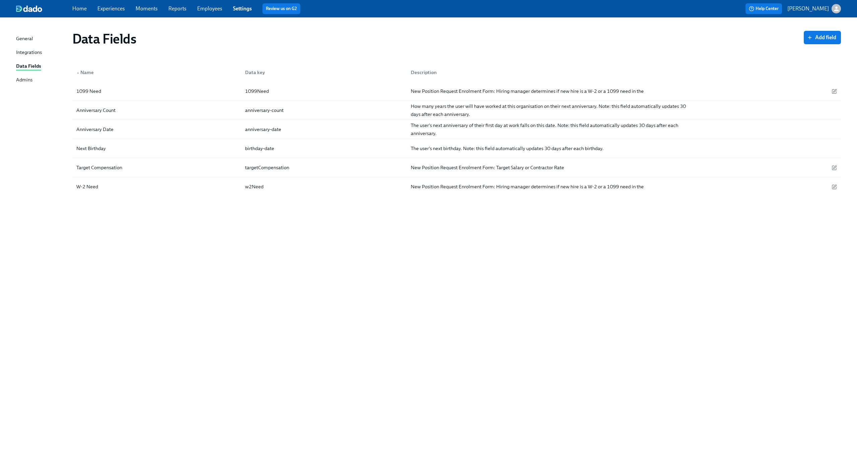
click at [227, 231] on div "Data Fields Add field ▲ Name Data key Description 1099 Need 1099Need New Positi…" at bounding box center [428, 230] width 825 height 411
click at [817, 36] on span "Add field" at bounding box center [822, 37] width 28 height 7
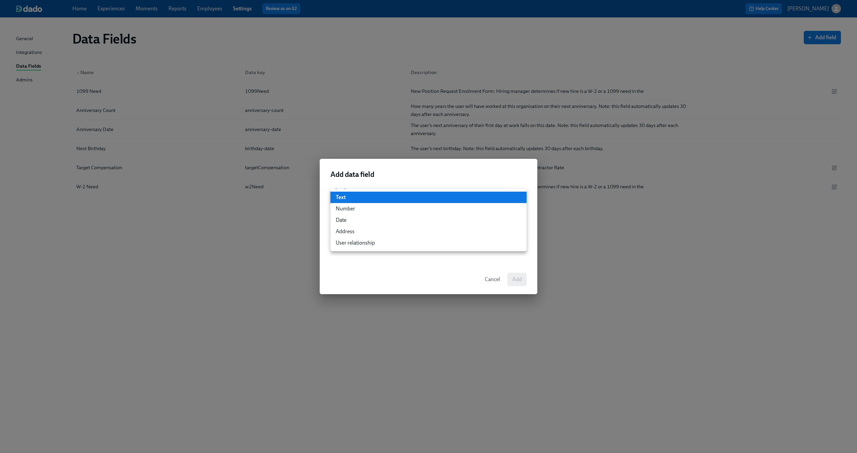
click at [390, 200] on body "Home Experiences Moments Reports Employees Settings Review us on G2 Help Center…" at bounding box center [428, 226] width 857 height 453
click at [413, 176] on div at bounding box center [428, 226] width 857 height 453
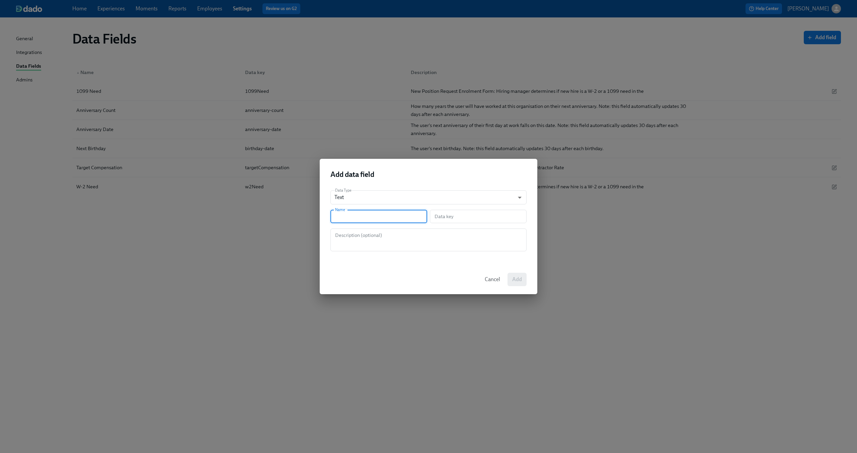
click at [386, 213] on input "text" at bounding box center [378, 216] width 97 height 13
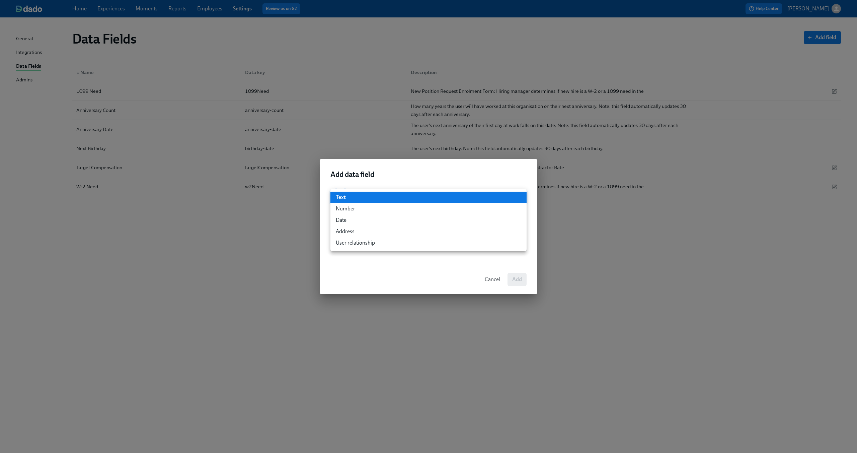
click at [383, 199] on body "Home Experiences Moments Reports Employees Settings Review us on G2 Help Center…" at bounding box center [428, 226] width 857 height 453
click at [383, 199] on li "Text" at bounding box center [428, 196] width 196 height 11
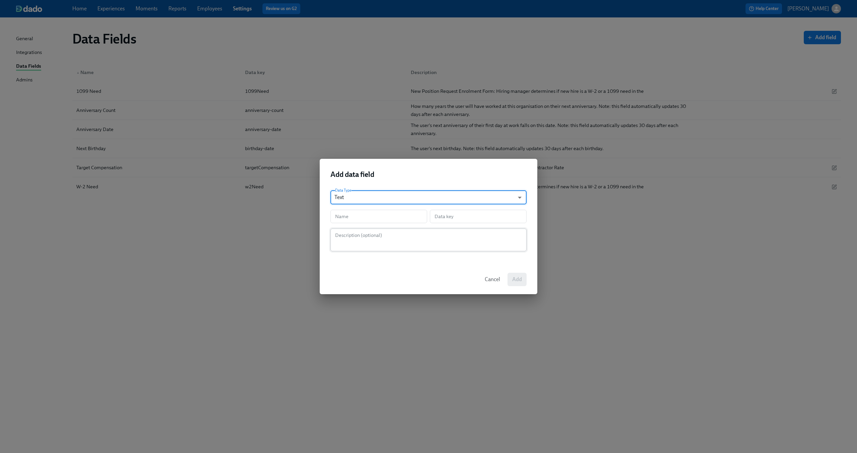
click at [369, 239] on textarea at bounding box center [428, 240] width 188 height 16
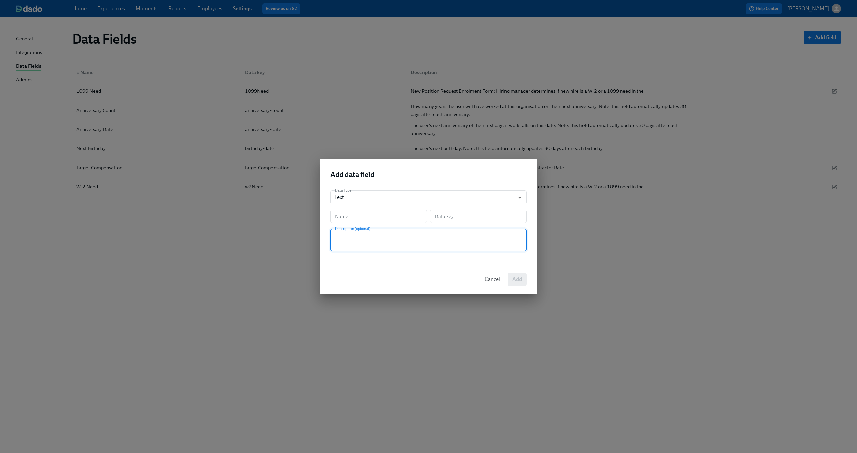
paste textarea "New Position Request Enrolment Form: Hiring manager determines if new hire is a…"
drag, startPoint x: 426, startPoint y: 234, endPoint x: 457, endPoint y: 254, distance: 37.4
click at [457, 254] on div "Data Type Text string ​ Name Name Data key Data key Description (optional) New …" at bounding box center [429, 225] width 218 height 80
type textarea "New Position Request Enrolment Form: Net New or Backfill"
click at [363, 219] on input "text" at bounding box center [378, 216] width 97 height 13
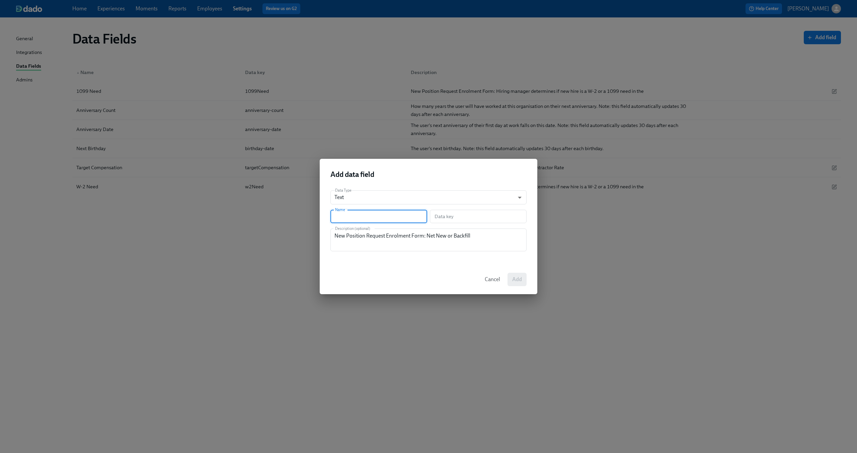
type input "T"
type input "t"
type input "H"
type input "h"
type input "Hi"
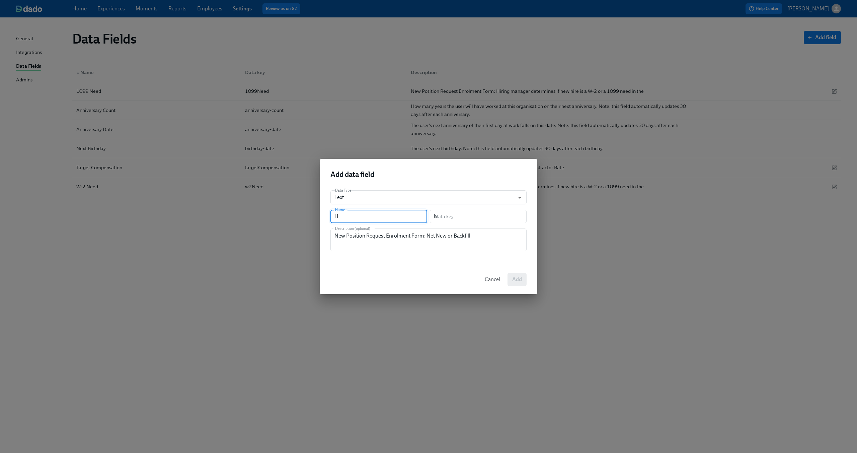
type input "hi"
type input "Hir"
type input "hir"
type input "Hire"
type input "hire"
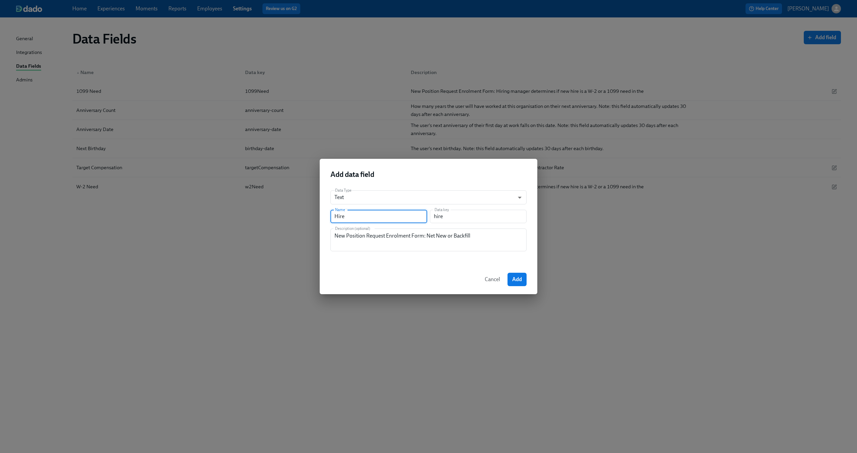
type input "Hire T"
type input "hireT"
type input "Hire Ty"
type input "hireTy"
type input "Hire Typ"
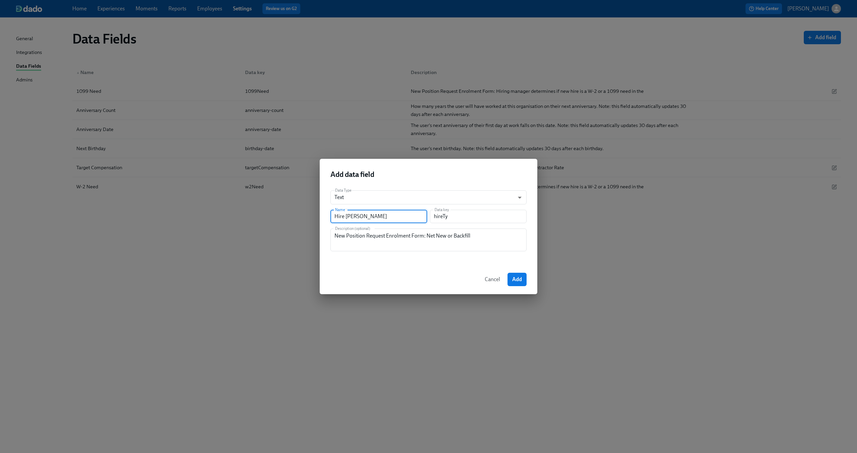
type input "hireTyp"
type input "Hire Type"
type input "hireType"
type input "Hire Type"
click at [520, 276] on span "Add" at bounding box center [517, 279] width 10 height 7
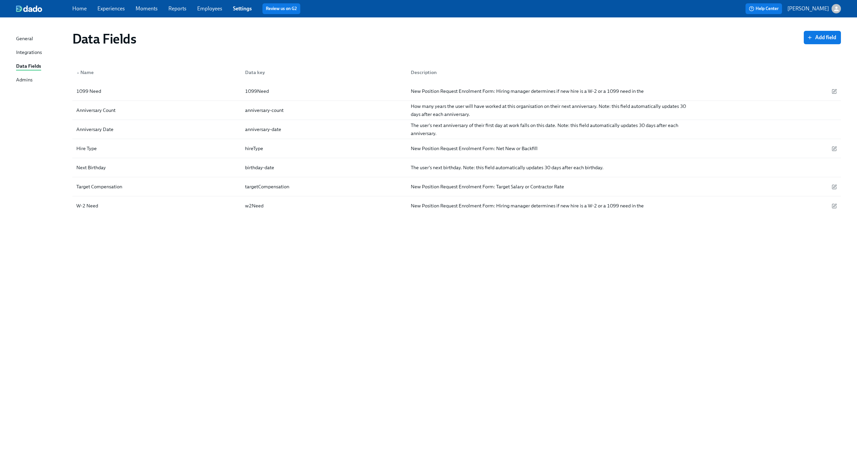
click at [206, 259] on div "Data Fields Add field ▲ Name Data key Description 1099 Need 1099Need New Positi…" at bounding box center [428, 230] width 825 height 411
click at [827, 37] on span "Add field" at bounding box center [822, 37] width 28 height 7
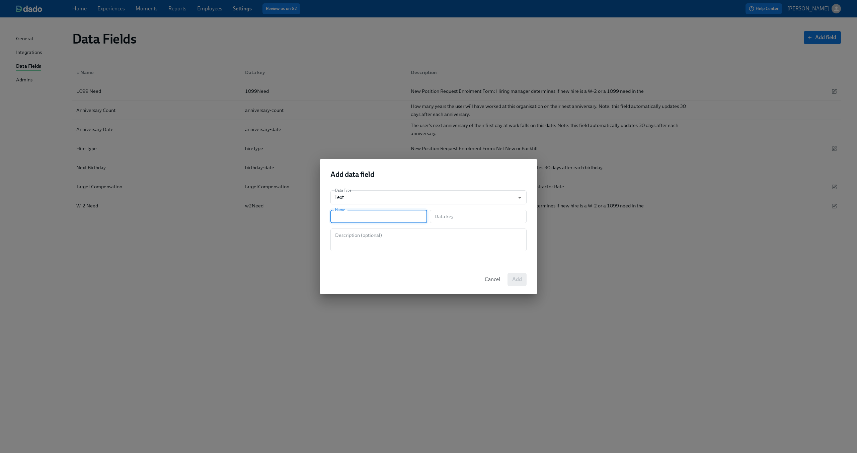
click at [366, 216] on input "text" at bounding box center [378, 216] width 97 height 13
type input "J"
type input "j"
type input "Ju"
type input "ju"
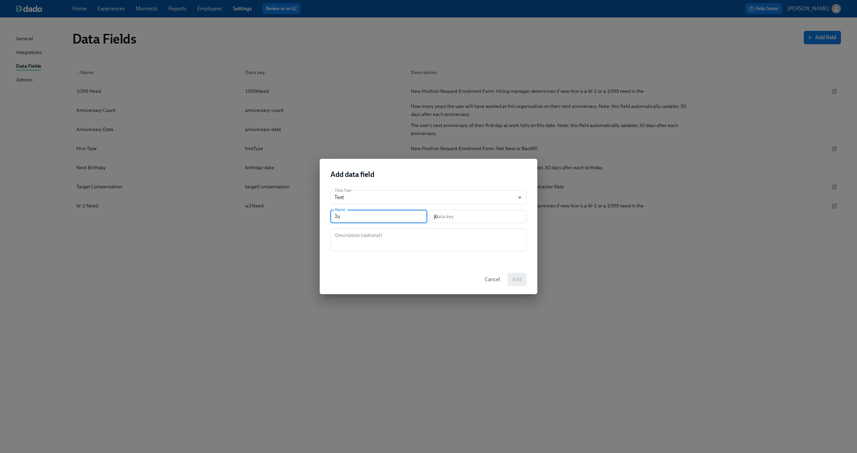
type input "Jus"
type input "jus"
type input "Just"
type input "just"
type input "Justi"
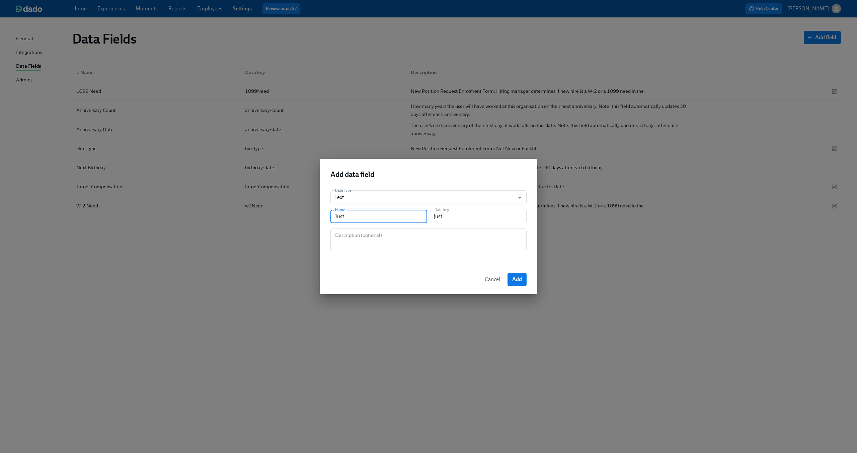
type input "justi"
type input "Justif"
type input "justif"
type input "Justifi"
type input "justifi"
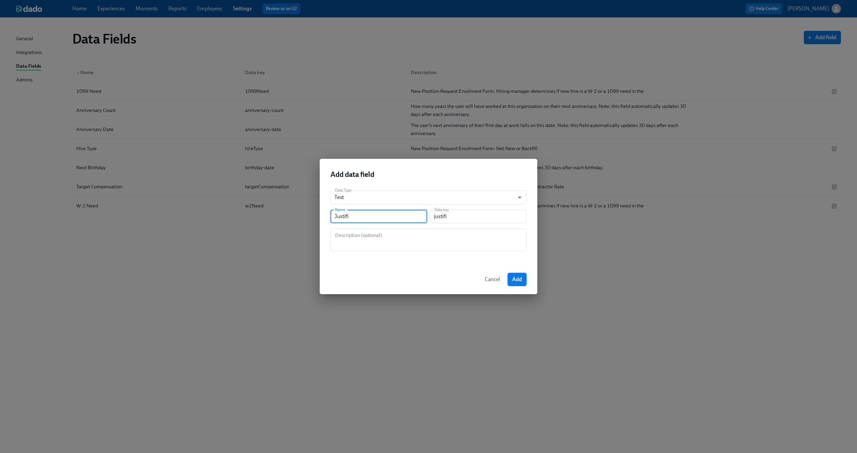
type input "Justific"
type input "justific"
type input "Justifica"
type input "justifica"
type input "Justificat"
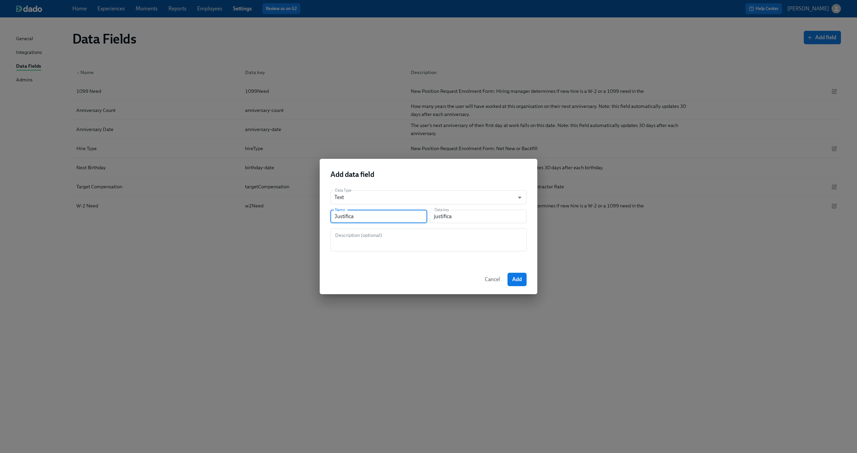
type input "justificat"
type input "Justificati"
type input "justificati"
type input "Justificatio"
type input "justificatio"
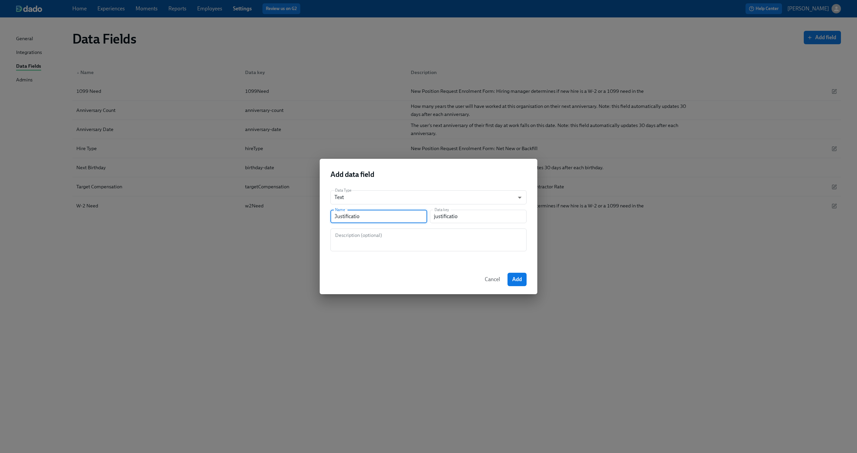
type input "Justification"
type input "justification"
type input "Justification"
click at [388, 240] on textarea at bounding box center [428, 240] width 188 height 16
paste textarea "New Position Request Enrolment Form: Hiring manager determines if new hire is a…"
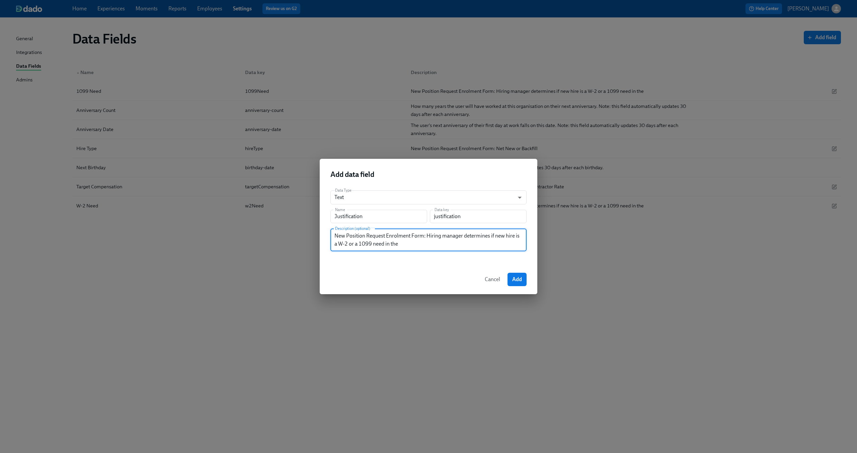
drag, startPoint x: 426, startPoint y: 237, endPoint x: 462, endPoint y: 259, distance: 42.4
click at [462, 259] on div "Data Type Text string ​ Name Justification Name Data key justification Data key…" at bounding box center [429, 225] width 218 height 80
paste textarea "Justification (project tie-in, team capacity, strategic need)"
type textarea "New Position Request Enrolment Form: Justification (project tie-in, team capaci…"
click at [522, 278] on span "Add" at bounding box center [517, 279] width 10 height 7
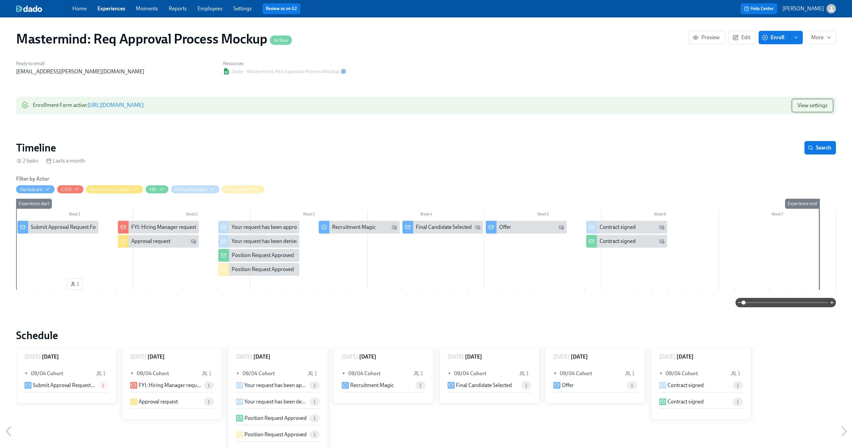
click at [825, 109] on button "View settings" at bounding box center [813, 105] width 42 height 13
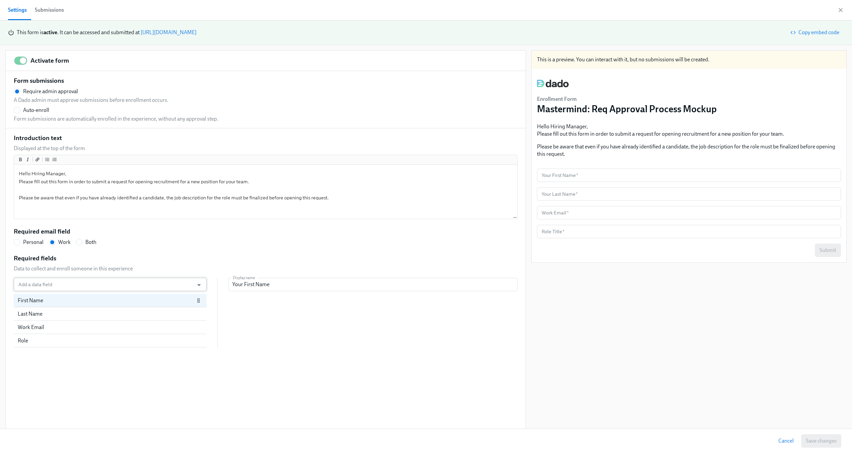
click at [69, 287] on input "Add a data field" at bounding box center [103, 284] width 173 height 13
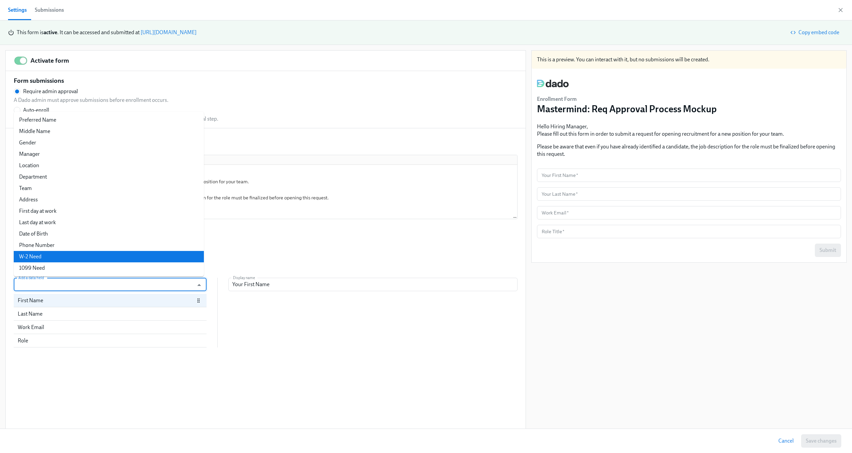
click at [90, 253] on li "W-2 Need" at bounding box center [109, 256] width 190 height 11
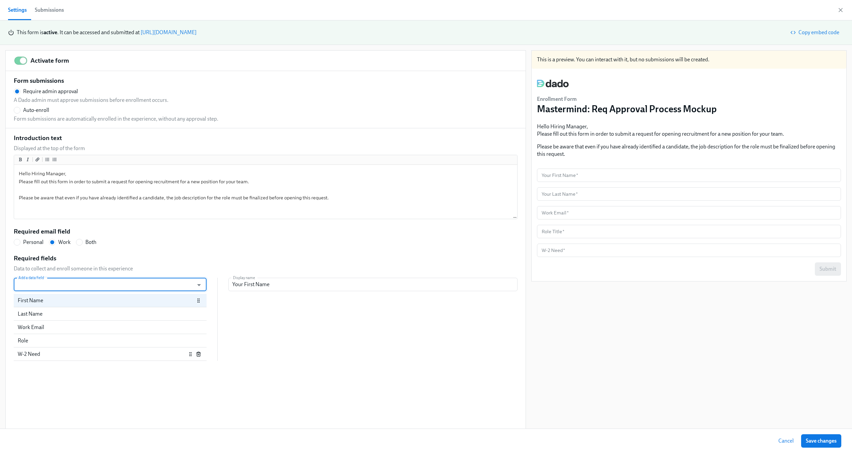
click at [76, 355] on div "W-2 Need" at bounding box center [102, 353] width 169 height 7
radio input "false"
type input "W-2 Need"
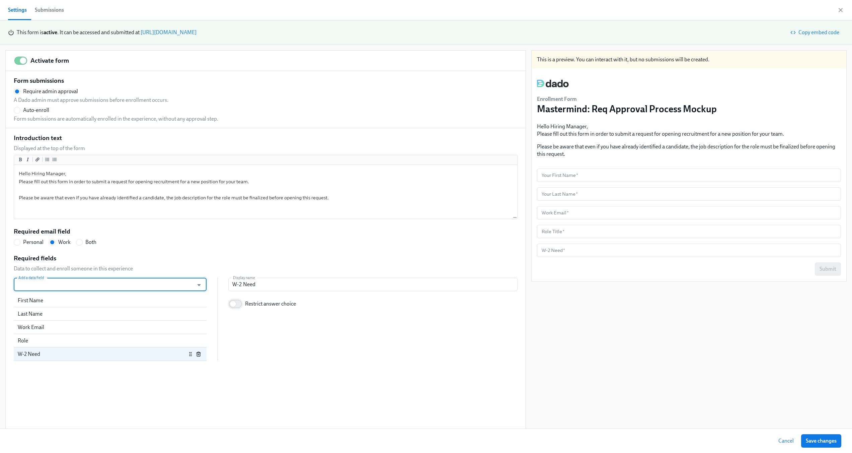
click at [227, 305] on input "Restrict answer choice" at bounding box center [233, 303] width 44 height 15
checkbox input "true"
radio input "false"
click at [234, 307] on input "Restrict answer choice" at bounding box center [238, 303] width 44 height 15
checkbox input "false"
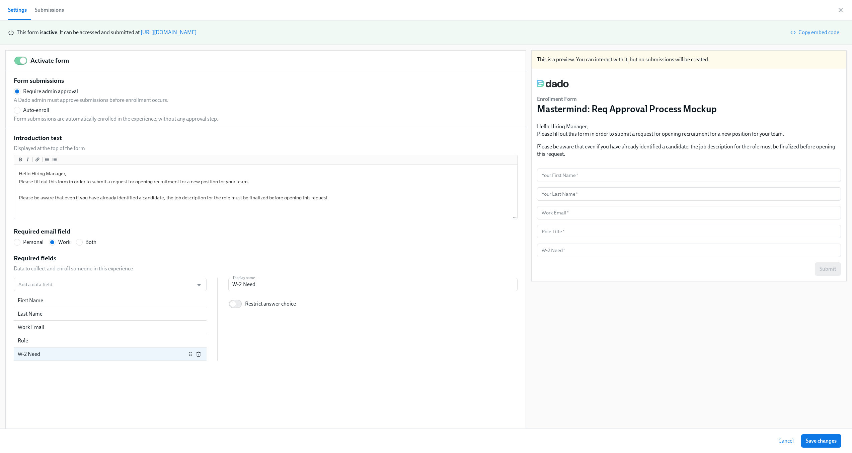
click at [197, 355] on icon "button" at bounding box center [198, 353] width 5 height 5
click at [108, 354] on div "Activate form Form submissions Require admin approval A Dado admin must approve…" at bounding box center [266, 240] width 520 height 378
click at [337, 322] on div "Add a data field Add a data field First Name Last Name Work Email Role Select a…" at bounding box center [266, 313] width 504 height 70
click at [92, 267] on p "Data to collect and enroll someone in this experience" at bounding box center [73, 268] width 119 height 7
click at [93, 282] on input "Add a data field" at bounding box center [103, 284] width 173 height 13
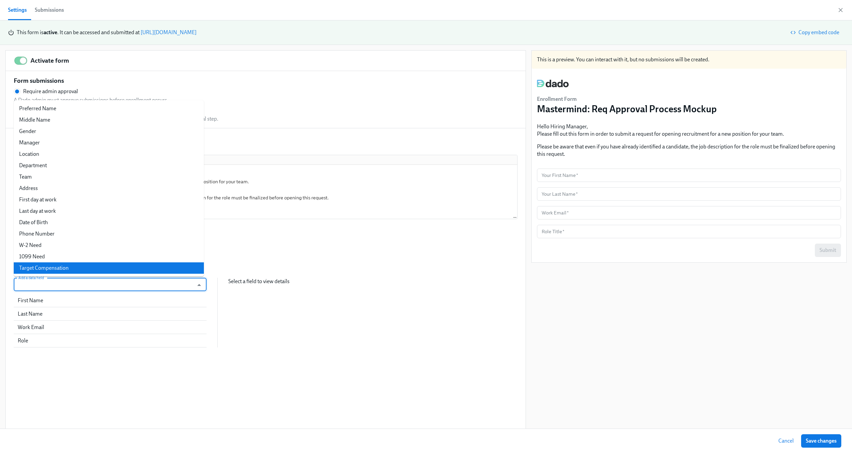
click at [94, 270] on li "Target Compensation" at bounding box center [109, 267] width 190 height 11
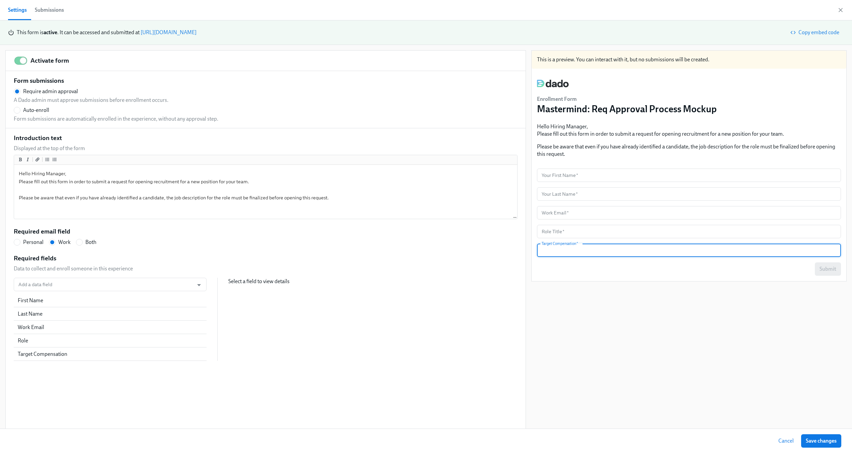
click at [611, 246] on input "number" at bounding box center [689, 249] width 304 height 13
click at [601, 251] on input "number" at bounding box center [689, 249] width 304 height 13
click at [601, 277] on div "Enrollment Form Mastermind: Req Approval Process Mockup Hello Hiring Manager, P…" at bounding box center [689, 175] width 315 height 212
click at [311, 328] on div "Add a data field Add a data field First Name Last Name Work Email Role Target C…" at bounding box center [266, 319] width 504 height 83
click at [117, 351] on div "Target Compensation" at bounding box center [102, 353] width 169 height 7
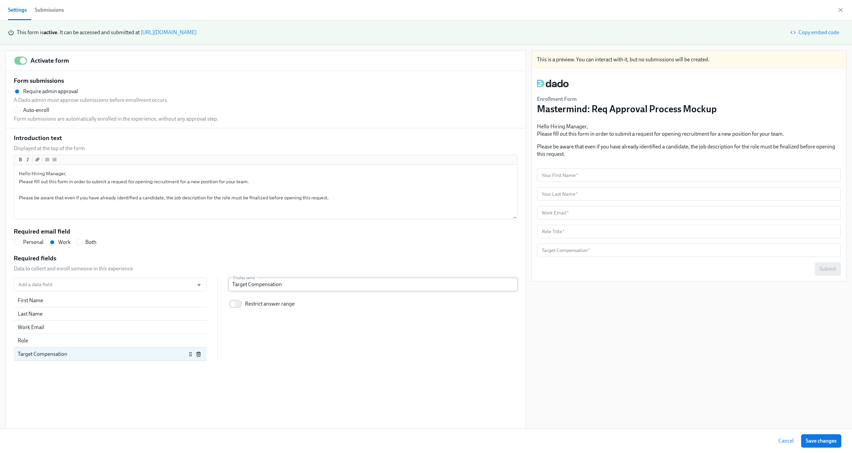
click at [311, 281] on input "Target Compensation" at bounding box center [372, 284] width 289 height 13
radio input "false"
type input "P"
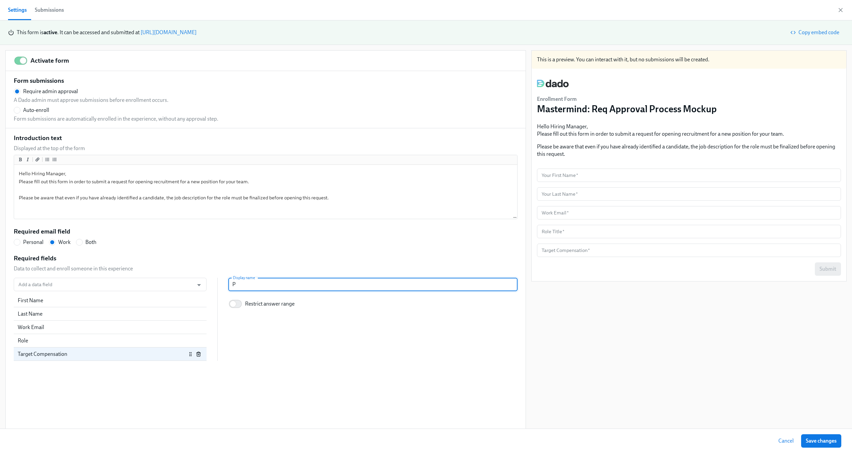
radio input "false"
type input "Pl"
radio input "false"
type input "Ple"
radio input "false"
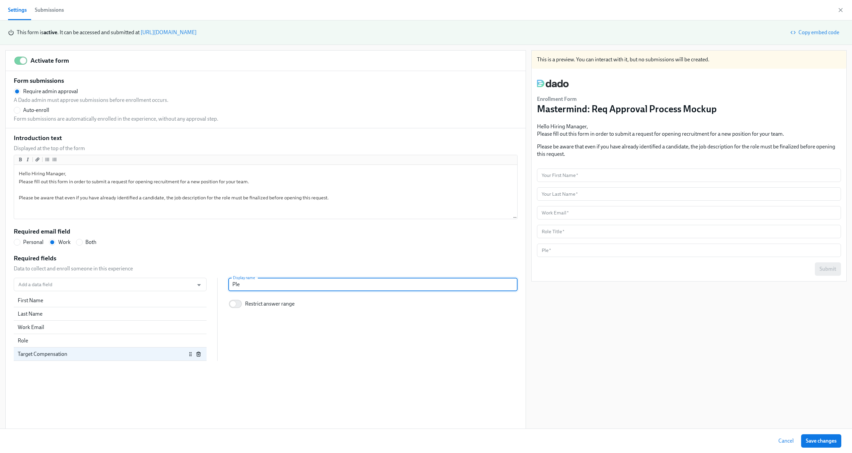
type input "Plea"
radio input "false"
type input "Pleas"
radio input "false"
type input "Please"
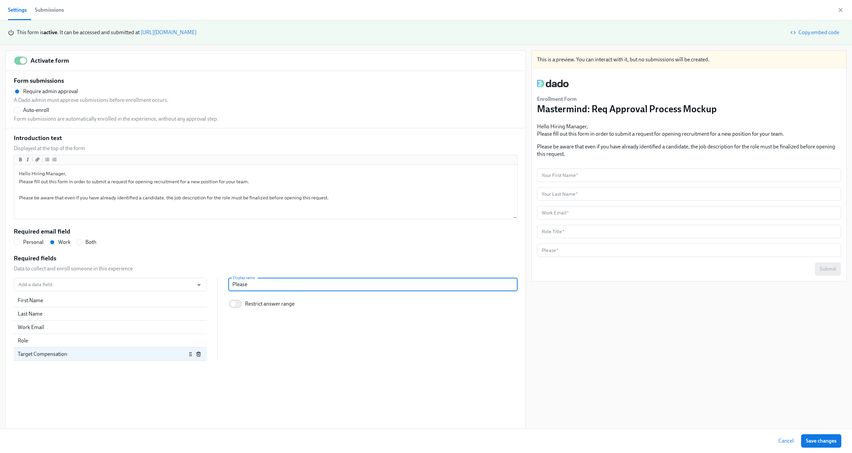
radio input "false"
type input "Please"
radio input "false"
type input "Please E"
radio input "false"
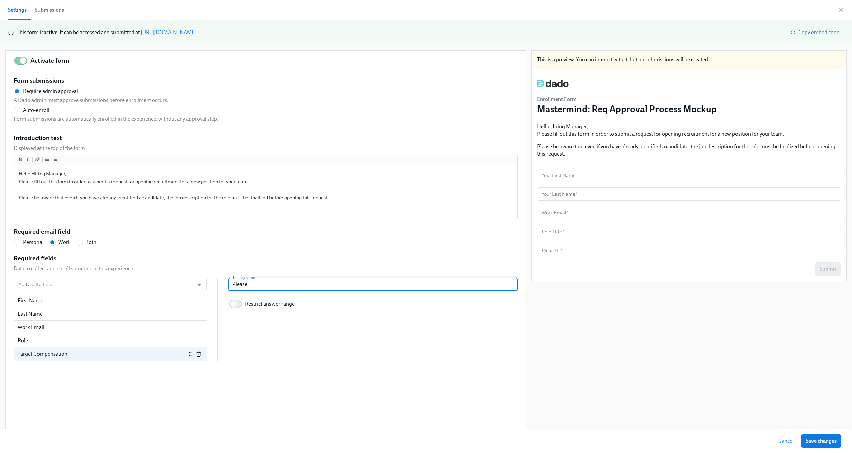
type input "Please En"
radio input "false"
type input "Please Ente"
radio input "false"
type input "Please Enter"
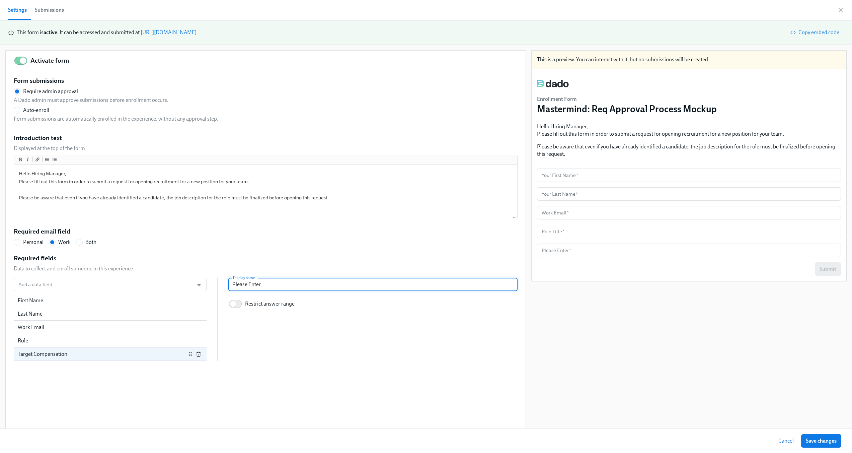
radio input "false"
type input "Please Enter t"
radio input "false"
type input "Please Enter th"
radio input "false"
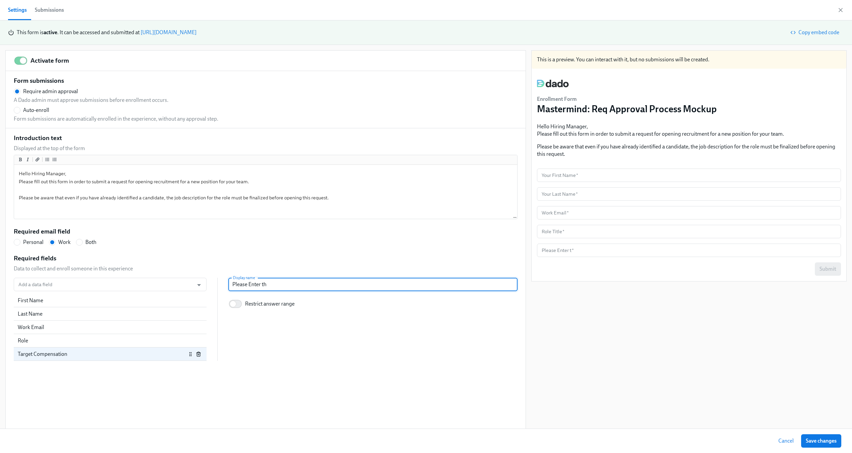
type input "Please Enter the"
radio input "false"
type input "Please Enter the"
radio input "false"
type input "Please Enter the"
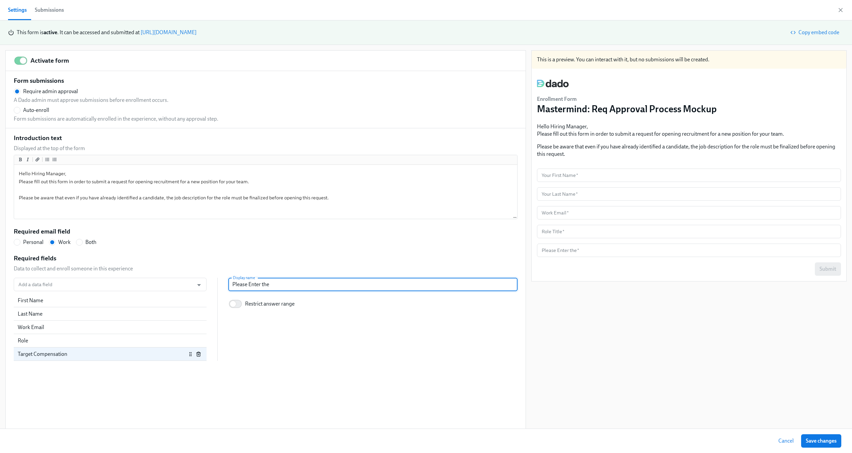
radio input "false"
type input "Please Enter th"
radio input "false"
type input "Please Enter t"
radio input "false"
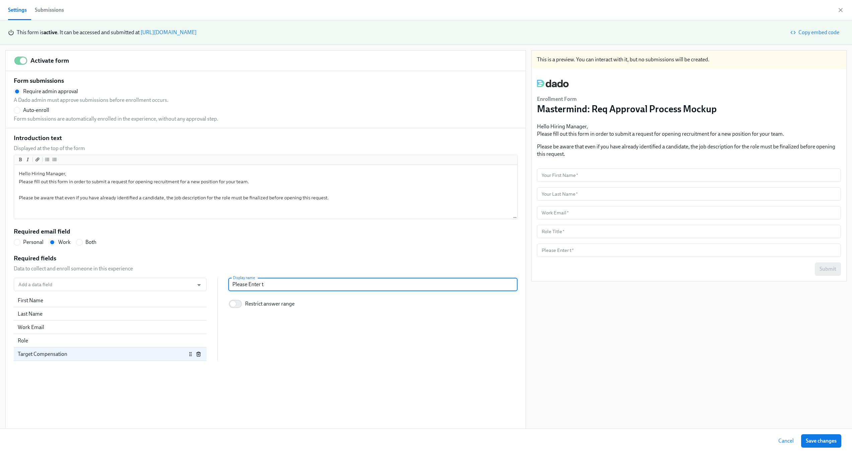
type input "Please Enter"
radio input "false"
type input "Please Enter"
radio input "false"
type input "Please Ente"
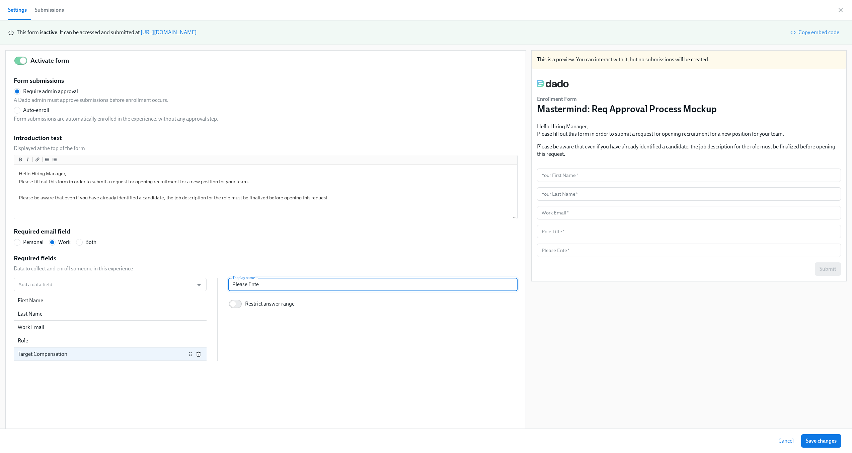
radio input "false"
type input "Please Ent"
radio input "false"
type input "Please En"
radio input "false"
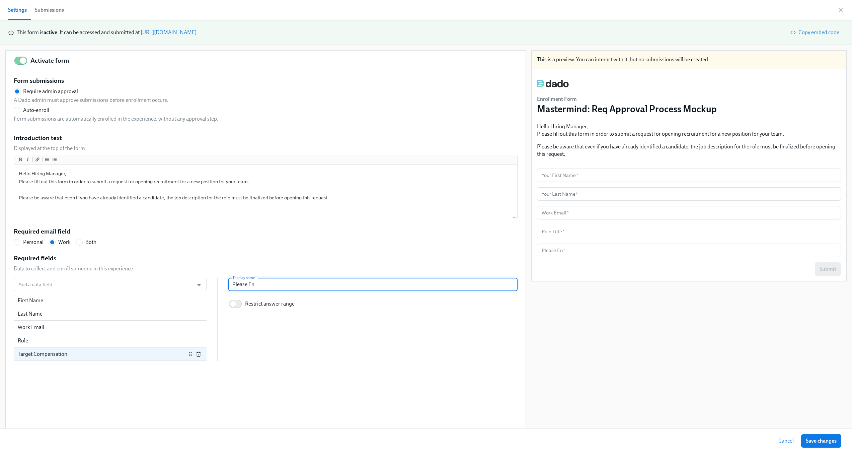
type input "Please E"
radio input "false"
type input "Please"
radio input "false"
type input "Please e"
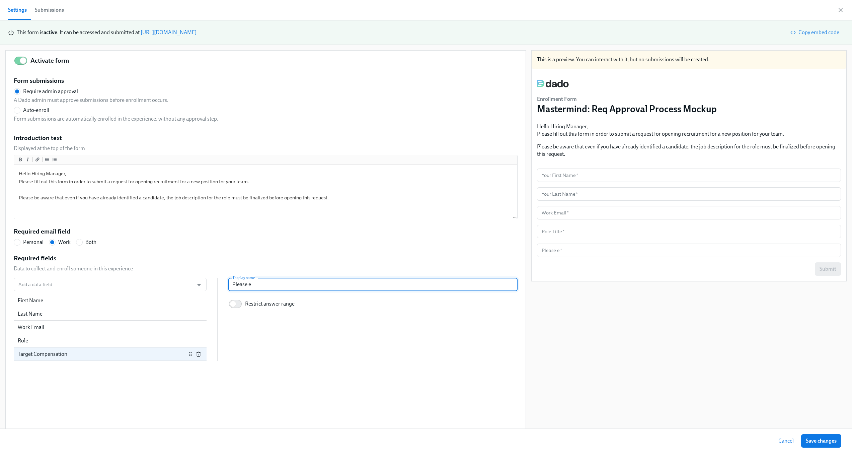
radio input "false"
type input "Please en"
radio input "false"
type input "Please ente"
radio input "false"
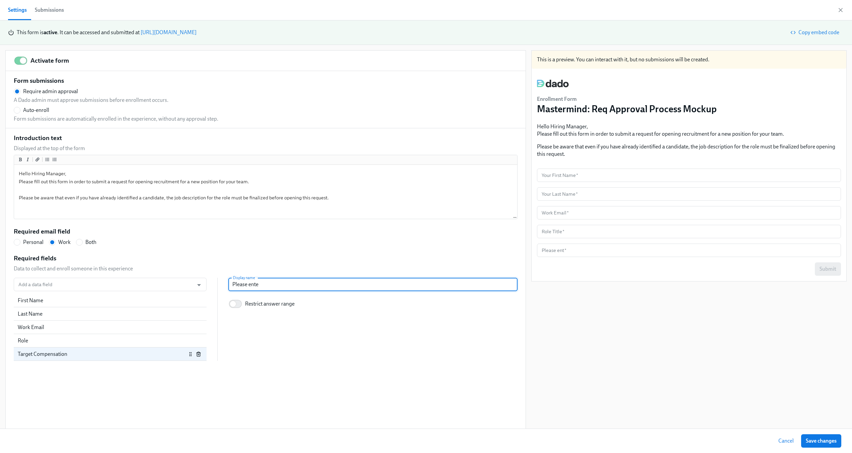
type input "Please enter"
radio input "false"
type input "Please enter"
radio input "false"
type input "Please enter th"
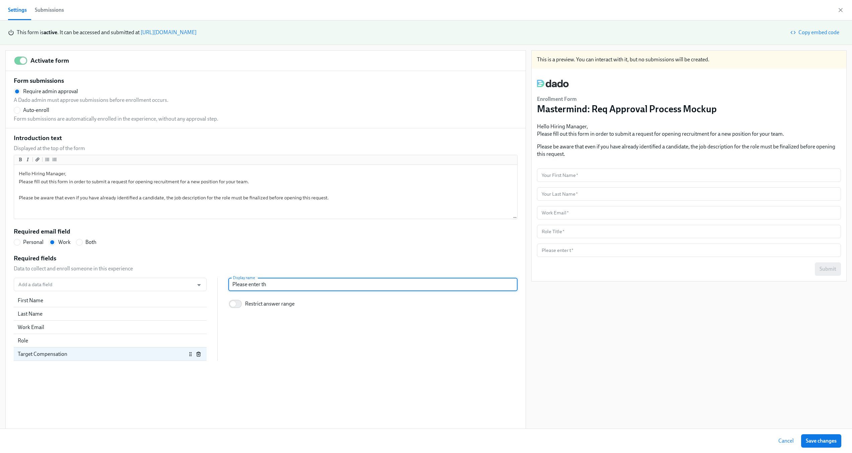
radio input "false"
type input "Please enter the"
radio input "false"
type input "Please enter the"
radio input "false"
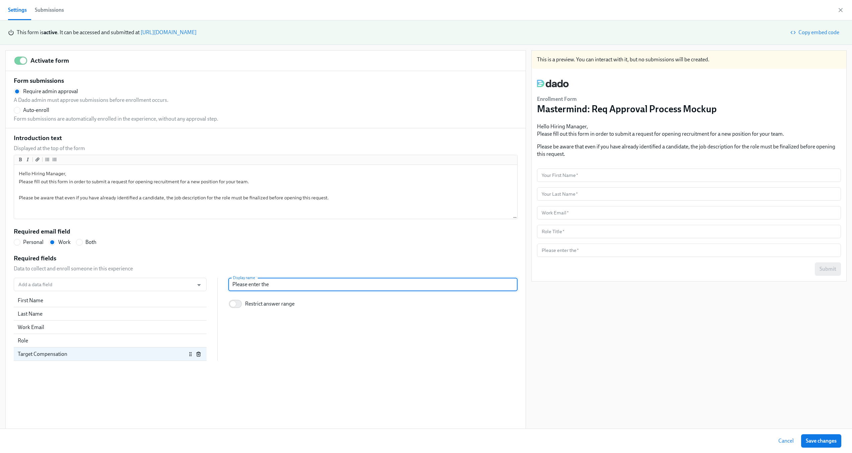
type input "Please enter the t"
radio input "false"
type input "Please enter the tar"
radio input "false"
type input "Please enter the targe"
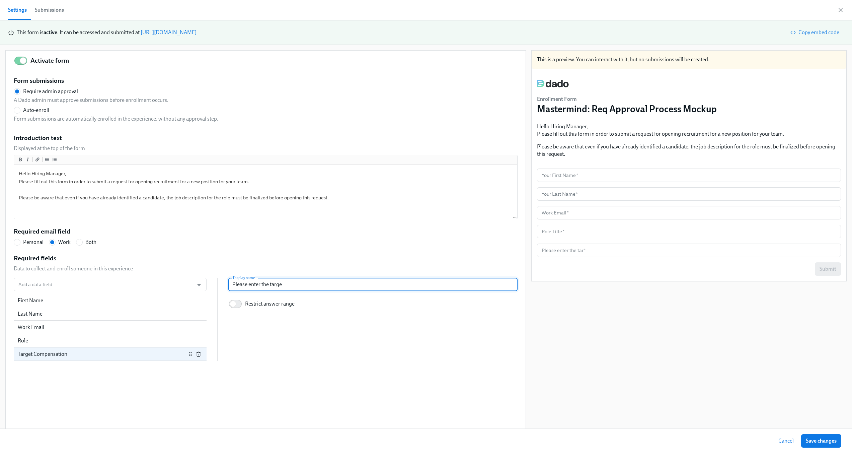
radio input "false"
type input "Please enter the target"
radio input "false"
type input "Please enter the target"
radio input "false"
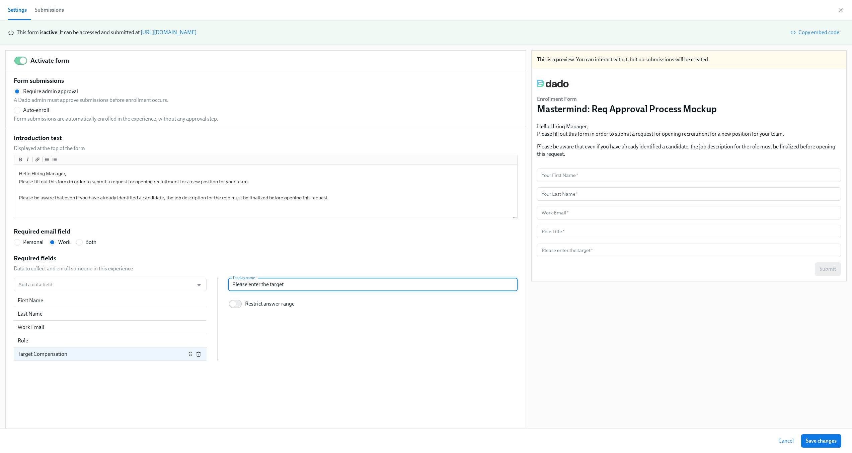
type input "Please enter the target s"
radio input "false"
type input "Please enter the target sal"
radio input "false"
type input "Please enter the target sala"
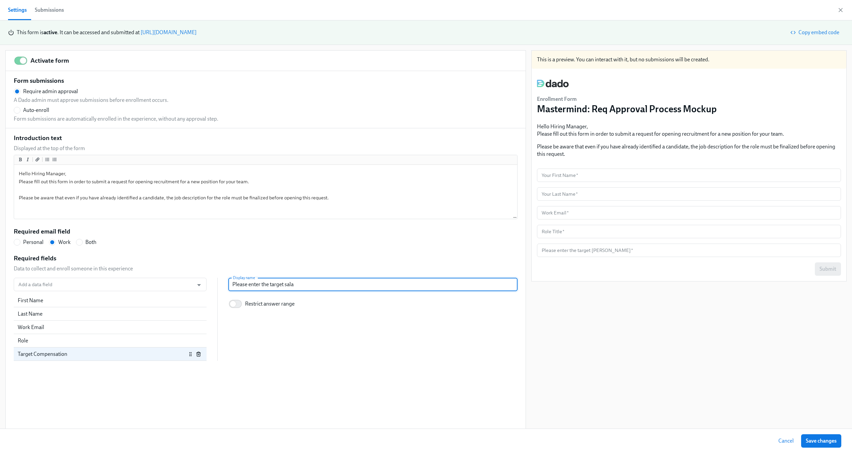
radio input "false"
type input "Please enter the target salar"
radio input "false"
type input "Please enter the target salary"
radio input "false"
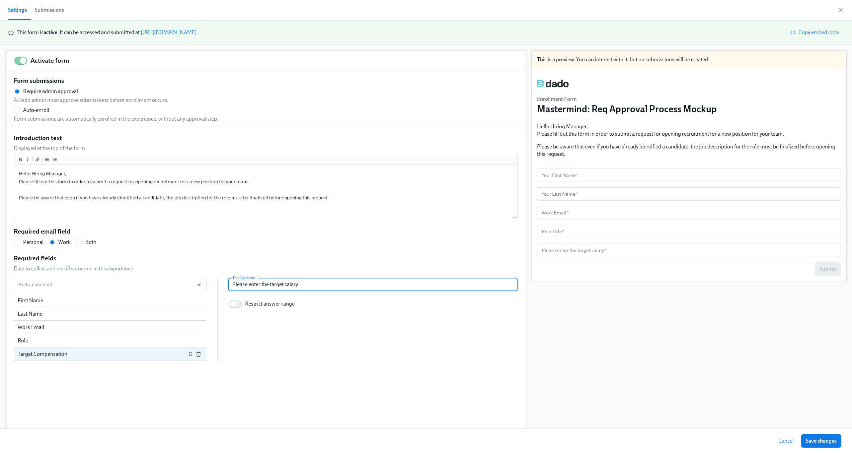
type input "Please enter the target salary o"
radio input "false"
type input "Please enter the target salary or"
radio input "false"
type input "Please enter the target salary or"
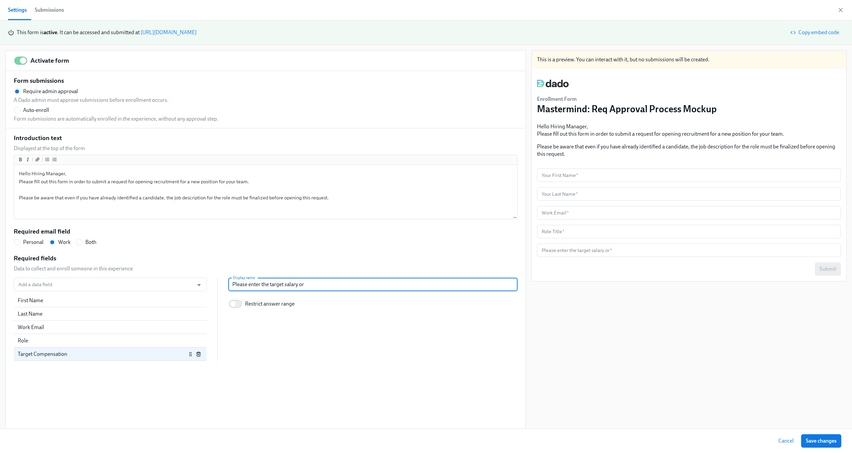
radio input "false"
type input "Please enter the target salary or t"
radio input "false"
type input "Please enter the target salary or th"
radio input "false"
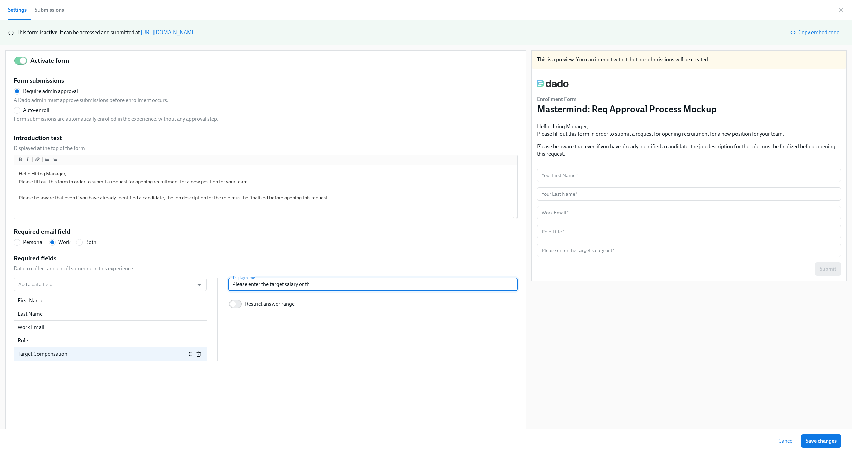
type input "Please enter the target salary or the"
radio input "false"
type input "Please enter the target salary or the"
radio input "false"
type input "Please enter the target salary or the c"
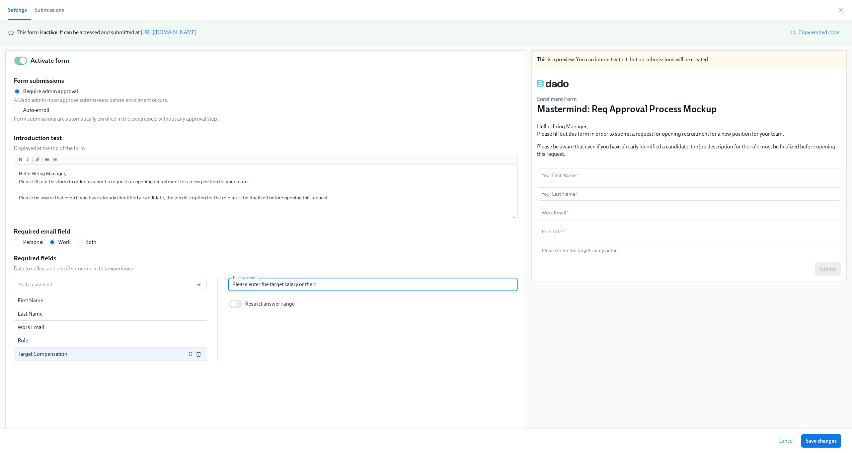
radio input "false"
type input "Please enter the target salary or the con"
radio input "false"
type input "Please enter the target salary or the cont"
radio input "false"
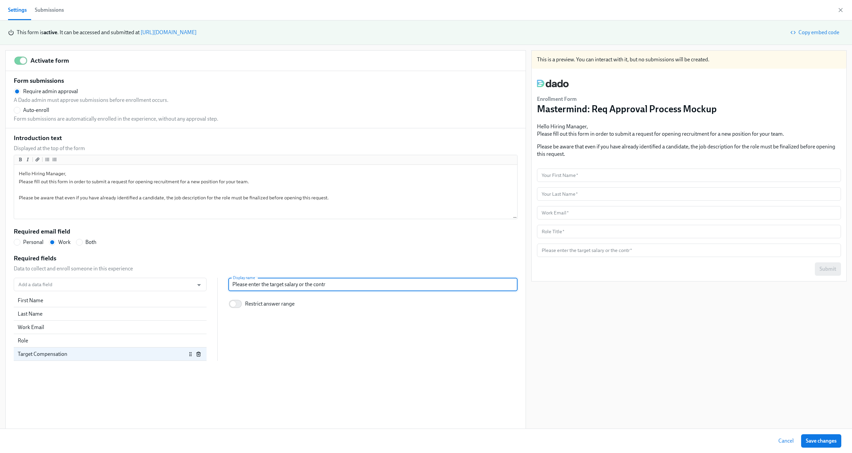
type input "Please enter the target salary or the contra"
radio input "false"
type input "Please enter the target salary or the contrac"
radio input "false"
type input "Please enter the target salary or the contracts"
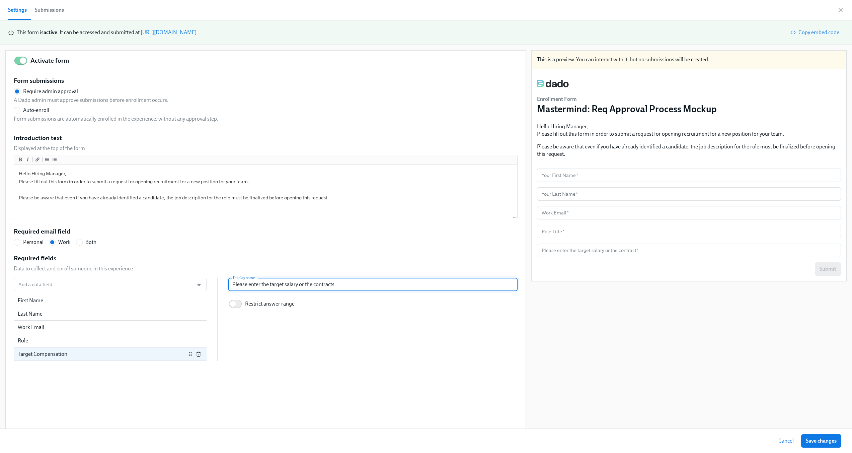
radio input "false"
type input "Please enter the target salary or the contracts"
radio input "false"
type input "Please enter the target salary or the contracts"
radio input "false"
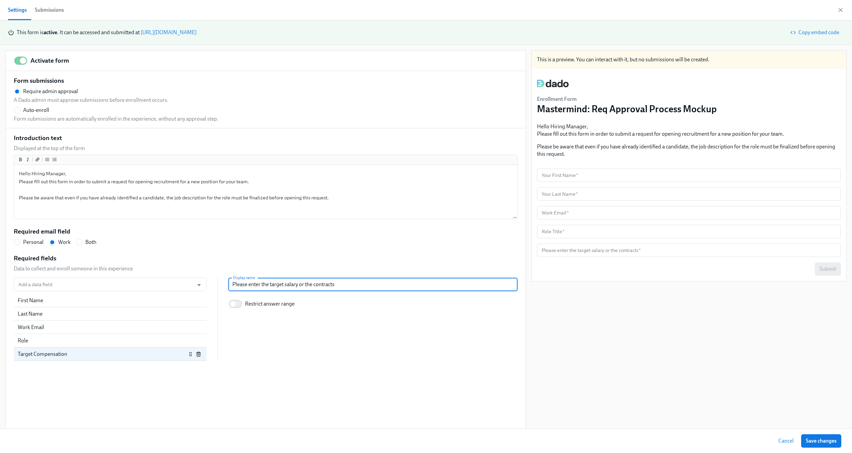
type input "Please enter the target salary or the contract"
radio input "false"
type input "Please enter the target salary or the contractt"
radio input "false"
type input "Please enter the target salary or the contractto"
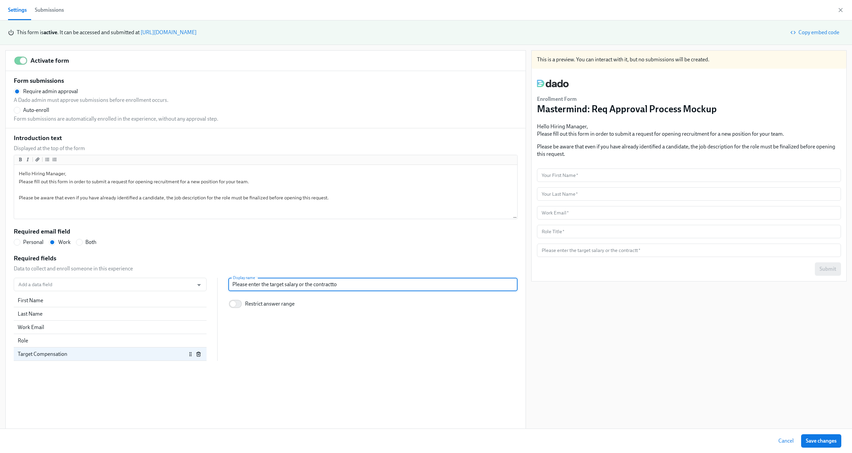
radio input "false"
type input "Please enter the target salary or the contracttor"
radio input "false"
type input "Please enter the target salary or the contractto"
radio input "false"
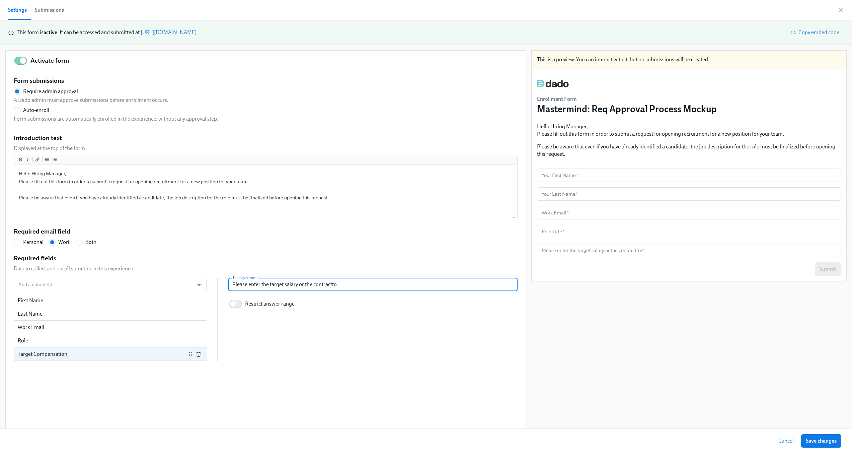
type input "Please enter the target salary or the contractt"
radio input "false"
type input "Please enter the target salary or the contract"
radio input "false"
type input "Please enter the target salary or the contrac"
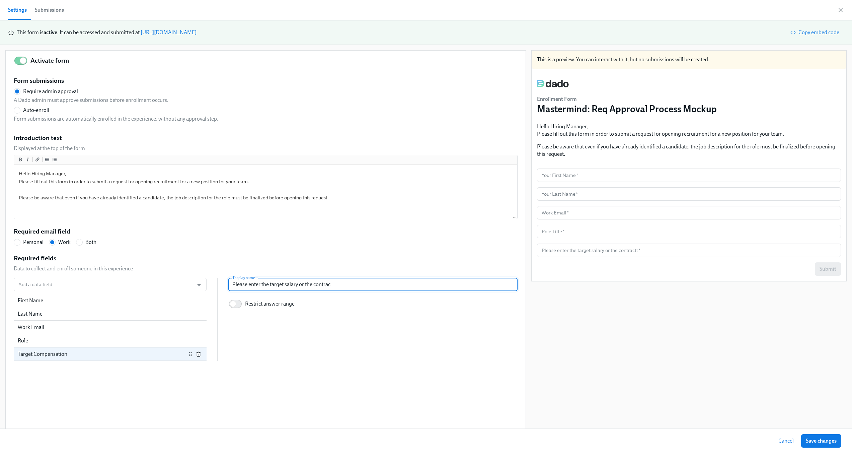
radio input "false"
type input "Please enter the target salary or the contra"
radio input "false"
type input "Please enter the target salary or the contr"
radio input "false"
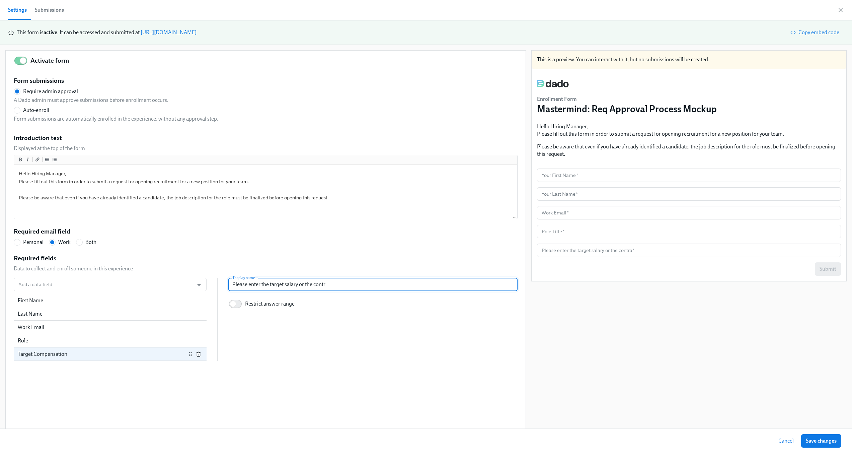
type input "Please enter the target salary or the cont"
radio input "false"
type input "Please enter the target salary or the con"
radio input "false"
type input "Please enter the target salary or the co"
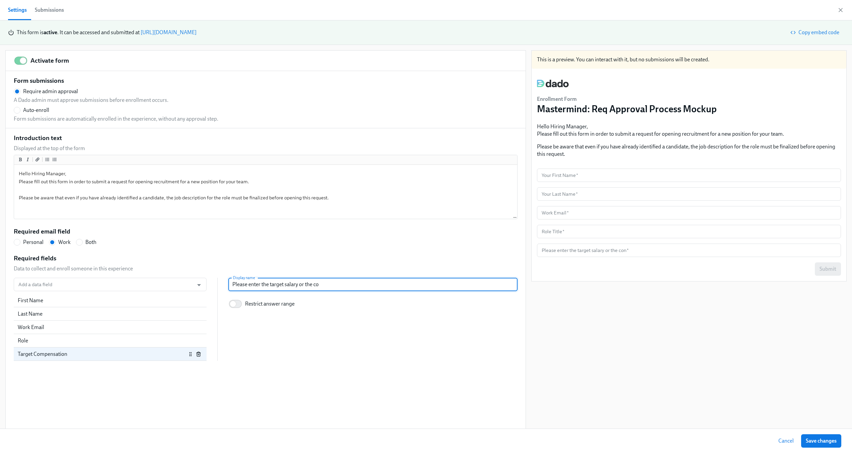
radio input "false"
type input "Please enter the target salary or the c"
radio input "false"
type input "Please enter the target salary or the"
radio input "false"
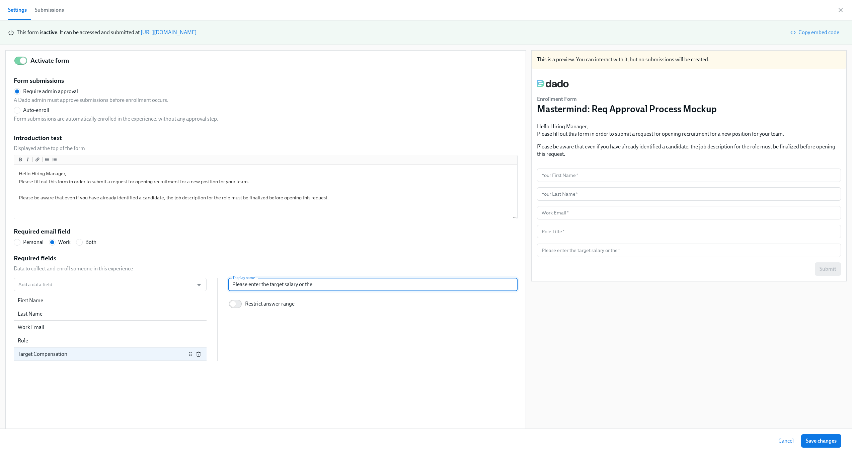
type input "Please enter the target salary or the"
radio input "false"
type input "Please enter the target salary or th"
radio input "false"
type input "Please enter the target salary or t"
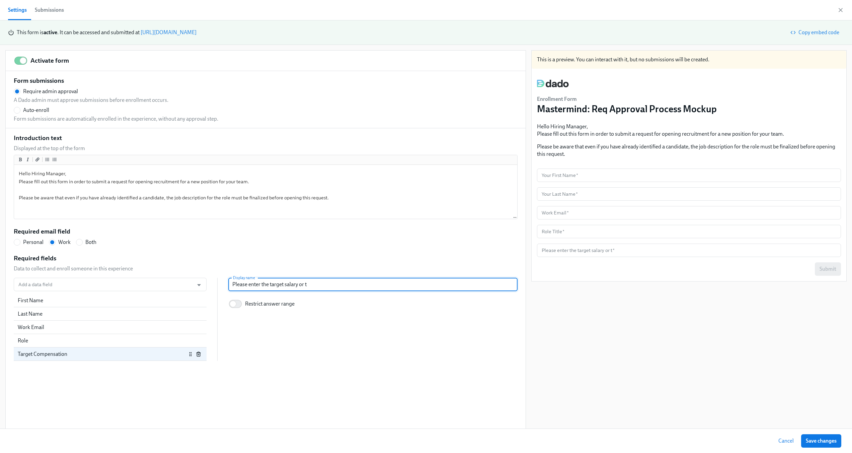
radio input "false"
type input "Please enter the target salary or"
radio input "false"
type input "Please enter the target salary or"
radio input "false"
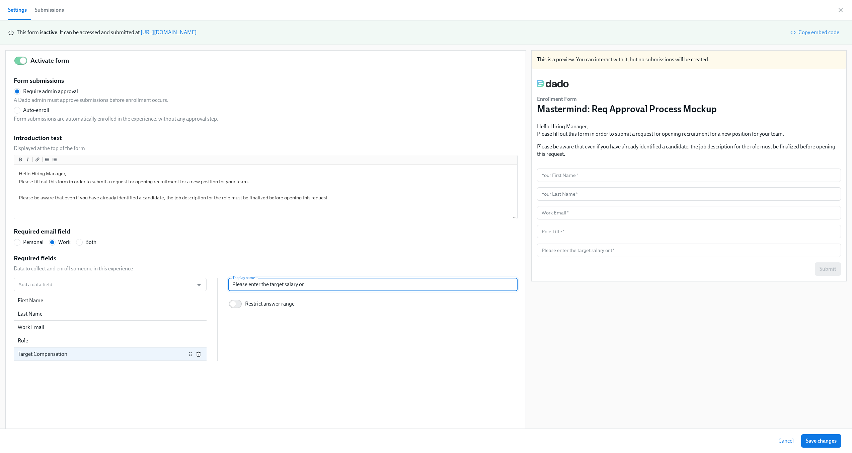
type input "Please enter the target salary o"
radio input "false"
type input "Please enter the target salary"
radio input "false"
type input "Please enter the target salary"
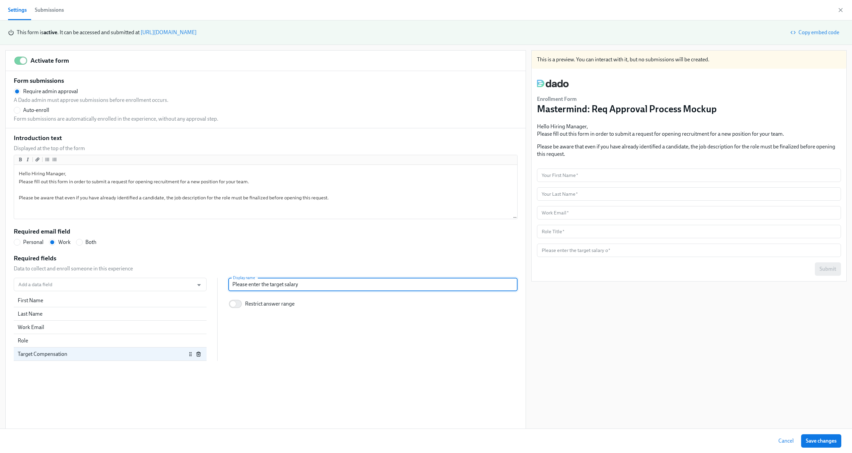
radio input "false"
type input "Please enter the target salar"
radio input "false"
type input "Please enter the target sala"
radio input "false"
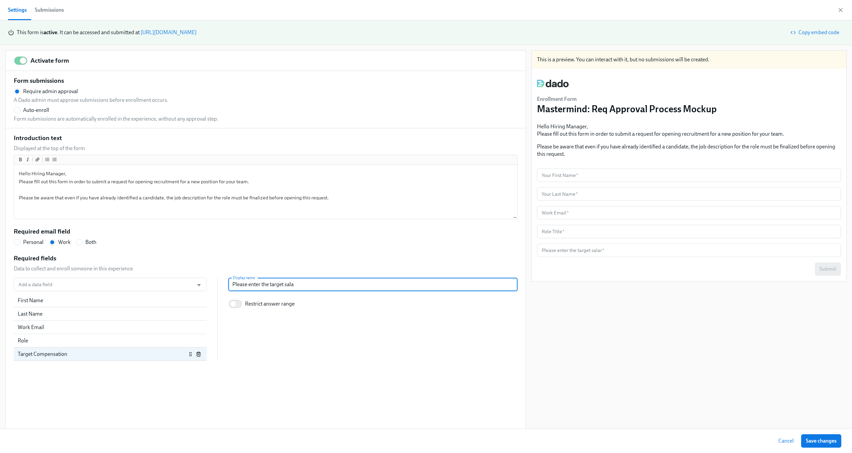
type input "Please enter the target sal"
radio input "false"
type input "Please enter the target sa"
radio input "false"
type input "Please enter the target s"
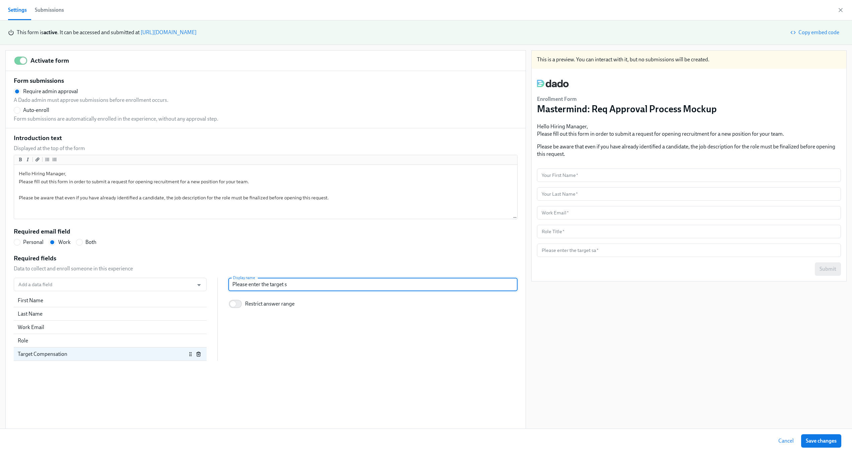
radio input "false"
type input "Please enter the target"
radio input "false"
type input "Please enter the target s"
radio input "false"
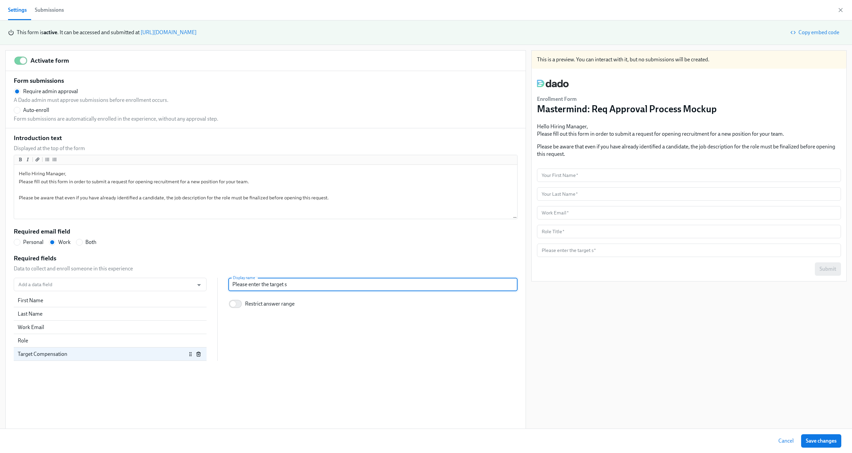
type input "Please enter the target sa"
radio input "false"
type input "Please enter the target sal"
radio input "false"
type input "Please enter the target sala"
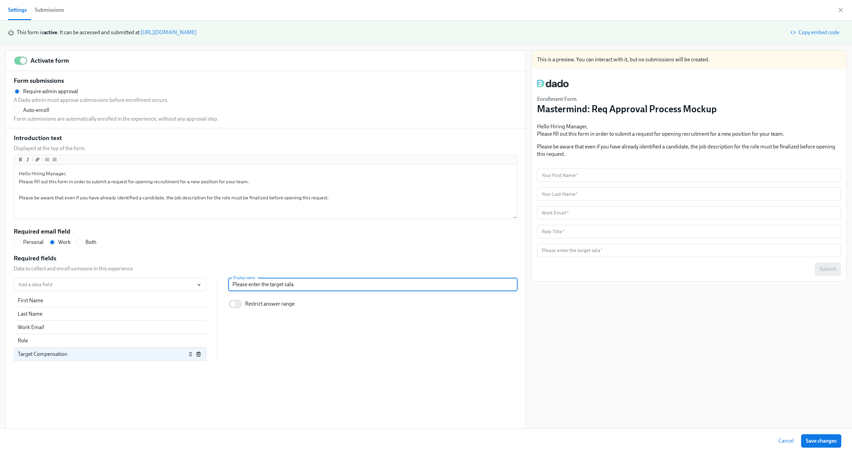
radio input "false"
type input "Please enter the target salar"
radio input "false"
type input "Please enter the target salary"
click at [231, 304] on input "Restrict answer range" at bounding box center [233, 303] width 44 height 15
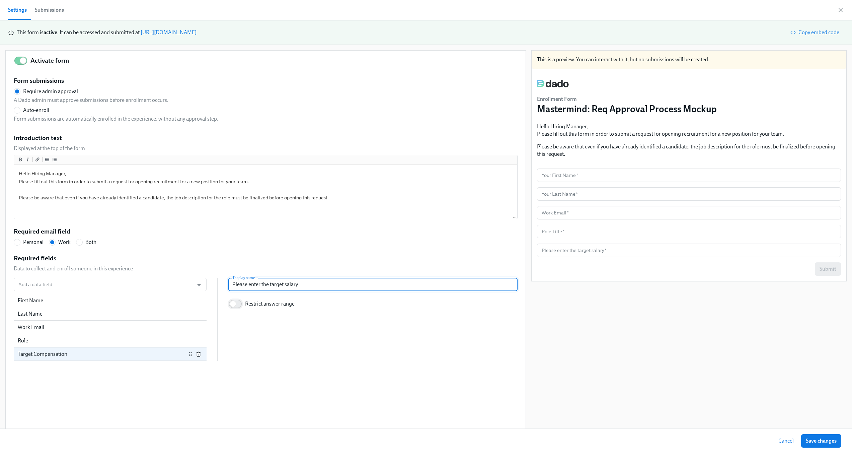
checkbox input "true"
radio input "false"
click at [231, 302] on input "Restrict answer range" at bounding box center [238, 303] width 44 height 15
checkbox input "false"
click at [597, 247] on input "number" at bounding box center [689, 249] width 304 height 13
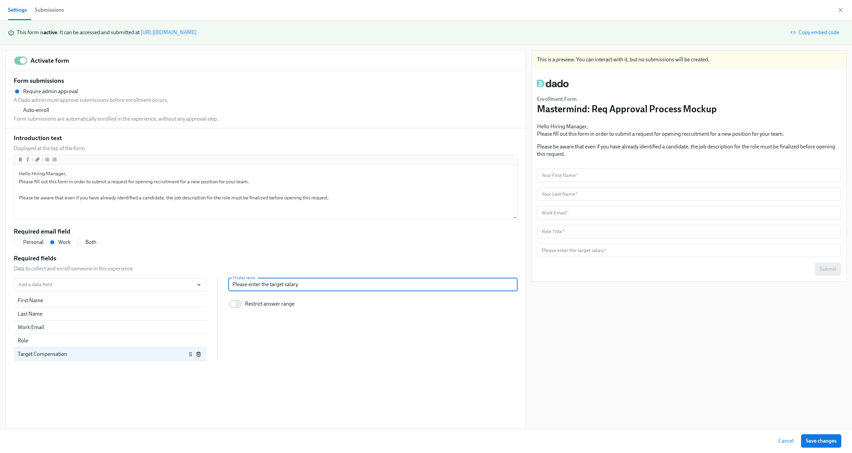
click at [357, 282] on input "Please enter the target salary" at bounding box center [372, 284] width 289 height 13
radio input "false"
type input "Please enter the target salary"
radio input "false"
type input "Please enter the target salary o"
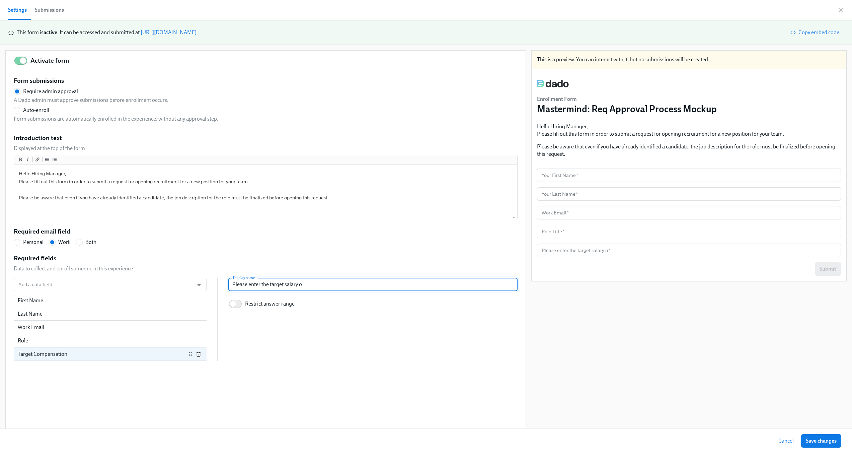
radio input "false"
type input "Please enter the target salary or"
click at [403, 316] on div "Add a data field Add a data field First Name Last Name Work Email Role Target C…" at bounding box center [266, 319] width 504 height 83
click at [828, 441] on span "Save changes" at bounding box center [821, 440] width 31 height 7
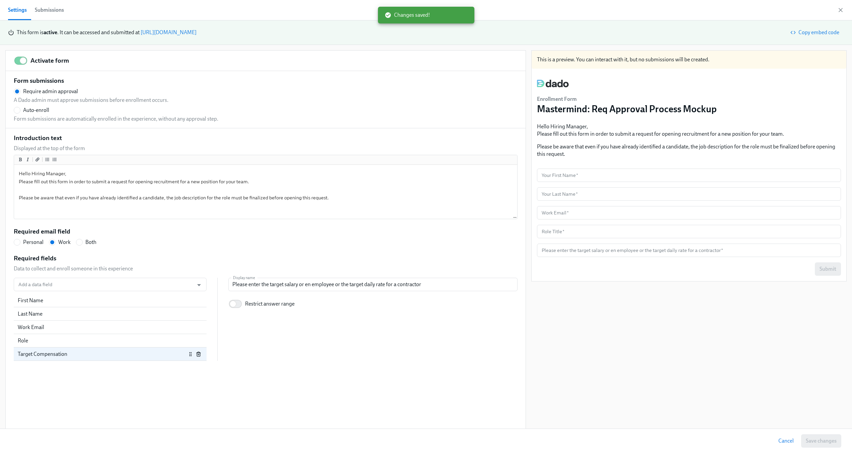
click at [169, 254] on div "Required fields Data to collect and enroll someone in this experience Add a dat…" at bounding box center [266, 307] width 504 height 107
click at [88, 266] on p "Data to collect and enroll someone in this experience" at bounding box center [73, 268] width 119 height 7
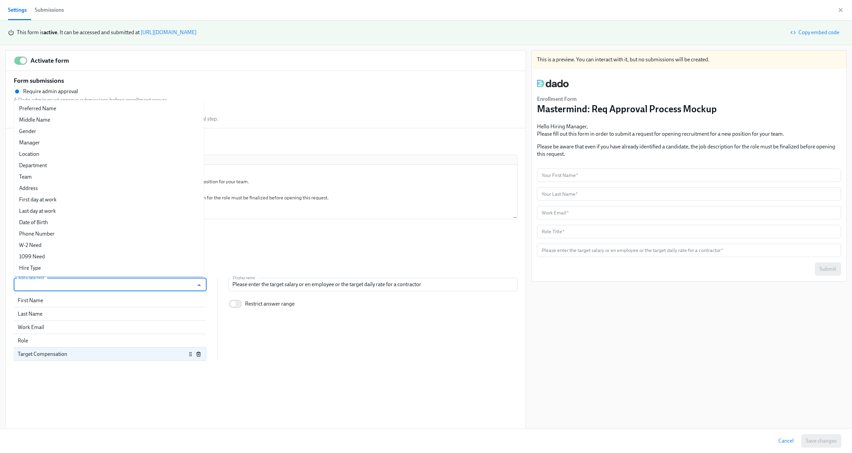
click at [81, 286] on input "Add a data field" at bounding box center [103, 284] width 173 height 13
click at [84, 266] on li "Hire Type" at bounding box center [109, 267] width 190 height 11
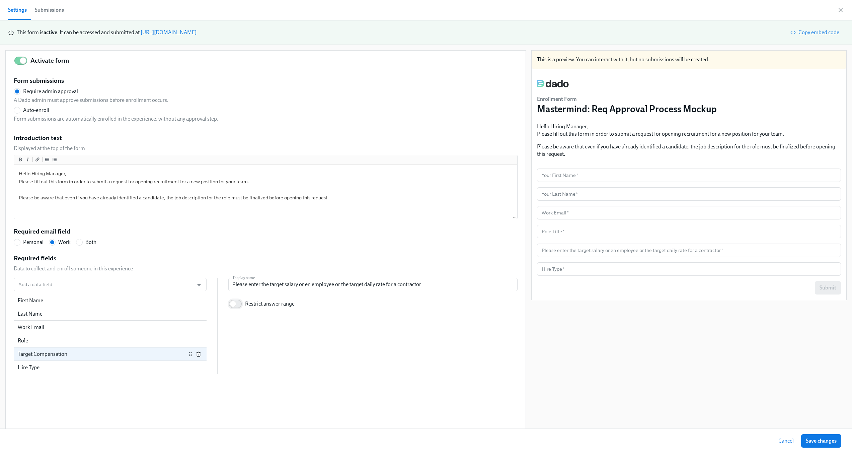
click at [231, 302] on input "Restrict answer range" at bounding box center [233, 303] width 44 height 15
click at [244, 316] on input "number" at bounding box center [299, 317] width 143 height 13
click at [138, 366] on div "Hire Type" at bounding box center [102, 367] width 169 height 7
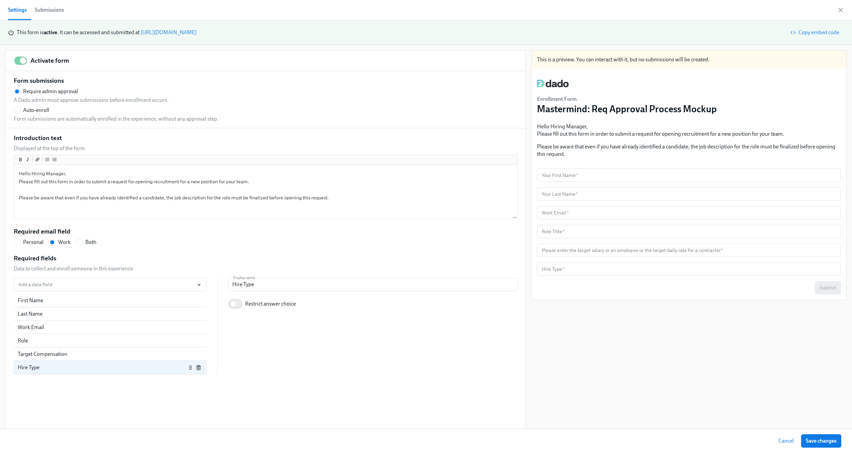
click at [239, 303] on input "Restrict answer choice" at bounding box center [233, 303] width 44 height 15
click at [252, 332] on span "Manually enter options user can select" at bounding box center [373, 332] width 273 height 7
click at [240, 326] on input "Enter a list of allowed values" at bounding box center [237, 323] width 6 height 6
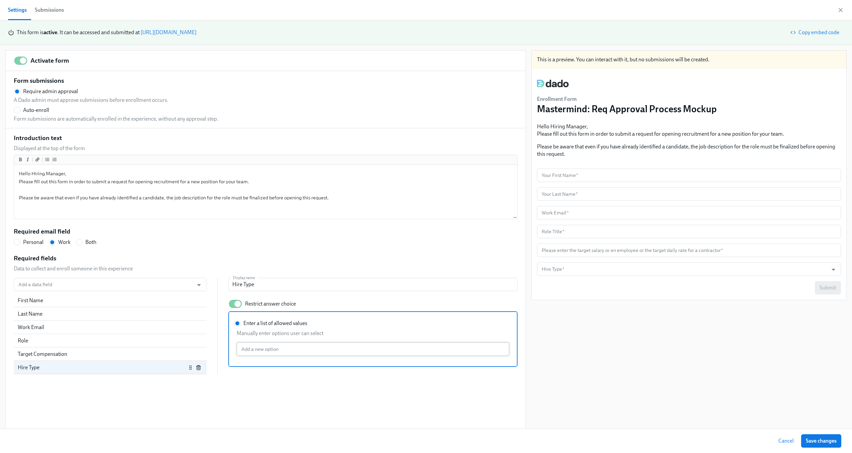
click at [252, 347] on input "Enter a list of allowed values Manually enter options user can select Add a new…" at bounding box center [373, 348] width 273 height 13
click at [753, 341] on div "This is a preview. You can interact with it, but no submissions will be created…" at bounding box center [688, 239] width 315 height 379
click at [421, 393] on div "Activate form Form submissions Require admin approval A Dado admin must approve…" at bounding box center [266, 240] width 520 height 378
click at [813, 435] on button "Save changes" at bounding box center [821, 440] width 40 height 13
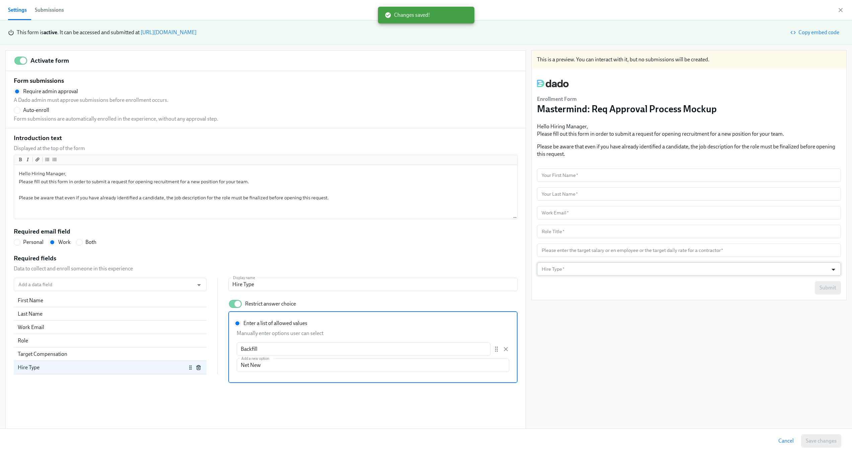
click at [829, 269] on icon "Open" at bounding box center [833, 269] width 9 height 9
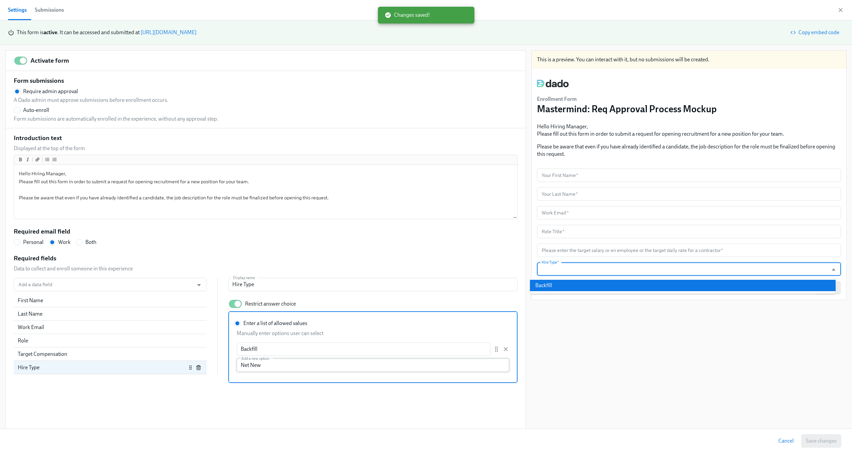
click at [458, 368] on input "Net New" at bounding box center [373, 364] width 273 height 13
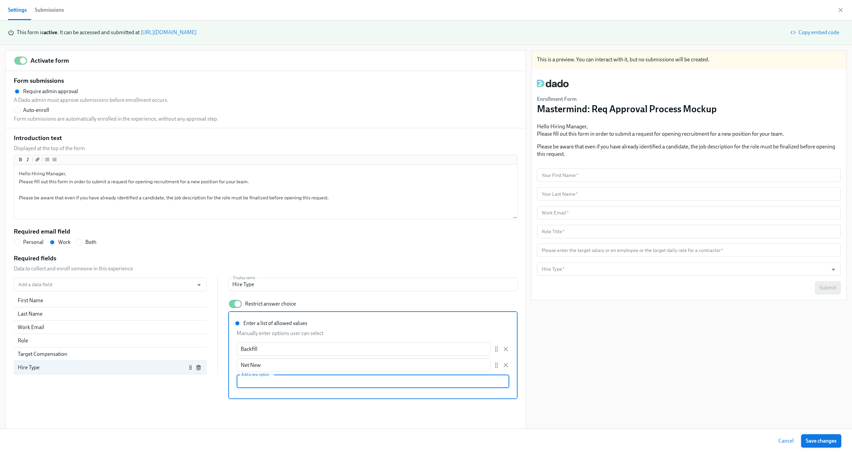
click at [817, 444] on span "Save changes" at bounding box center [821, 440] width 31 height 7
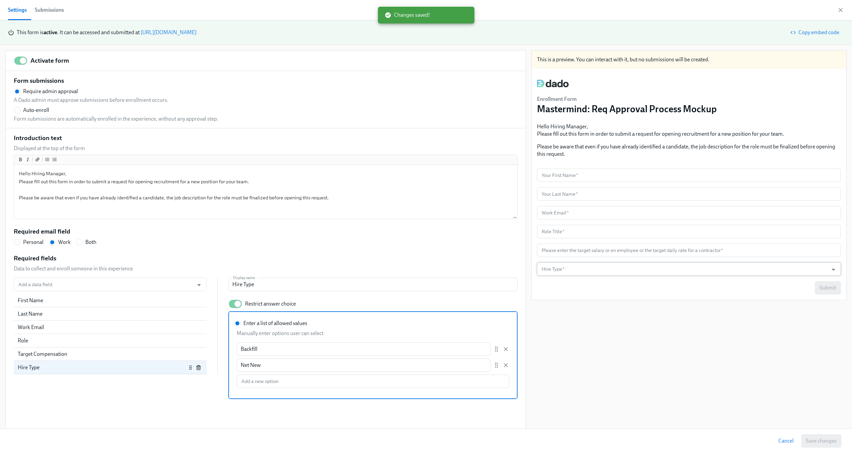
click at [747, 269] on input "Hire Type   *" at bounding box center [682, 268] width 285 height 13
click at [677, 391] on div "This is a preview. You can interact with it, but no submissions will be created…" at bounding box center [688, 239] width 315 height 379
click at [369, 260] on div "Required fields Data to collect and enroll someone in this experience Add a dat…" at bounding box center [266, 326] width 504 height 145
click at [363, 249] on div "Introduction text Displayed at the top of the form Hello Hiring Manager, Please…" at bounding box center [266, 266] width 504 height 265
click at [257, 288] on input "Hire Type" at bounding box center [372, 284] width 289 height 13
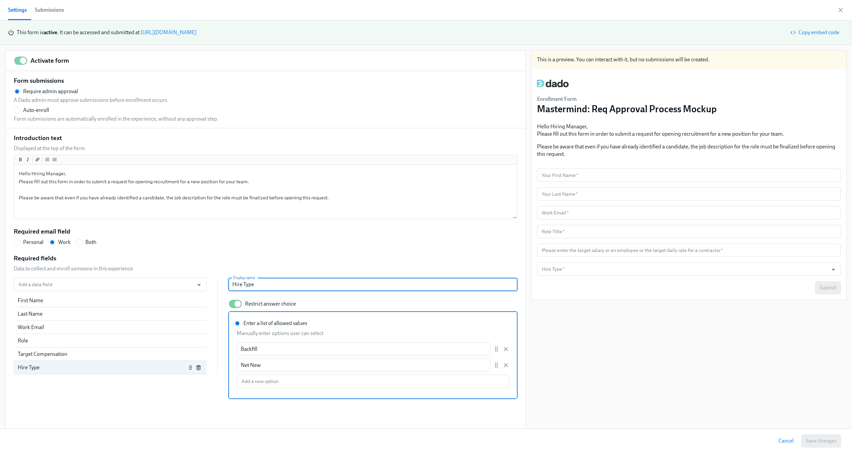
click at [257, 288] on input "Hire Type" at bounding box center [372, 284] width 289 height 13
click at [264, 243] on div "Required email field Personal Work Both" at bounding box center [266, 236] width 504 height 19
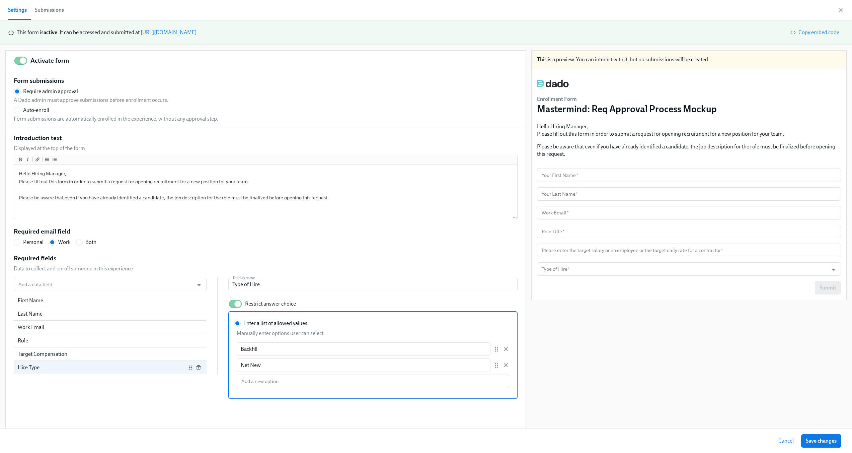
click at [620, 337] on div "This is a preview. You can interact with it, but no submissions will be created…" at bounding box center [688, 239] width 315 height 379
click at [816, 440] on span "Save changes" at bounding box center [821, 440] width 31 height 7
click at [383, 254] on div "Required fields Data to collect and enroll someone in this experience Add a dat…" at bounding box center [266, 326] width 504 height 145
click at [87, 286] on input "Add a data field" at bounding box center [103, 284] width 173 height 13
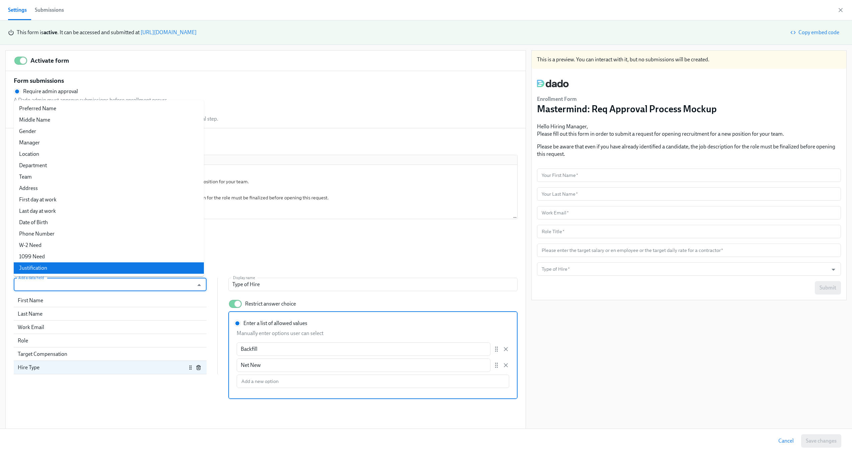
click at [90, 267] on li "Justification" at bounding box center [109, 267] width 190 height 11
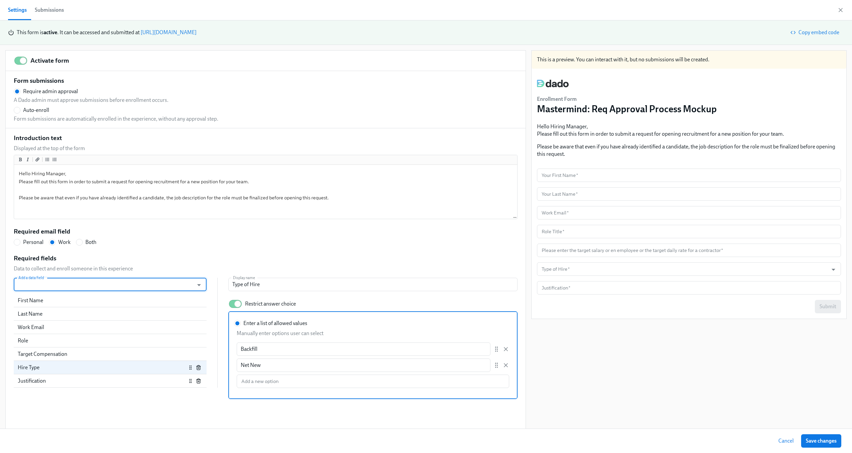
click at [136, 380] on div "Justification" at bounding box center [102, 380] width 169 height 7
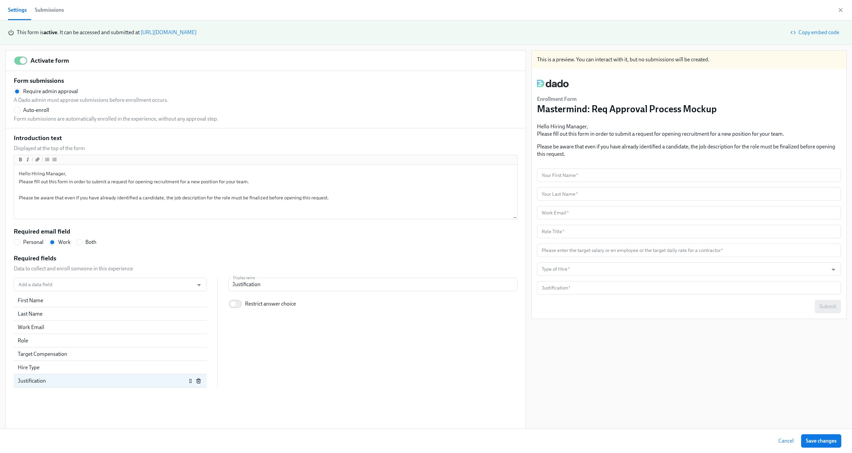
click at [262, 304] on p "Restrict answer choice" at bounding box center [270, 303] width 51 height 7
click at [255, 304] on input "Restrict answer choice" at bounding box center [233, 303] width 44 height 15
click at [262, 328] on div "Manually enter options user can select" at bounding box center [371, 332] width 275 height 10
click at [240, 326] on input "Enter a list of allowed values" at bounding box center [237, 323] width 6 height 6
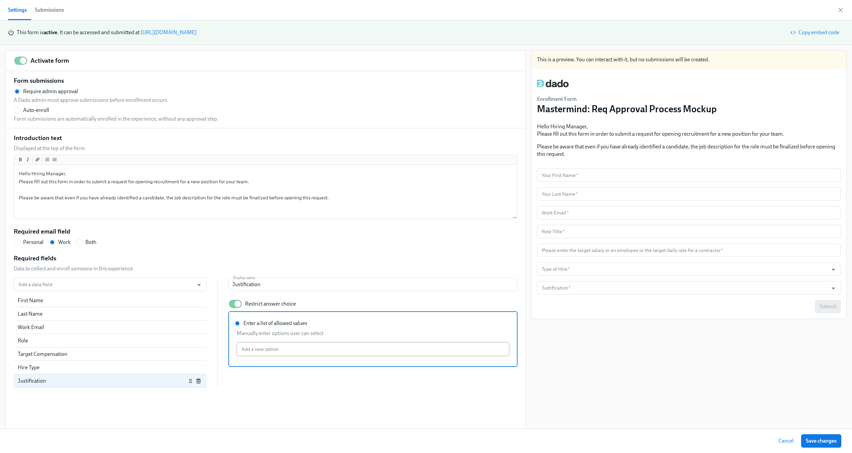
click at [290, 346] on input "Enter a list of allowed values Manually enter options user can select Add a new…" at bounding box center [373, 348] width 273 height 13
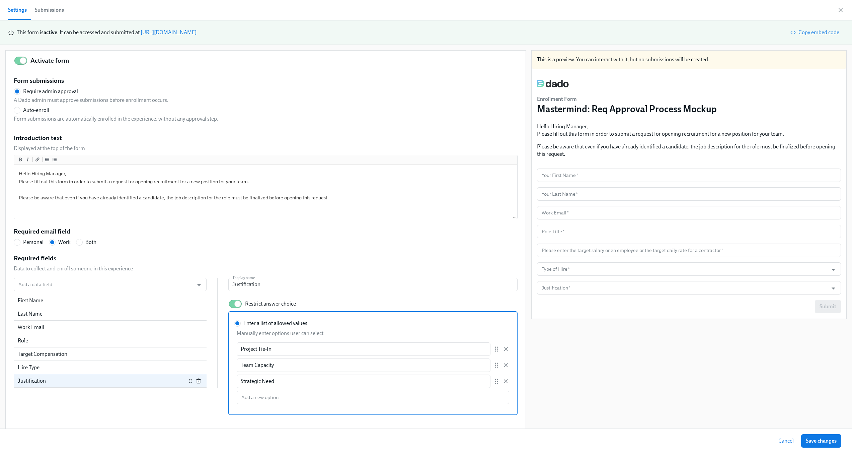
click at [649, 393] on div "This is a preview. You can interact with it, but no submissions will be created…" at bounding box center [688, 239] width 315 height 379
click at [821, 438] on span "Save changes" at bounding box center [821, 440] width 31 height 7
click at [743, 293] on input "Justification   *" at bounding box center [682, 287] width 285 height 13
click at [592, 357] on div "This is a preview. You can interact with it, but no submissions will be created…" at bounding box center [688, 239] width 315 height 379
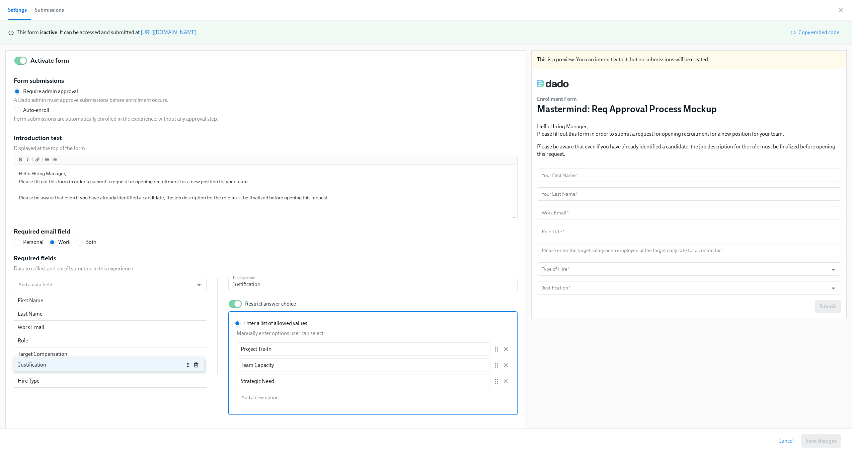
drag, startPoint x: 112, startPoint y: 385, endPoint x: 112, endPoint y: 367, distance: 18.4
click at [112, 367] on div "First Name Last Name Work Email Role Target Compensation Hire Type Justification" at bounding box center [110, 334] width 193 height 80
click at [541, 359] on div "This is a preview. You can interact with it, but no submissions will be created…" at bounding box center [688, 239] width 315 height 379
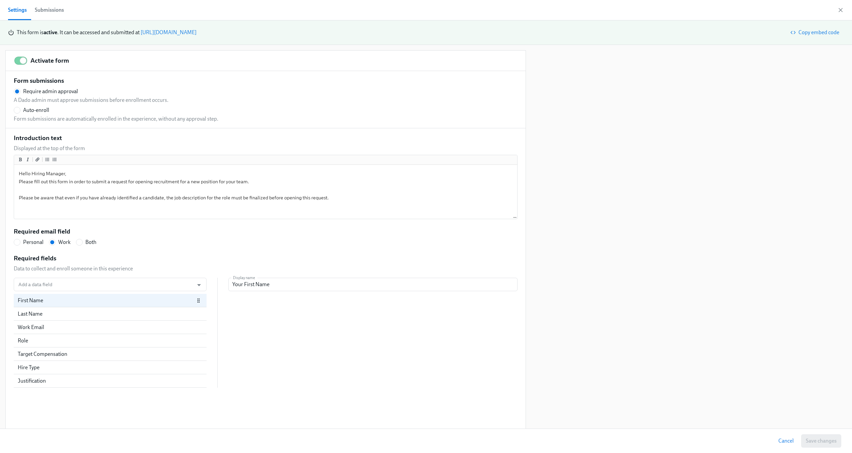
radio input "false"
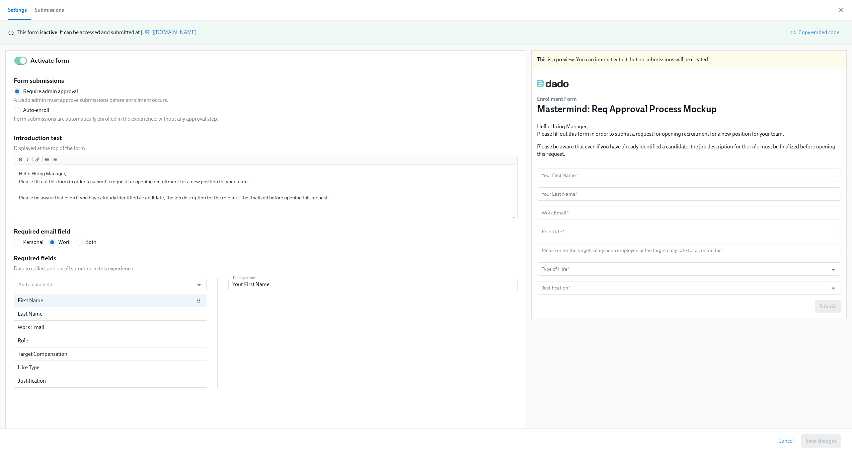
click at [844, 10] on icon "button" at bounding box center [840, 10] width 7 height 7
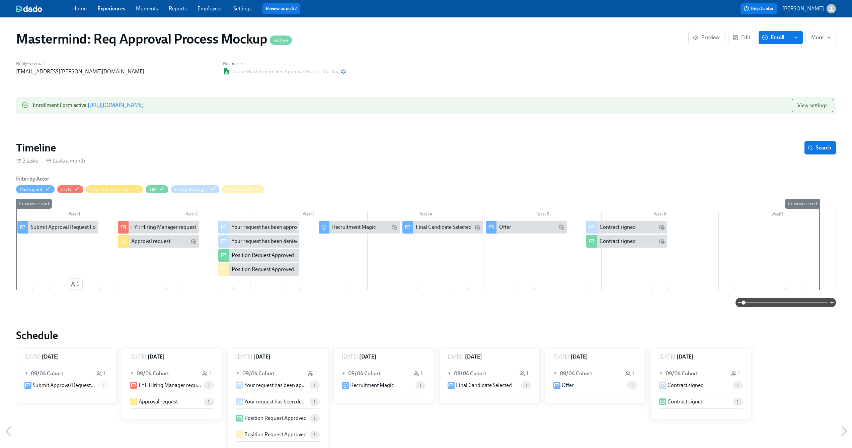
click at [97, 244] on div at bounding box center [426, 249] width 820 height 56
click at [746, 36] on span "Edit" at bounding box center [742, 37] width 16 height 7
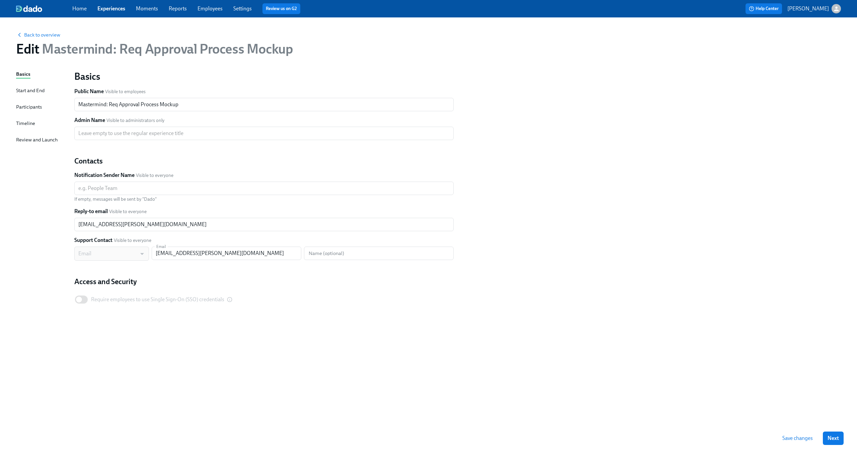
click at [35, 130] on div "Basics Start and End Participants Timeline Review and Launch" at bounding box center [41, 246] width 50 height 353
click at [33, 124] on div "Timeline" at bounding box center [25, 123] width 19 height 7
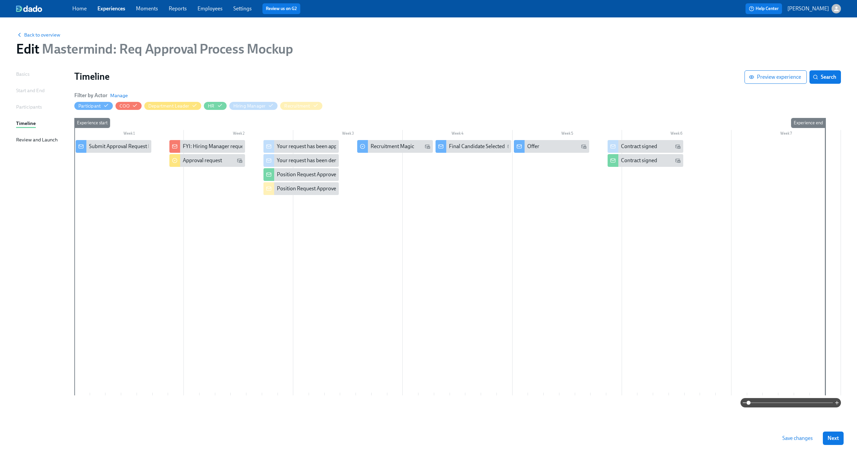
click at [167, 216] on div at bounding box center [457, 267] width 767 height 255
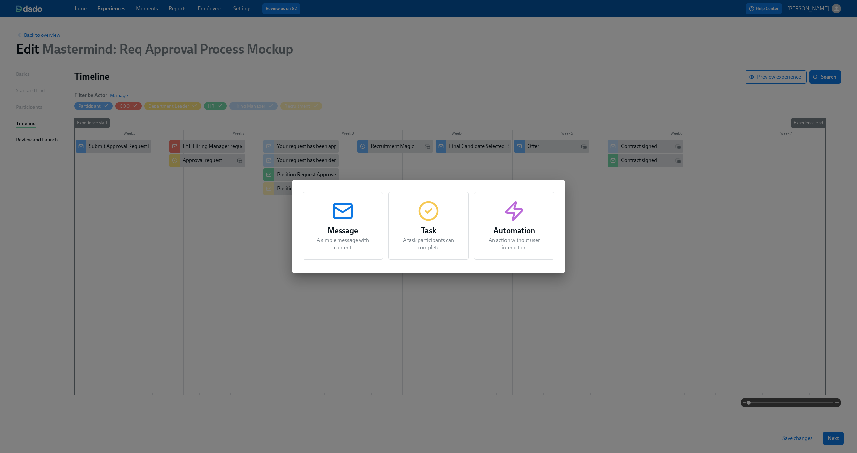
click at [412, 215] on div "Task A task participants can complete" at bounding box center [428, 226] width 80 height 68
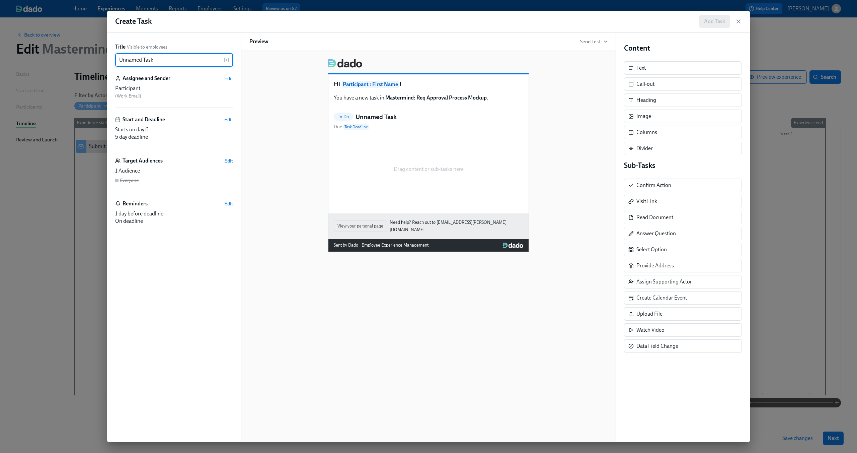
click at [177, 59] on input "Unnamed Task" at bounding box center [169, 59] width 108 height 13
click at [232, 78] on span "Edit" at bounding box center [228, 78] width 9 height 7
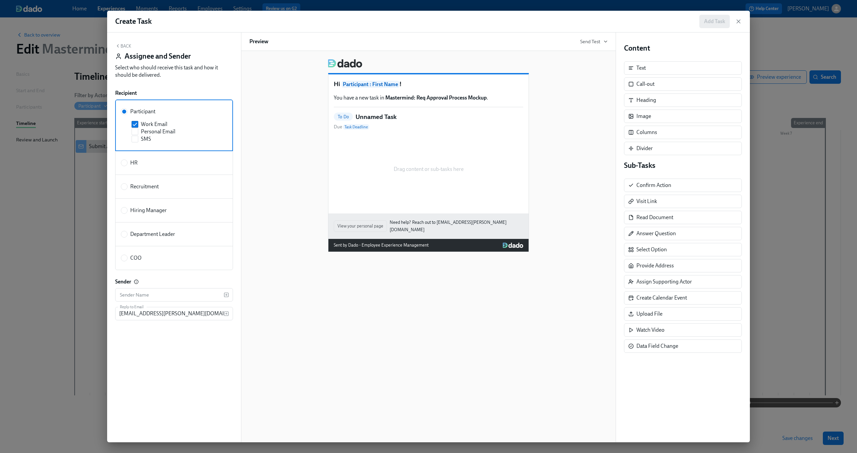
click at [136, 151] on label "Participant Work Email Personal Email SMS" at bounding box center [174, 125] width 118 height 52
click at [127, 114] on input "Participant" at bounding box center [124, 111] width 6 height 6
click at [135, 157] on label "HR" at bounding box center [174, 163] width 118 height 24
click at [127, 160] on input "HR" at bounding box center [124, 163] width 6 height 6
radio input "true"
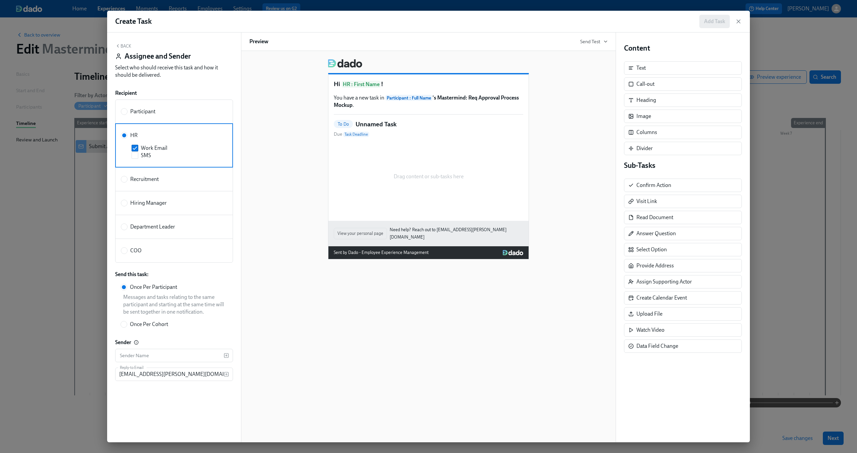
click at [130, 46] on button "Back" at bounding box center [123, 45] width 16 height 5
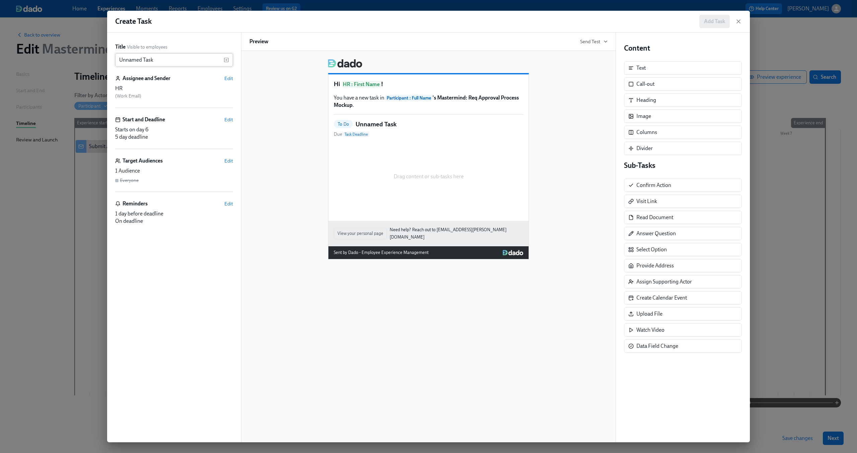
click at [151, 57] on input "Unnamed Task" at bounding box center [169, 59] width 108 height 13
click at [151, 58] on input "Unnamed Task" at bounding box center [169, 59] width 108 height 13
click at [152, 59] on input "Unnamed Task" at bounding box center [169, 59] width 108 height 13
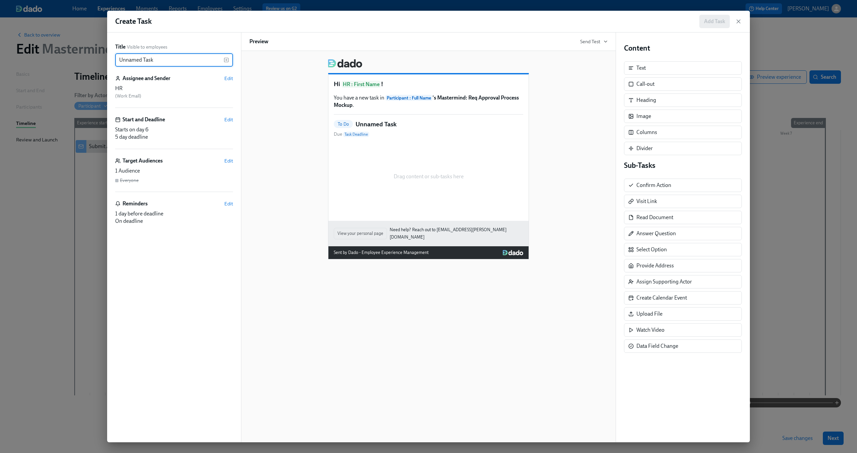
click at [152, 59] on input "Unnamed Task" at bounding box center [169, 59] width 108 height 13
type input "Please confirm internal comp alignment"
click at [392, 98] on span "Participant : Full Name" at bounding box center [408, 98] width 47 height 6
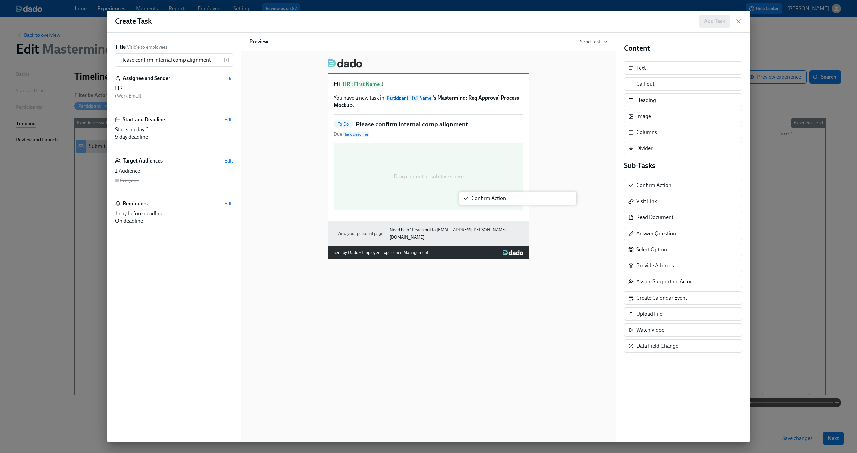
drag, startPoint x: 634, startPoint y: 184, endPoint x: 450, endPoint y: 197, distance: 184.5
click at [453, 197] on div "Title Visible to employees Please confirm internal comp alignment ​ Assignee an…" at bounding box center [428, 236] width 643 height 409
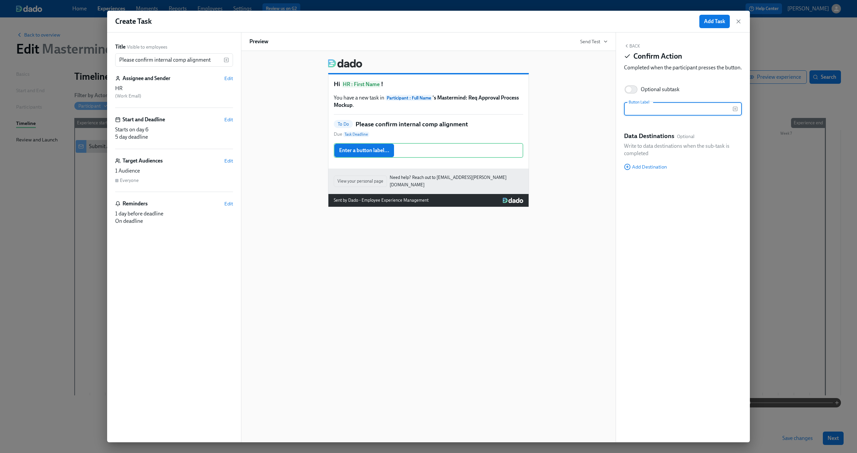
click at [555, 148] on div "Hi HR : First Name ! You have a new task in Participant : Full Name 's Mastermi…" at bounding box center [428, 130] width 358 height 153
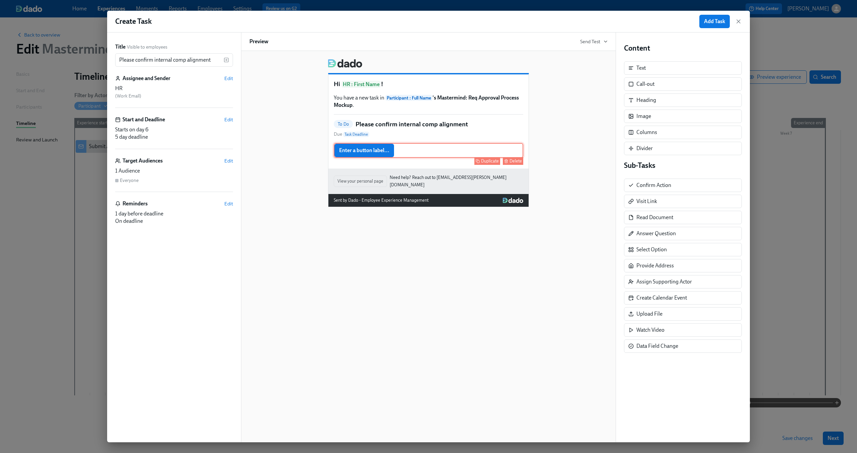
click at [460, 146] on div "Enter a button label... Duplicate Delete" at bounding box center [428, 150] width 189 height 15
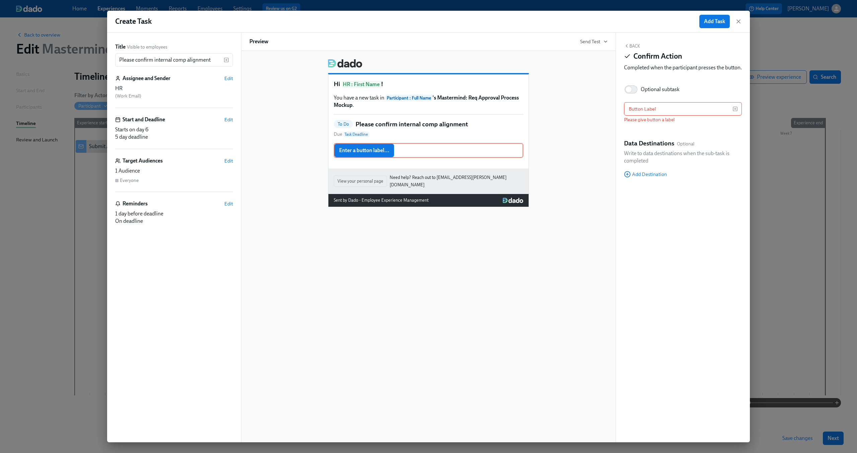
click at [594, 68] on div "Hi HR : First Name ! You have a new task in Participant : Full Name 's Mastermi…" at bounding box center [428, 130] width 358 height 153
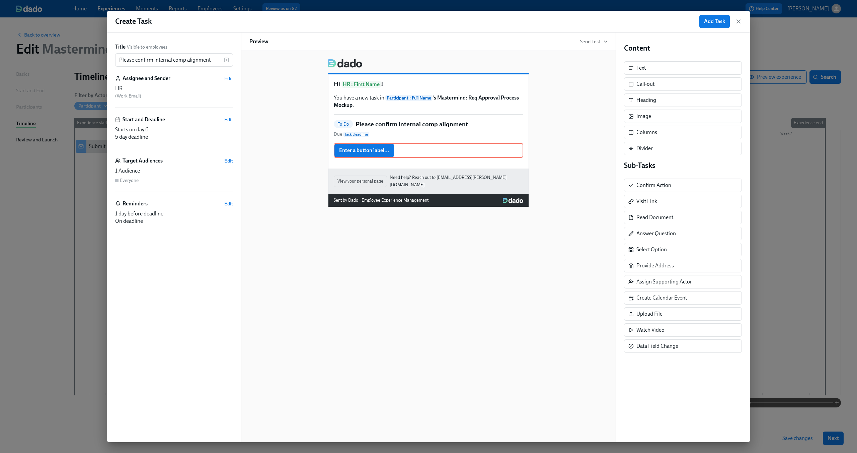
click at [413, 119] on div "Hi HR : First Name ! You have a new task in Participant : Full Name 's Mastermi…" at bounding box center [428, 121] width 200 height 94
click at [413, 103] on p "You have a new task in Participant : Full Name 's Mastermind: Req Approval Proc…" at bounding box center [428, 101] width 189 height 15
drag, startPoint x: 653, startPoint y: 70, endPoint x: 457, endPoint y: 137, distance: 206.7
click at [457, 137] on div "Title Visible to employees Please confirm internal comp alignment ​ Assignee an…" at bounding box center [428, 236] width 643 height 409
click at [659, 75] on div "Content Text Call-out Heading Image Columns Divider" at bounding box center [683, 99] width 118 height 112
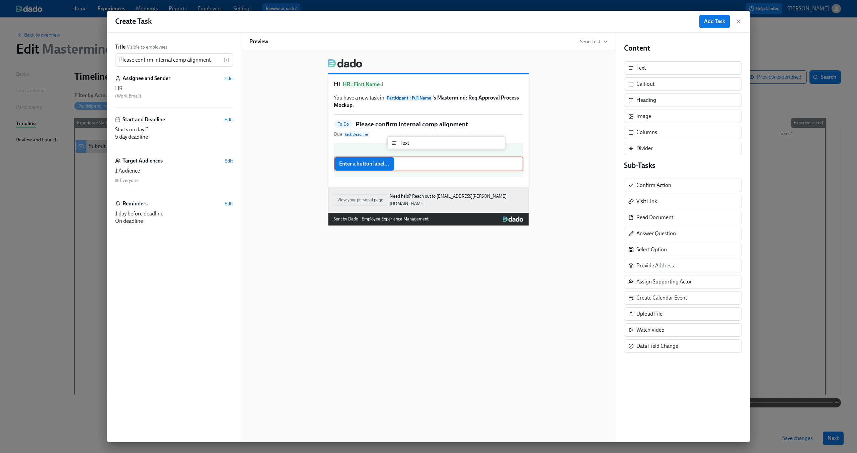
drag, startPoint x: 659, startPoint y: 66, endPoint x: 419, endPoint y: 142, distance: 250.6
click at [419, 142] on div "Title Visible to employees Please confirm internal comp alignment ​ Assignee an…" at bounding box center [428, 236] width 643 height 409
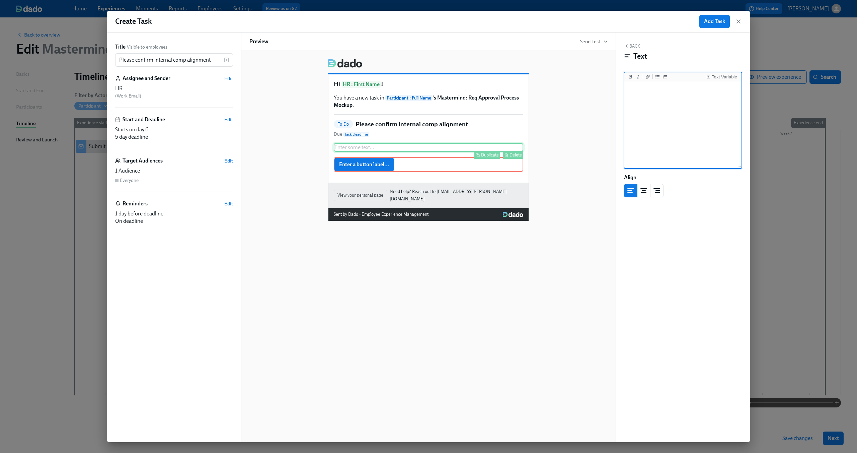
click at [384, 148] on div "Enter some text ... Duplicate Delete" at bounding box center [428, 147] width 189 height 9
click at [684, 104] on textarea at bounding box center [683, 125] width 114 height 84
click at [726, 78] on div "Text Variable" at bounding box center [724, 77] width 25 height 5
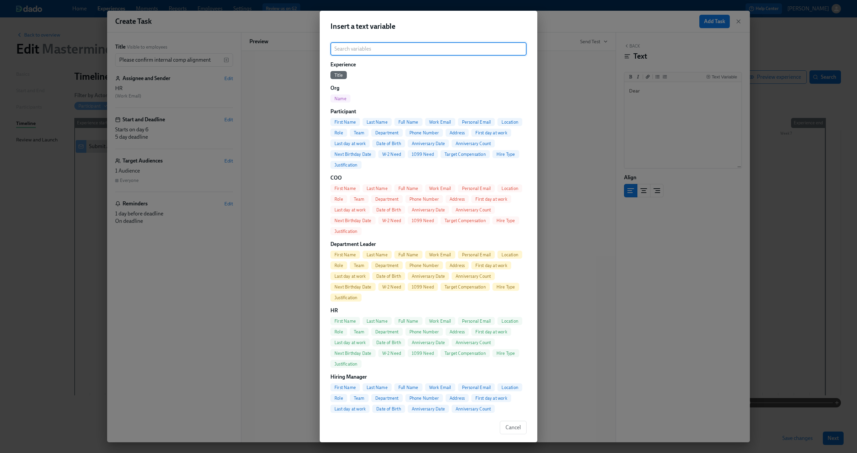
click at [345, 122] on span "First Name" at bounding box center [344, 122] width 29 height 5
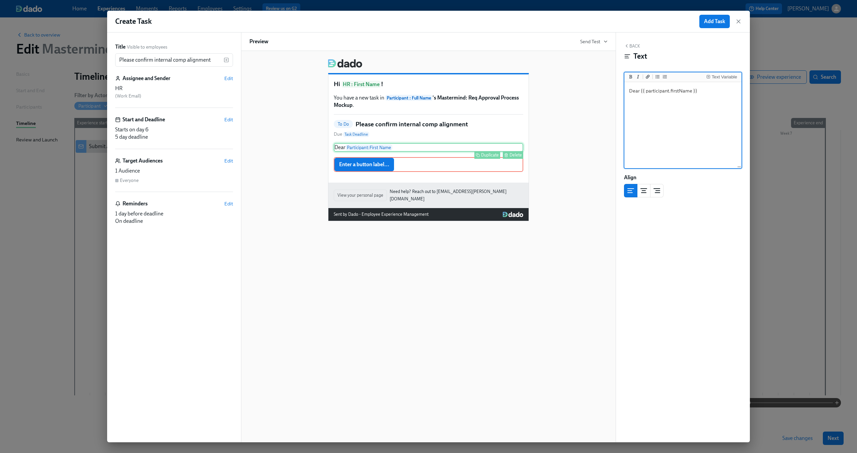
click at [338, 149] on div "Dear Participant : First Name Duplicate Delete" at bounding box center [428, 147] width 189 height 9
click at [629, 90] on textarea "Dear {{ participant.firstName }}" at bounding box center [683, 125] width 114 height 84
click at [723, 93] on textarea "Hi {{ participant.firstName }}" at bounding box center [683, 125] width 114 height 84
click at [707, 78] on rect "Insert Text Variable" at bounding box center [708, 76] width 3 height 3
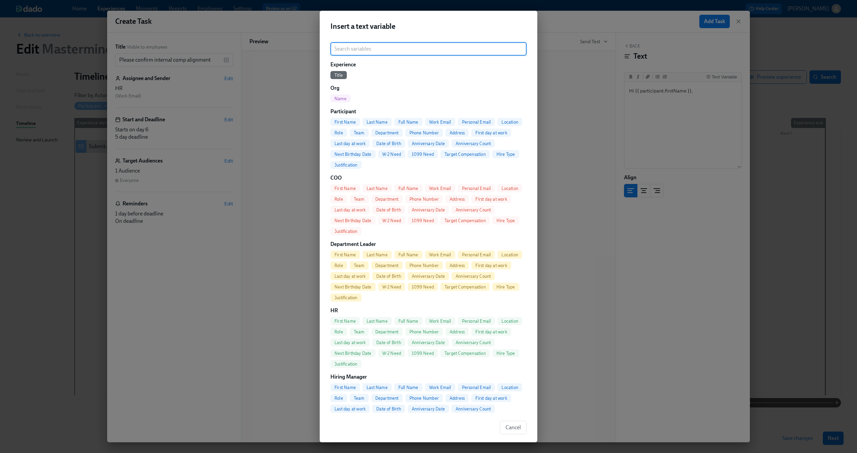
click at [337, 319] on span "First Name" at bounding box center [344, 320] width 29 height 5
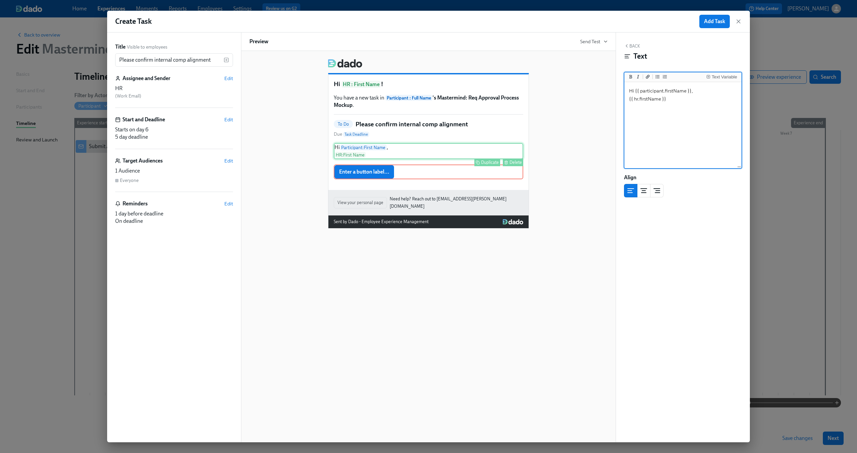
click at [373, 149] on div "Hi Participant : First Name , HR : First Name Duplicate Delete" at bounding box center [428, 151] width 189 height 16
drag, startPoint x: 635, startPoint y: 92, endPoint x: 730, endPoint y: 94, distance: 95.1
click at [730, 94] on textarea "Hi {{ participant.firstName }}, {{ hr.firstName }}" at bounding box center [683, 125] width 114 height 84
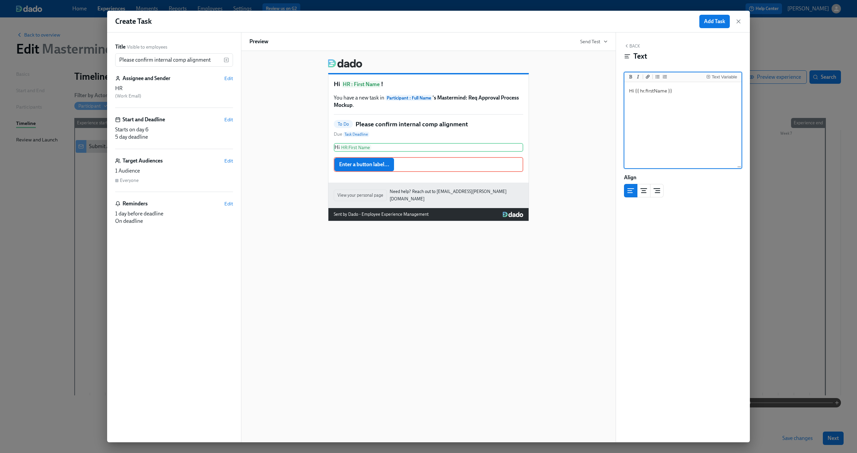
click at [702, 91] on textarea "Hi {{ hr.firstName }}" at bounding box center [683, 125] width 114 height 84
click at [409, 149] on div "Hi HR : First Name , Duplicate Delete" at bounding box center [428, 147] width 189 height 9
click at [405, 146] on div "Hi HR : First Name , Duplicate Delete" at bounding box center [428, 147] width 189 height 9
click at [713, 77] on div "Text Variable" at bounding box center [724, 77] width 25 height 5
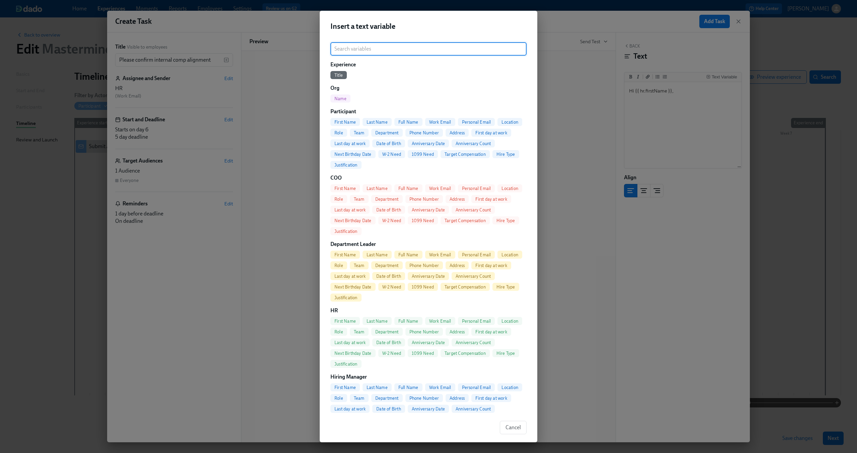
click at [402, 123] on span "Full Name" at bounding box center [408, 122] width 28 height 5
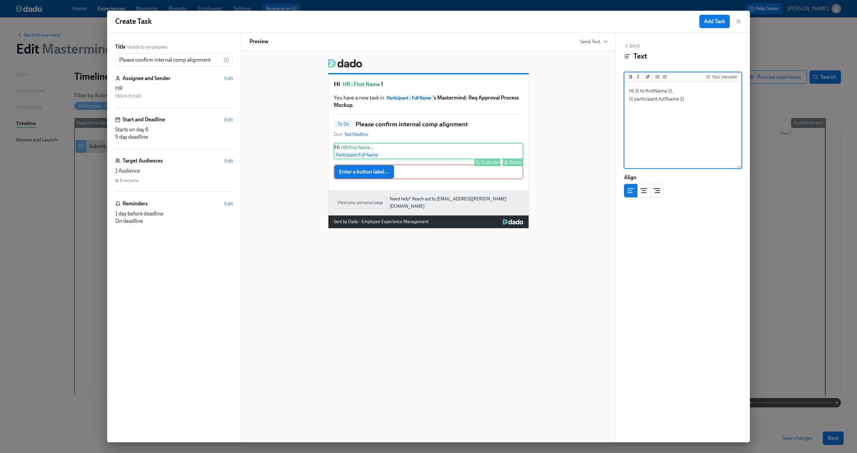
click at [433, 156] on div "Hi HR : First Name , Participant : Full Name Duplicate Delete" at bounding box center [428, 151] width 189 height 16
click at [696, 103] on textarea "Hi {{ hr.firstName }}, {{ participant.fullName }}" at bounding box center [683, 125] width 114 height 84
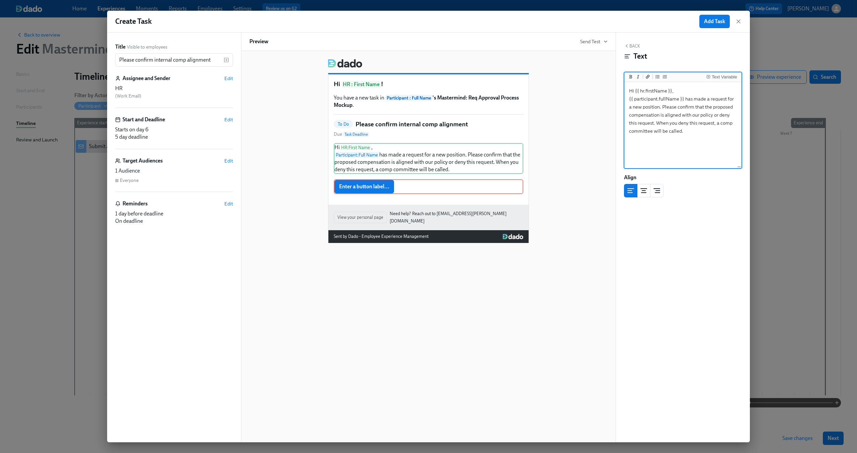
type textarea "Hi {{ hr.firstName }}, {{ participant.fullName }} has made a request for a new …"
click at [586, 112] on div "Hi HR : First Name ! You have a new task in Participant : Full Name 's Mastermi…" at bounding box center [428, 148] width 358 height 189
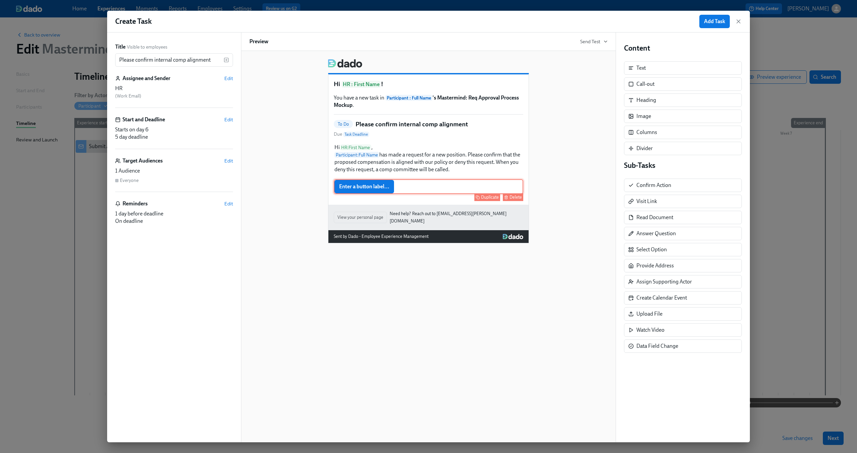
click at [338, 191] on div "Enter a button label... Duplicate Delete" at bounding box center [428, 186] width 189 height 15
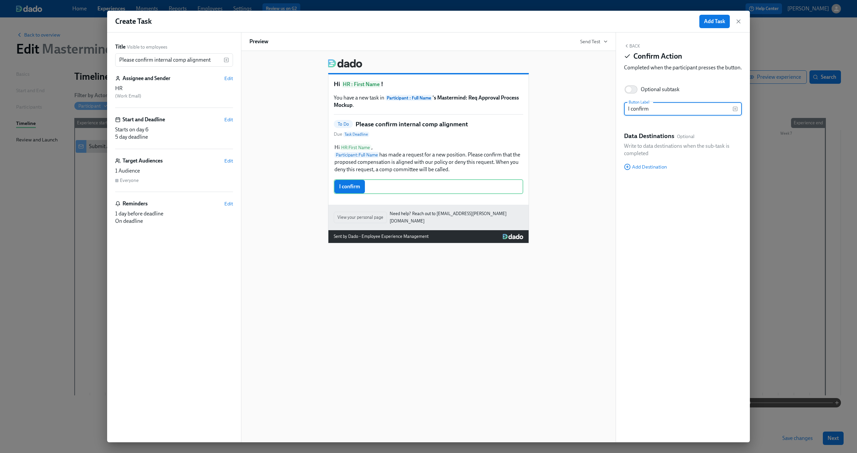
type input "I confirm"
click at [561, 150] on div "Hi HR : First Name ! You have a new task in Participant : Full Name 's Mastermi…" at bounding box center [428, 148] width 358 height 189
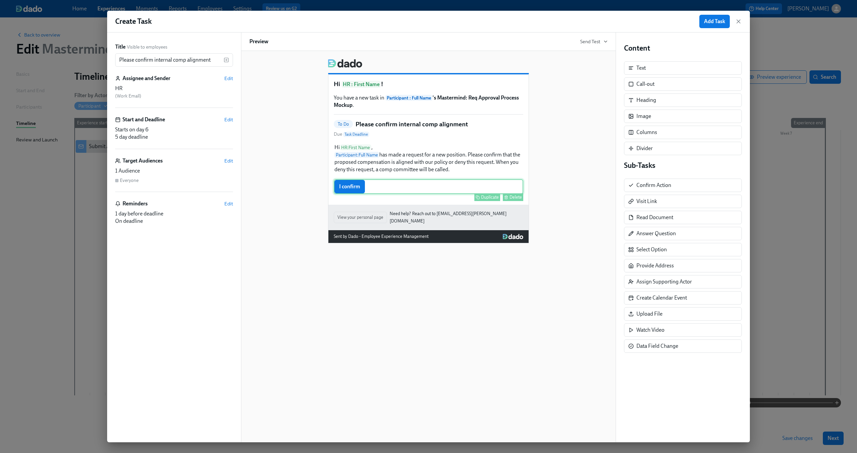
click at [373, 194] on div "Duplicate Delete" at bounding box center [429, 197] width 188 height 8
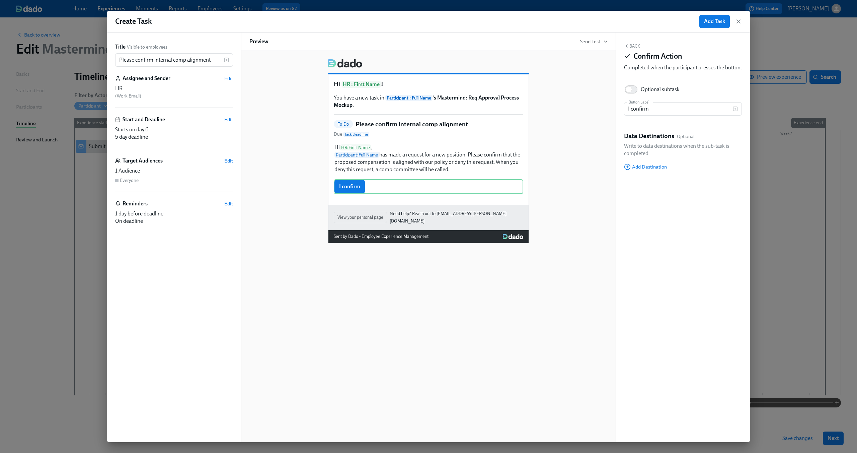
click at [627, 44] on icon "button" at bounding box center [626, 45] width 5 height 5
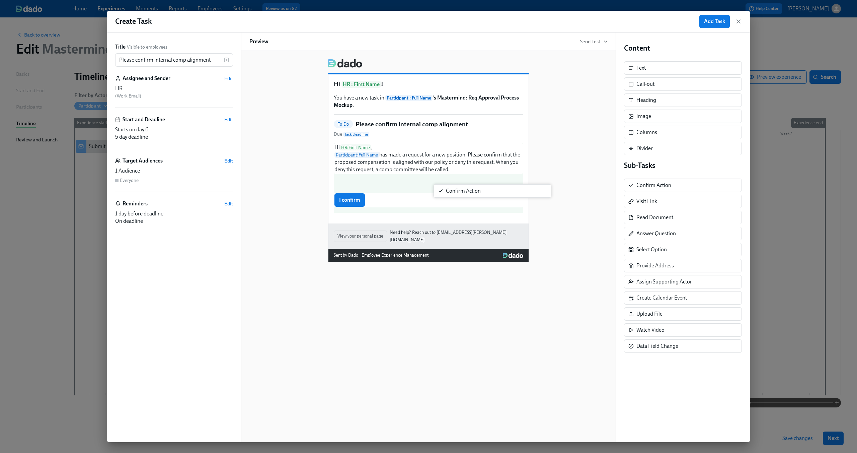
drag, startPoint x: 648, startPoint y: 190, endPoint x: 451, endPoint y: 198, distance: 197.0
click at [451, 198] on div "Title Visible to employees Please confirm internal comp alignment ​ Assignee an…" at bounding box center [428, 236] width 643 height 409
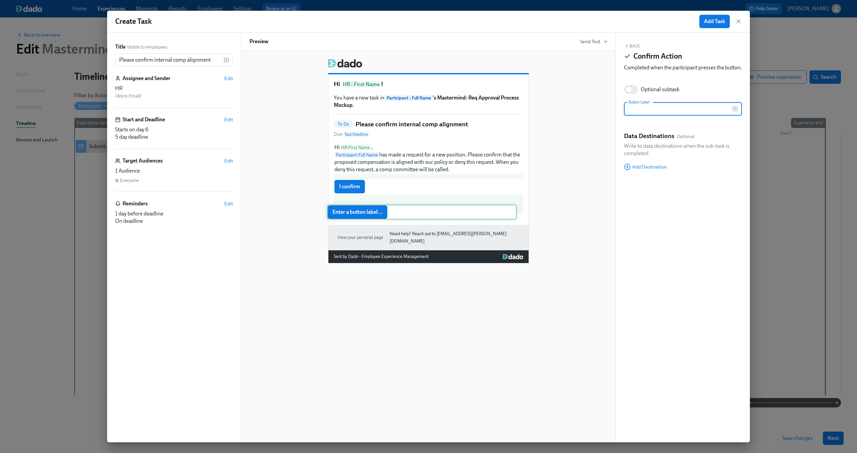
drag, startPoint x: 439, startPoint y: 195, endPoint x: 417, endPoint y: 211, distance: 26.9
click at [417, 212] on div "Hi HR : First Name , Participant : Full Name has made a request for a new posit…" at bounding box center [428, 178] width 189 height 71
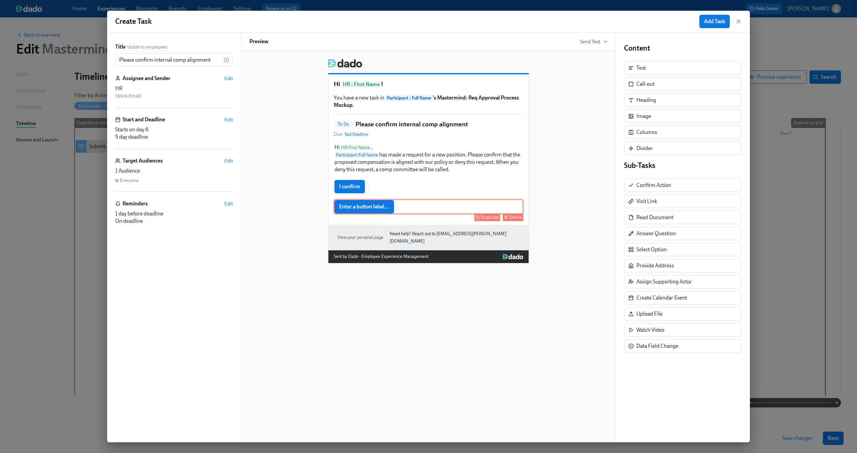
click at [354, 212] on div "Enter a button label... Duplicate Delete" at bounding box center [428, 206] width 189 height 15
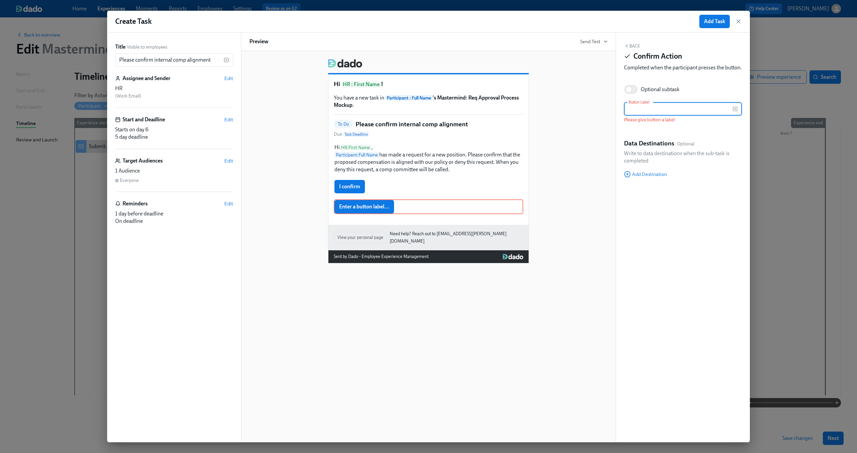
click at [679, 115] on input "text" at bounding box center [678, 108] width 108 height 13
type input "I do not confirm"
click at [592, 135] on div "Hi HR : First Name ! You have a new task in Participant : Full Name 's Mastermi…" at bounding box center [428, 159] width 358 height 210
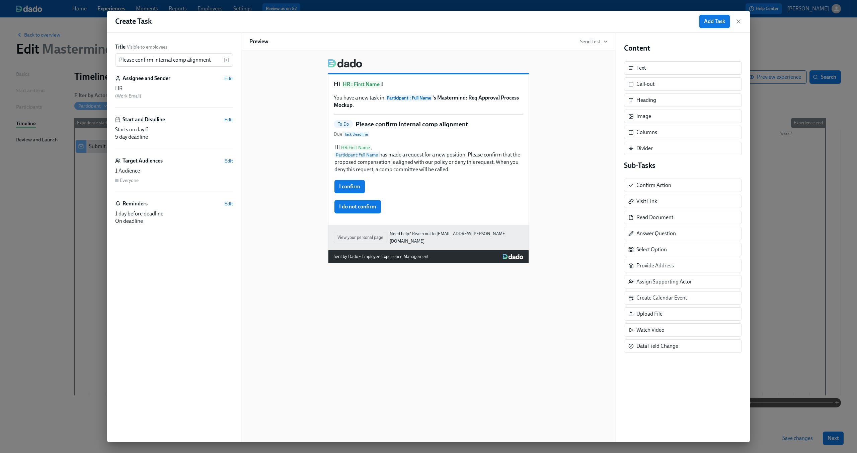
click at [704, 22] on span "Add Task" at bounding box center [714, 21] width 21 height 7
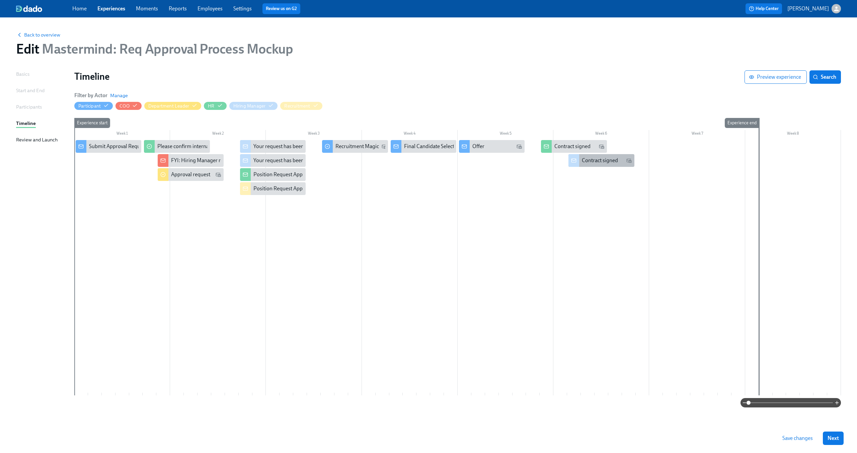
click at [571, 160] on div at bounding box center [573, 160] width 11 height 13
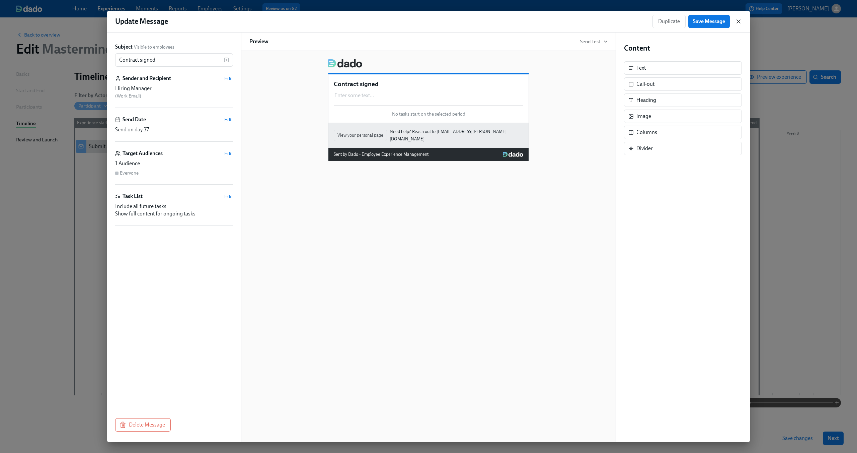
click at [737, 20] on icon "button" at bounding box center [738, 21] width 3 height 3
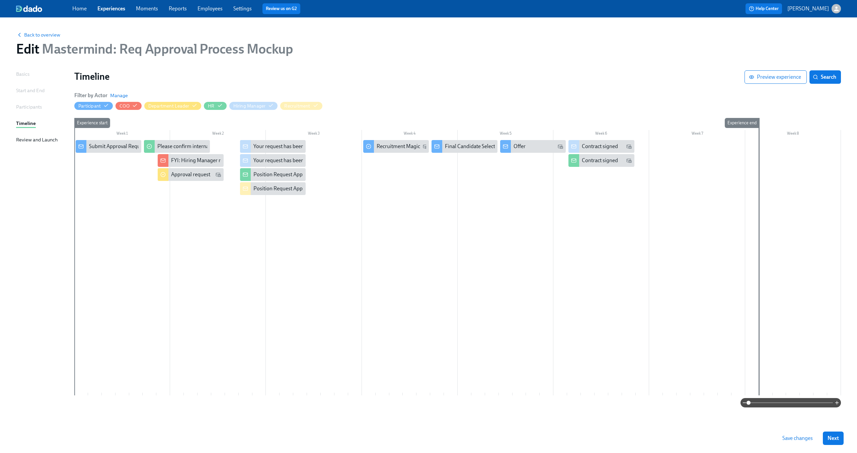
click at [310, 259] on div at bounding box center [457, 267] width 767 height 255
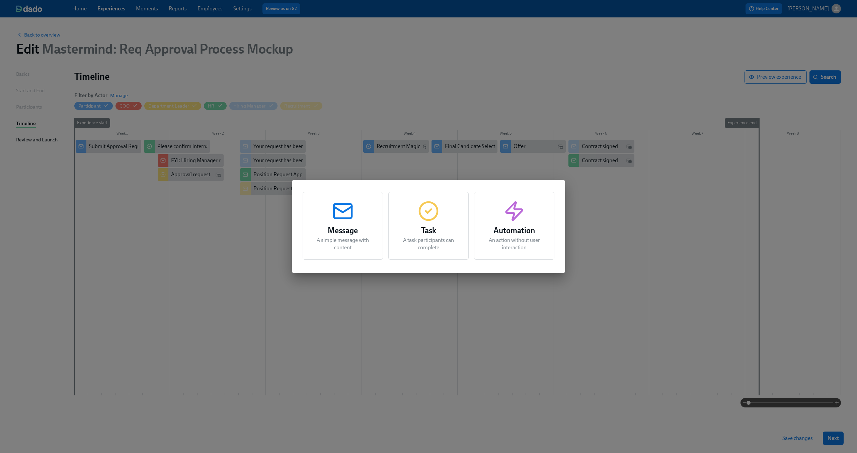
click at [201, 235] on div "Message A simple message with content Task A task participants can complete Aut…" at bounding box center [428, 226] width 857 height 453
drag, startPoint x: 276, startPoint y: 157, endPoint x: 335, endPoint y: 162, distance: 59.8
click at [335, 162] on div "Message A simple message with content Task A task participants can complete Aut…" at bounding box center [428, 226] width 857 height 453
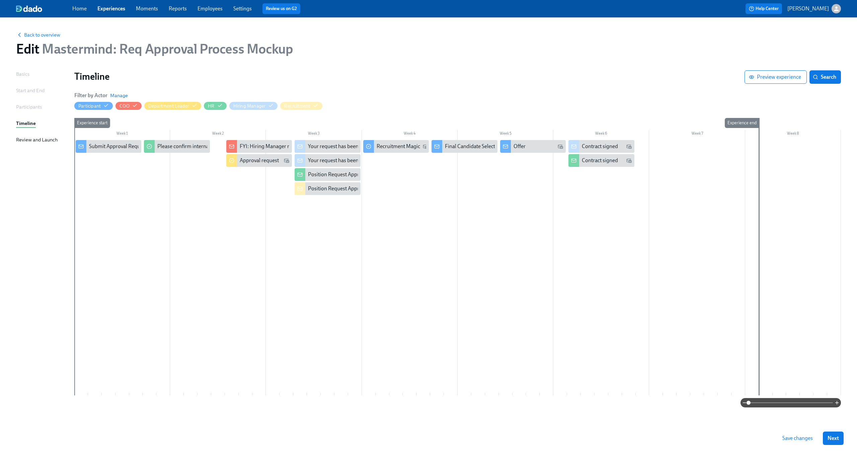
click at [223, 203] on div at bounding box center [457, 267] width 767 height 255
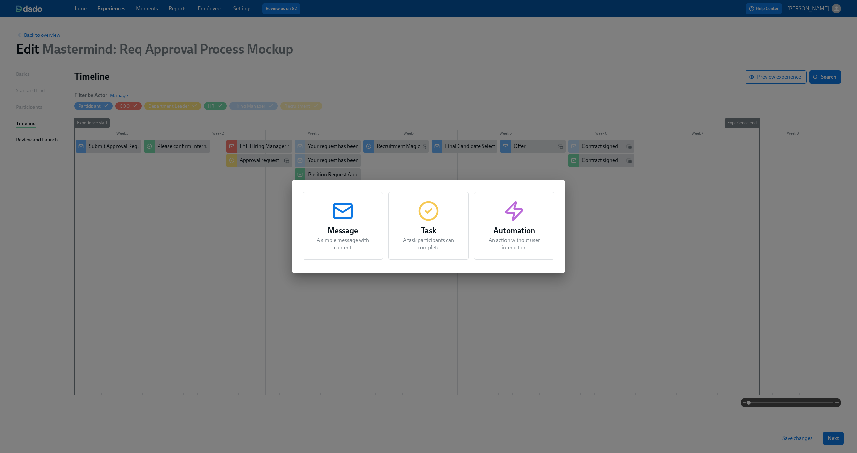
click at [223, 203] on div "Message A simple message with content Task A task participants can complete Aut…" at bounding box center [428, 226] width 857 height 453
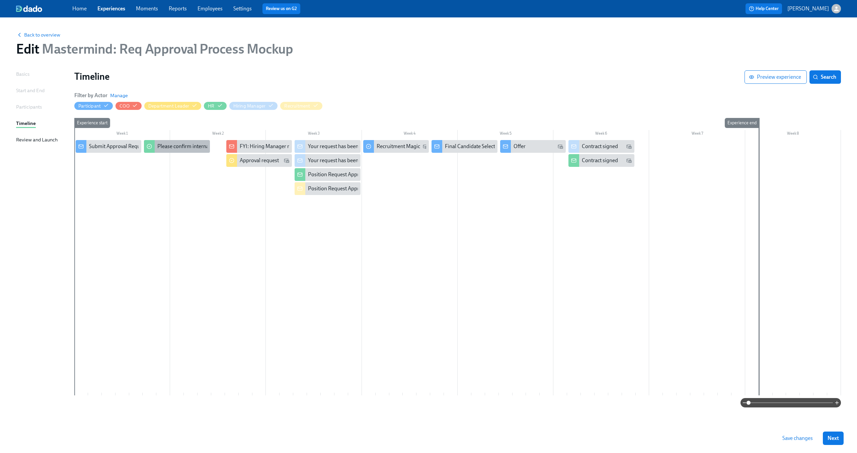
click at [173, 148] on div "Please confirm internal comp alignment" at bounding box center [202, 146] width 91 height 7
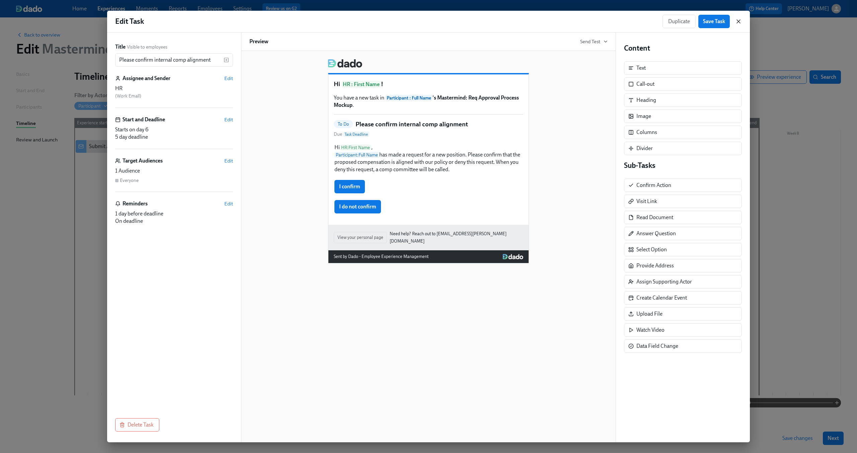
click at [739, 20] on icon "button" at bounding box center [738, 21] width 7 height 7
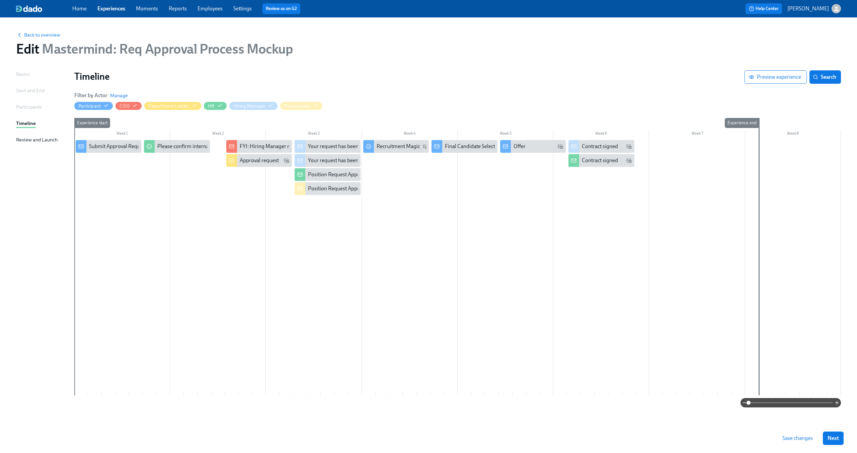
click at [178, 178] on div at bounding box center [457, 267] width 767 height 255
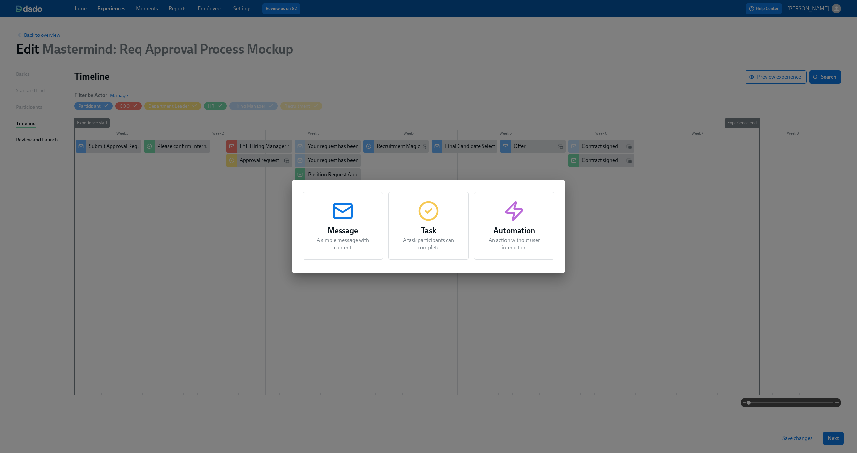
click at [112, 145] on div "Message A simple message with content Task A task participants can complete Aut…" at bounding box center [428, 226] width 857 height 453
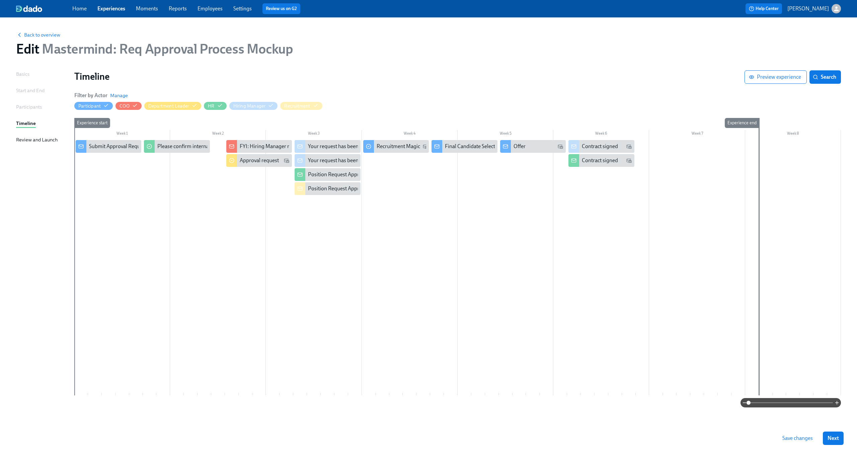
click at [112, 145] on div "Submit Approval Request Form (Enrollment Form?)" at bounding box center [148, 146] width 118 height 7
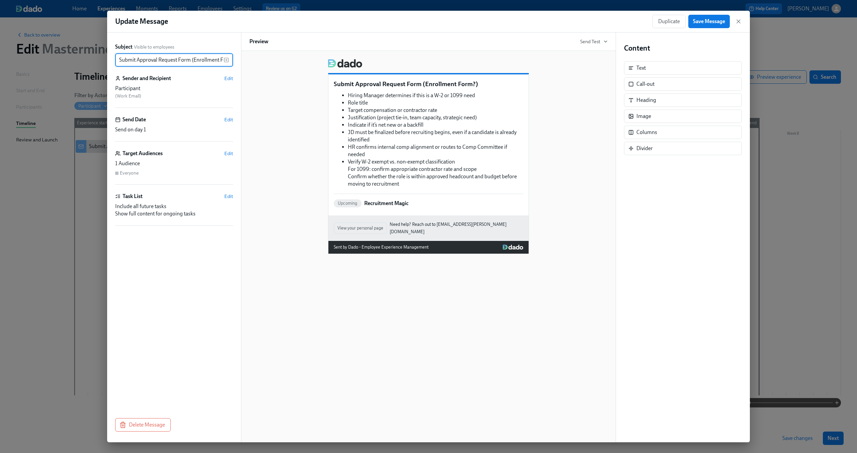
scroll to position [0, 12]
click at [408, 184] on div "Hiring Manager determines if this is a W-2 or 1099 need Role title Target compe…" at bounding box center [428, 139] width 189 height 97
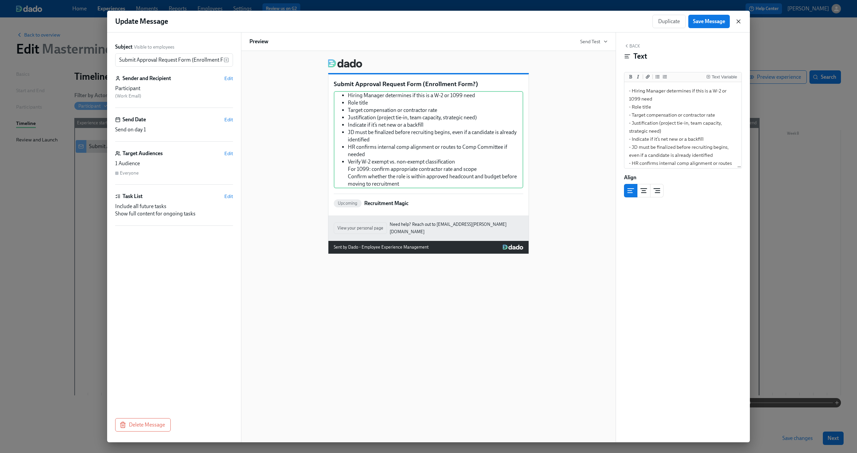
click at [740, 20] on icon "button" at bounding box center [738, 21] width 7 height 7
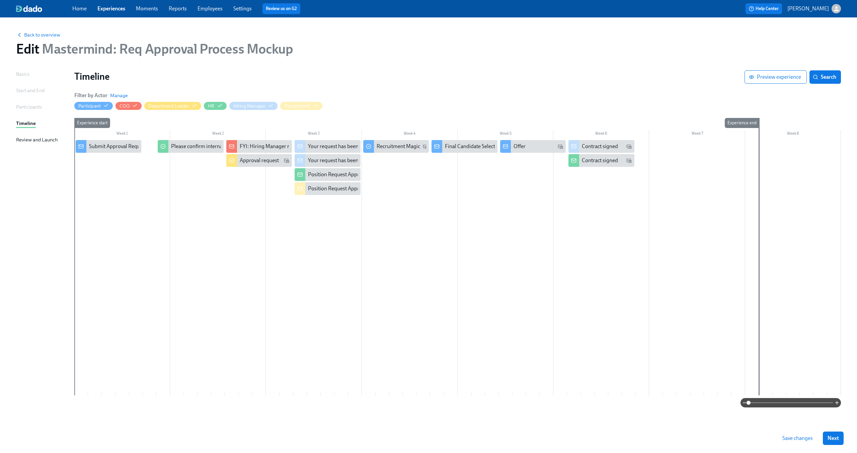
click at [192, 207] on div at bounding box center [457, 267] width 767 height 255
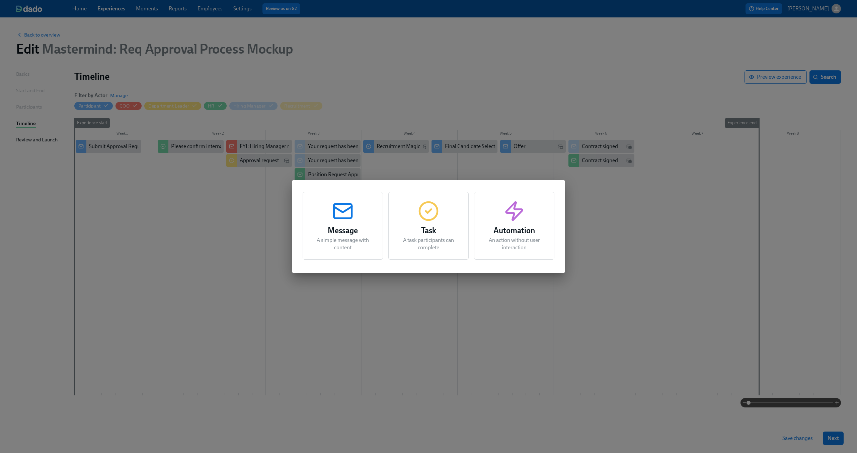
click at [203, 202] on div "Message A simple message with content Task A task participants can complete Aut…" at bounding box center [428, 226] width 857 height 453
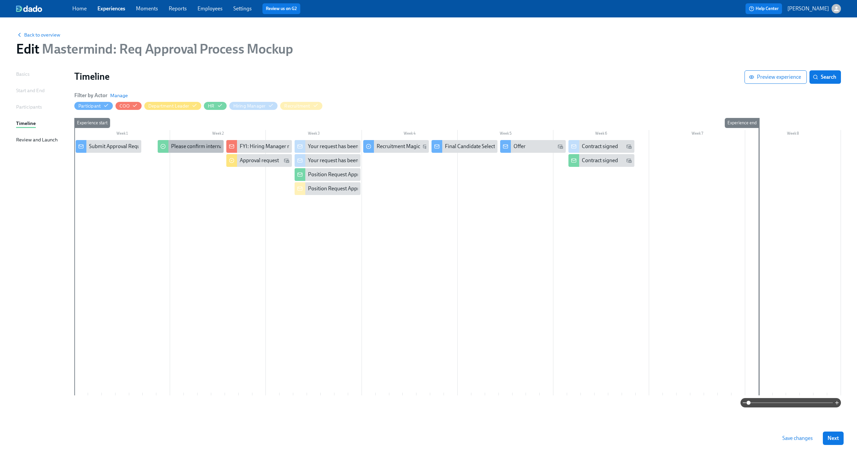
click at [195, 141] on div "Please confirm internal comp alignment" at bounding box center [191, 146] width 66 height 13
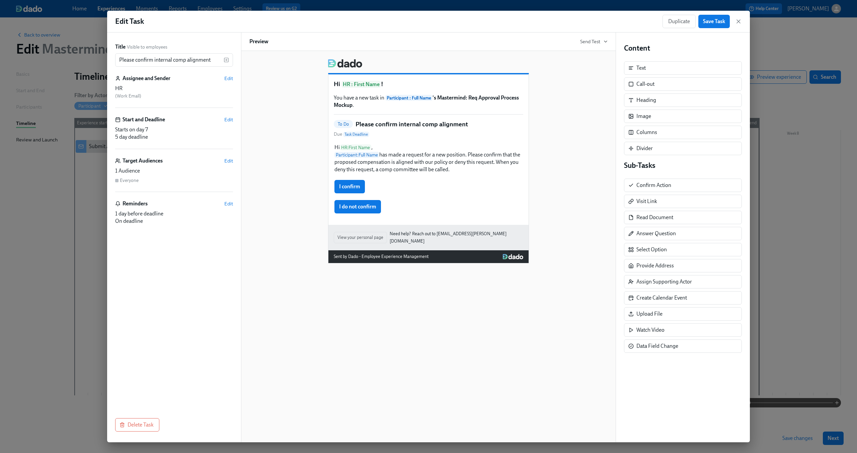
click at [579, 170] on div "Hi HR : First Name ! You have a new task in Participant : Full Name 's Mastermi…" at bounding box center [428, 159] width 358 height 210
